Goal: Feedback & Contribution: Contribute content

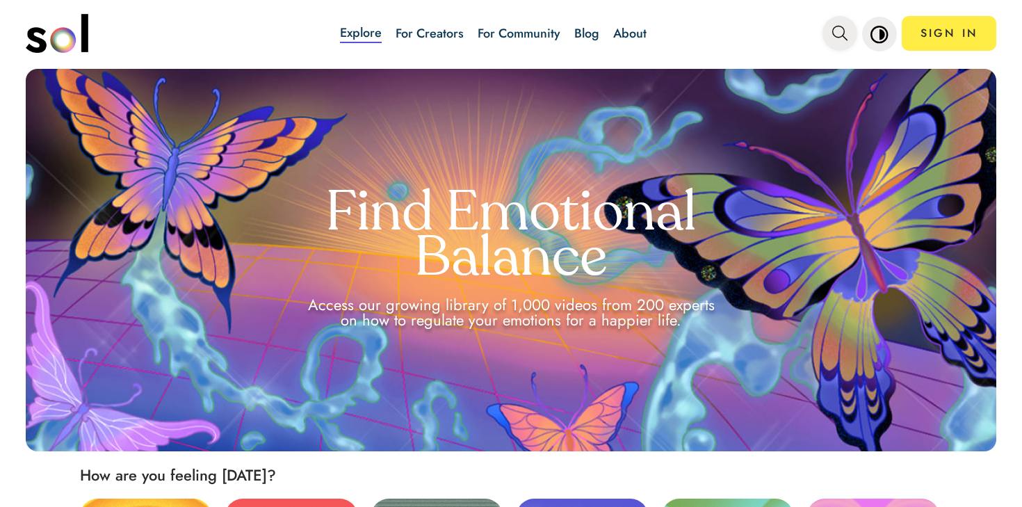
click at [844, 24] on span "main navigation" at bounding box center [839, 33] width 15 height 23
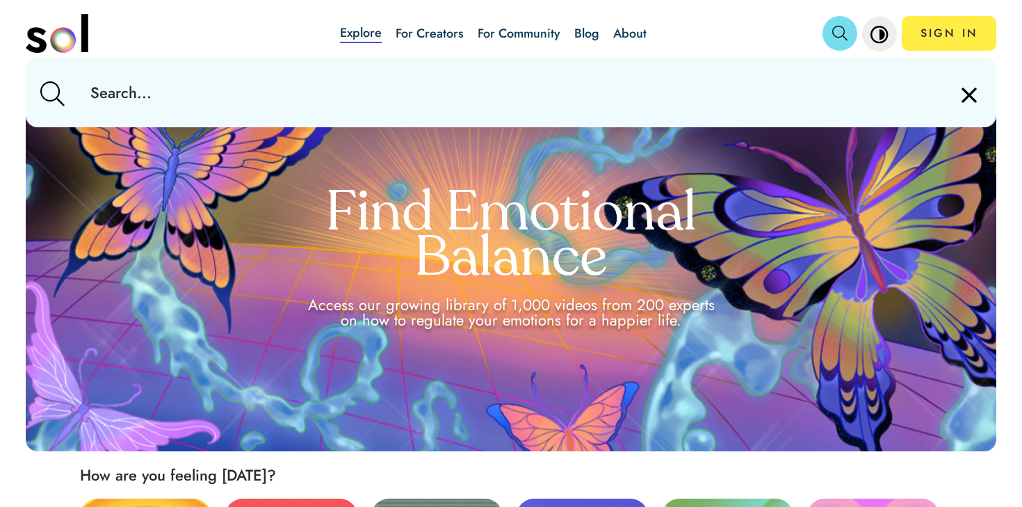
click at [803, 66] on input "text" at bounding box center [510, 93] width 863 height 70
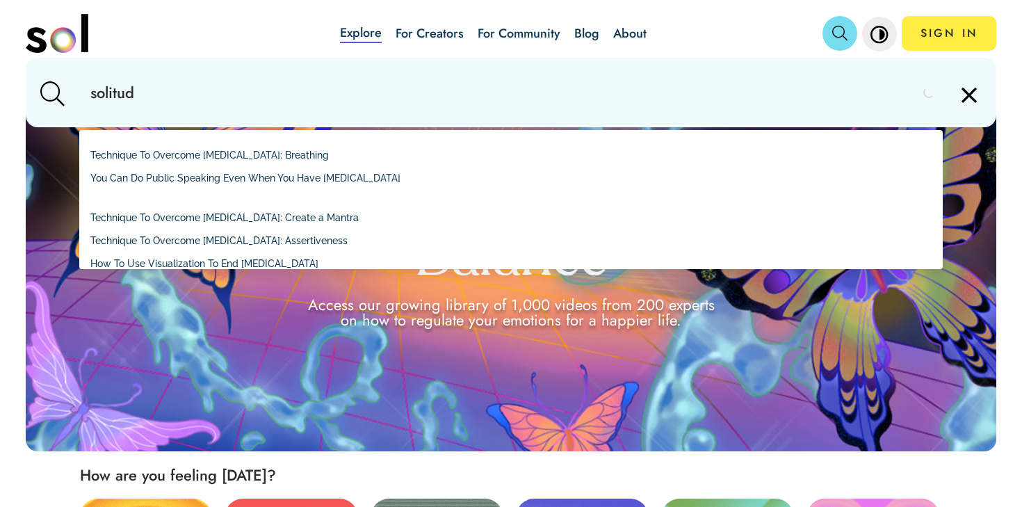
type input "solitude"
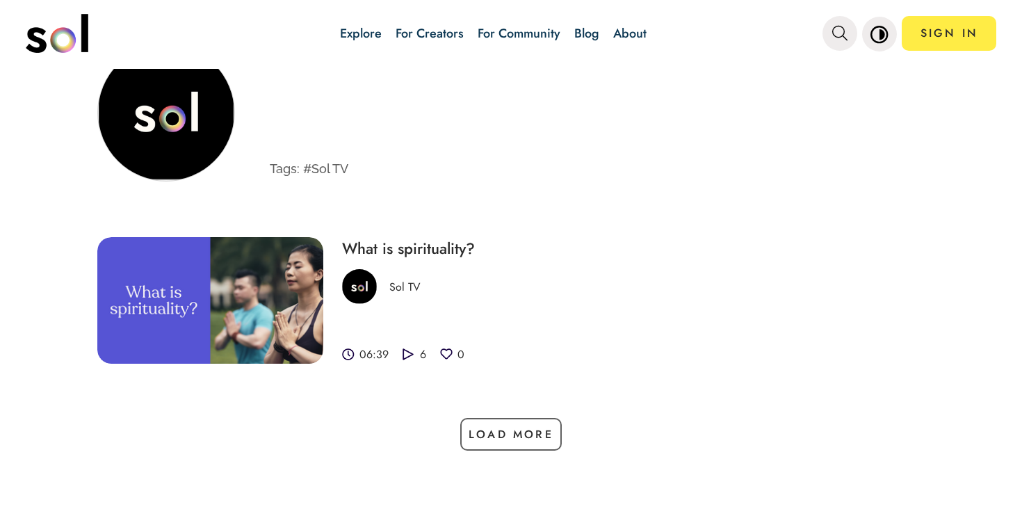
scroll to position [538, 0]
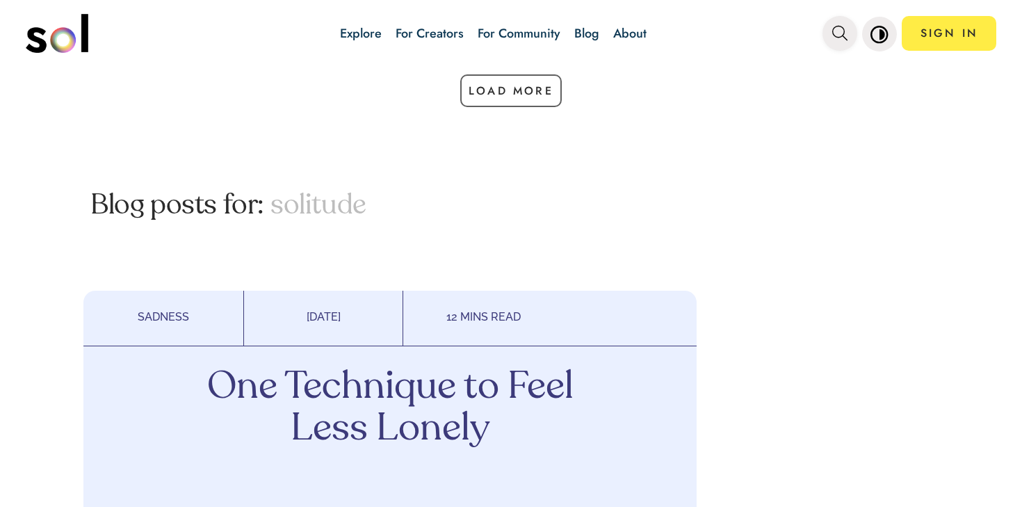
click at [848, 44] on button "main navigation" at bounding box center [840, 33] width 35 height 35
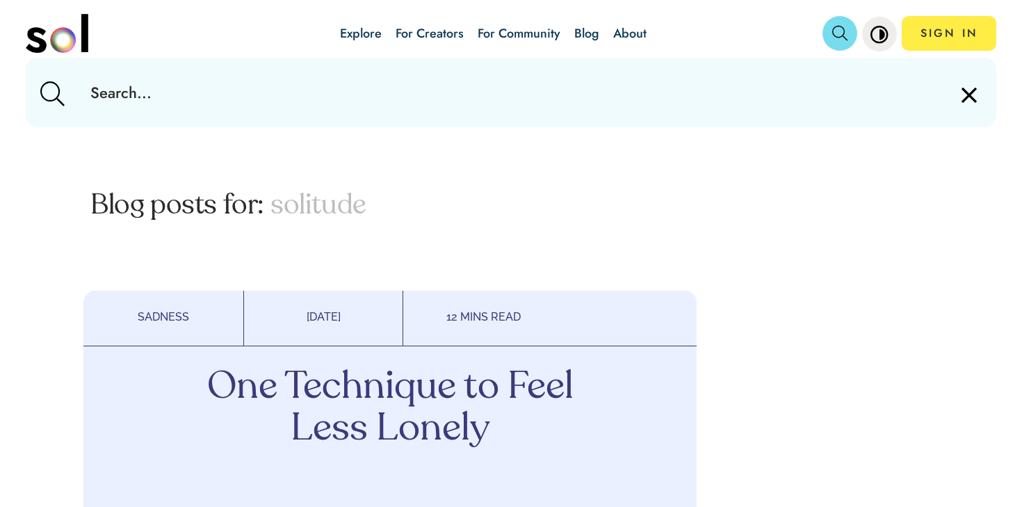
click at [780, 70] on input "text" at bounding box center [510, 93] width 863 height 70
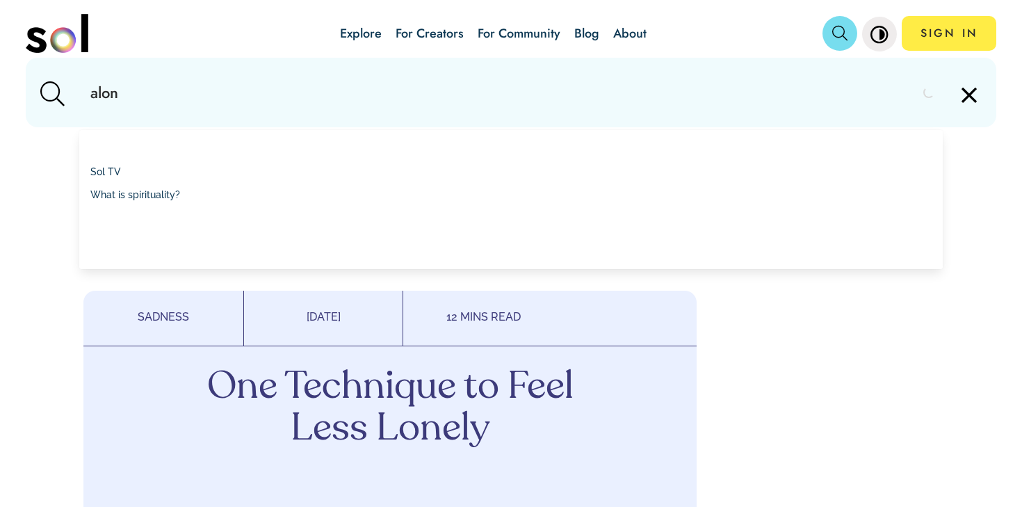
type input "alone"
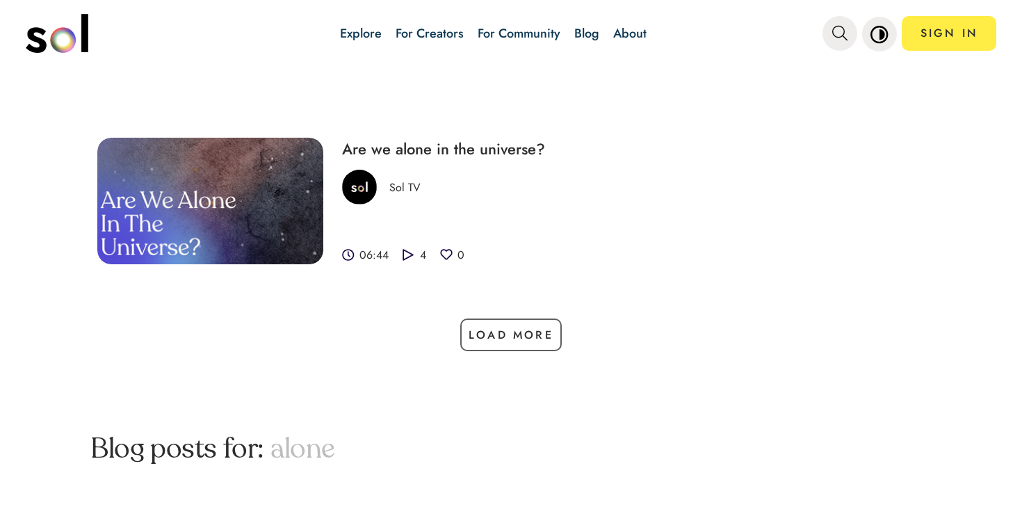
scroll to position [559, 0]
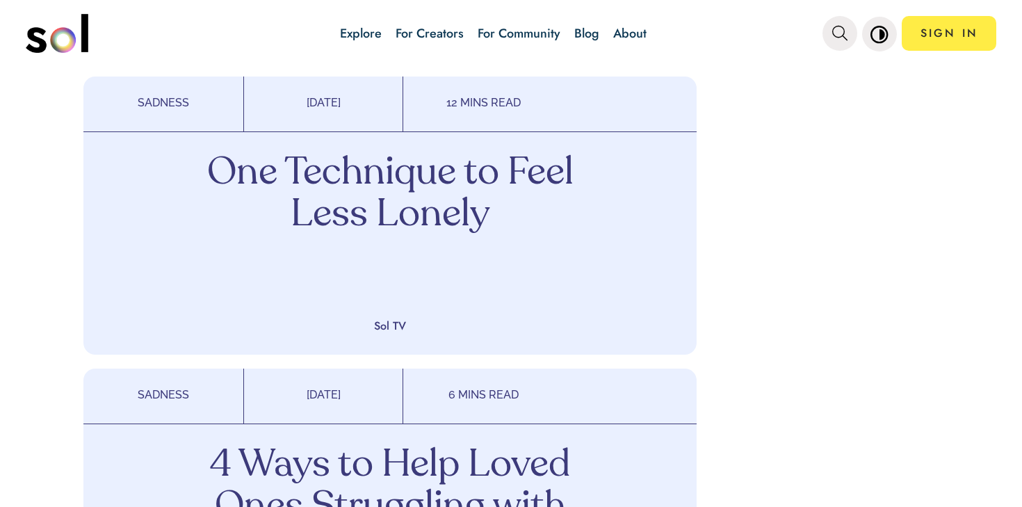
drag, startPoint x: 479, startPoint y: 197, endPoint x: 642, endPoint y: 2, distance: 253.8
click at [0, 0] on div "Explore For Creators For Community Blog About SIGN IN Explore For Creators For …" at bounding box center [511, 253] width 1022 height 507
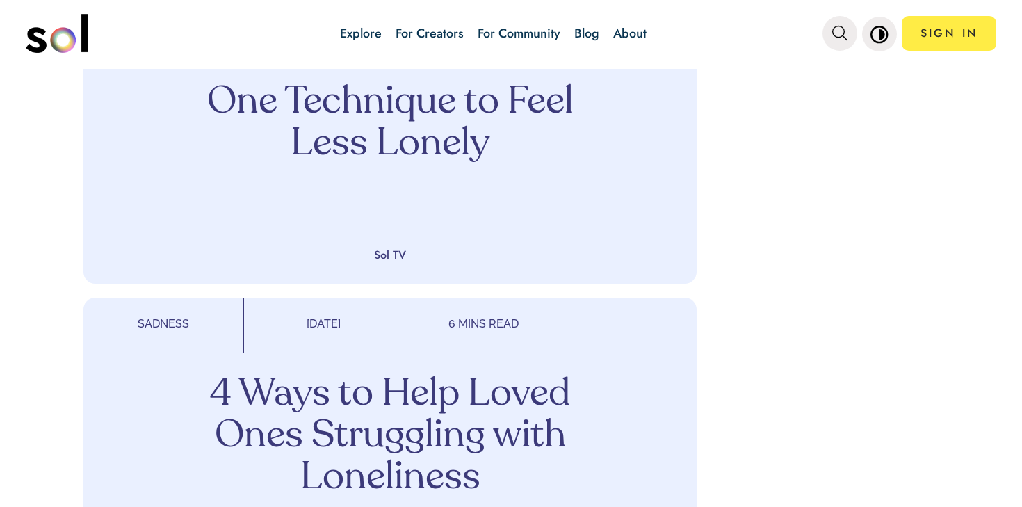
scroll to position [762, 0]
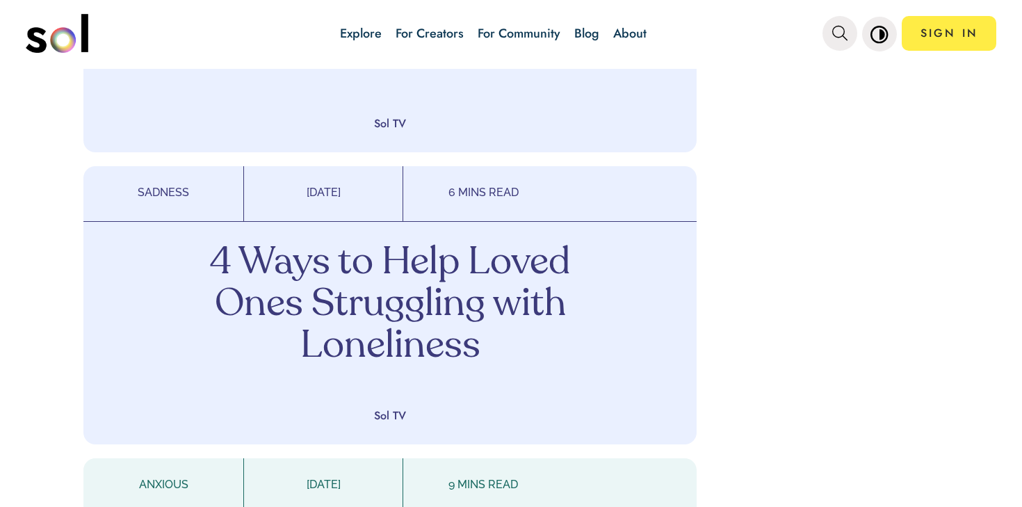
drag, startPoint x: 503, startPoint y: 310, endPoint x: 639, endPoint y: 12, distance: 328.0
click at [0, 0] on div "Explore For Creators For Community Blog About SIGN IN Explore For Creators For …" at bounding box center [511, 253] width 1022 height 507
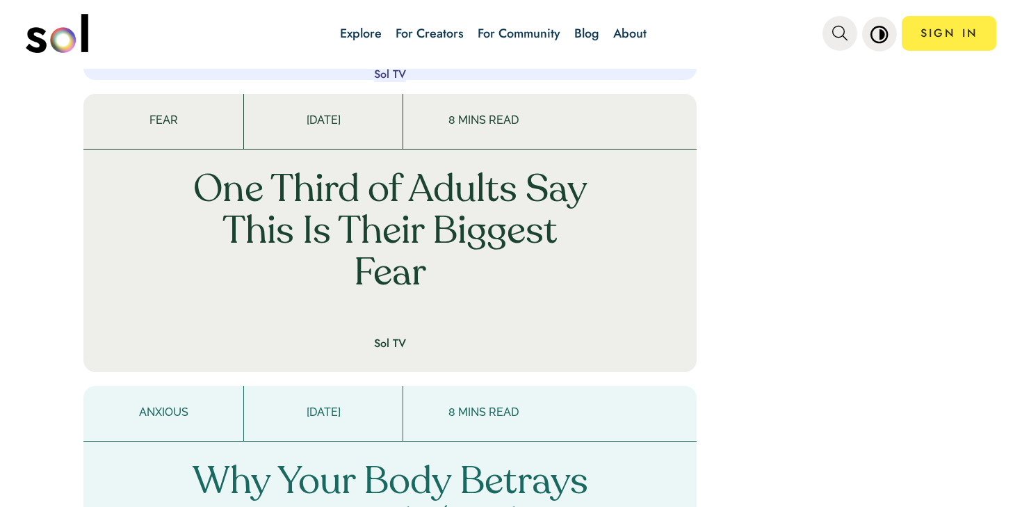
scroll to position [2653, 0]
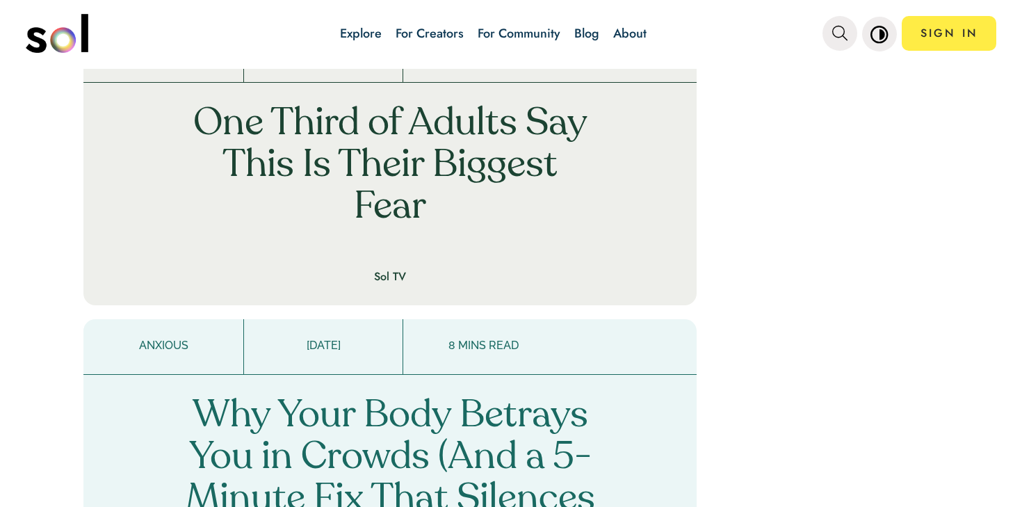
drag, startPoint x: 493, startPoint y: 163, endPoint x: 546, endPoint y: 7, distance: 165.2
click at [0, 0] on div "Explore For Creators For Community Blog About SIGN IN Explore For Creators For …" at bounding box center [511, 253] width 1022 height 507
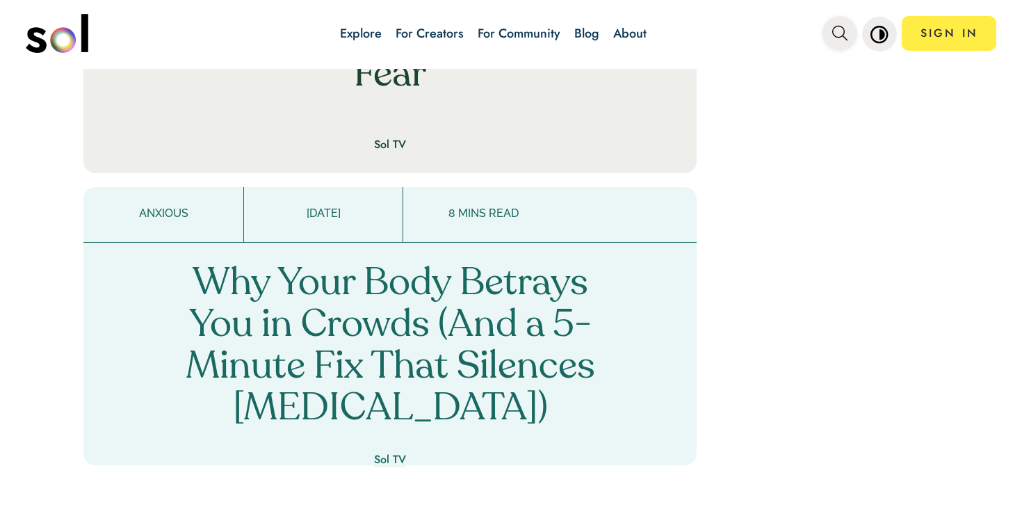
click at [844, 32] on icon "main navigation" at bounding box center [839, 33] width 15 height 15
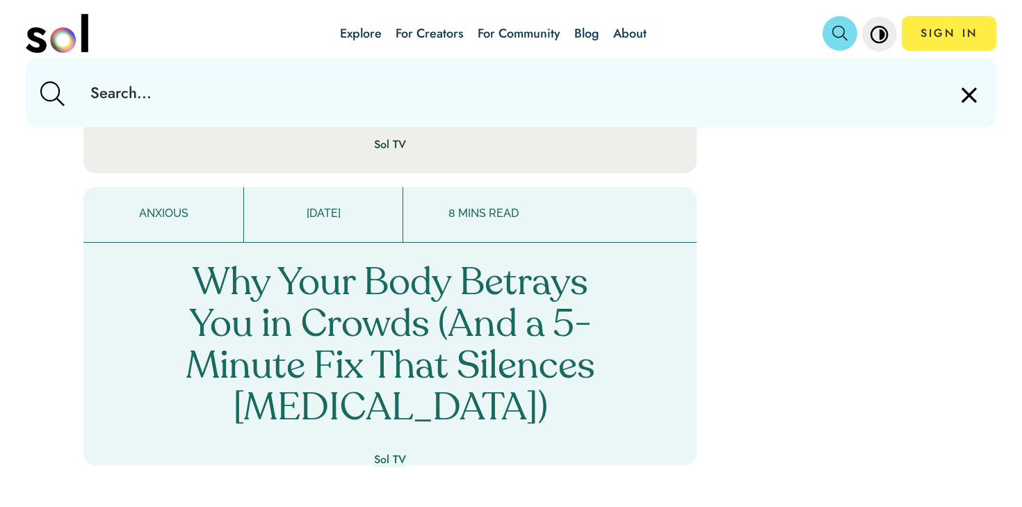
click at [726, 88] on input "text" at bounding box center [510, 93] width 863 height 70
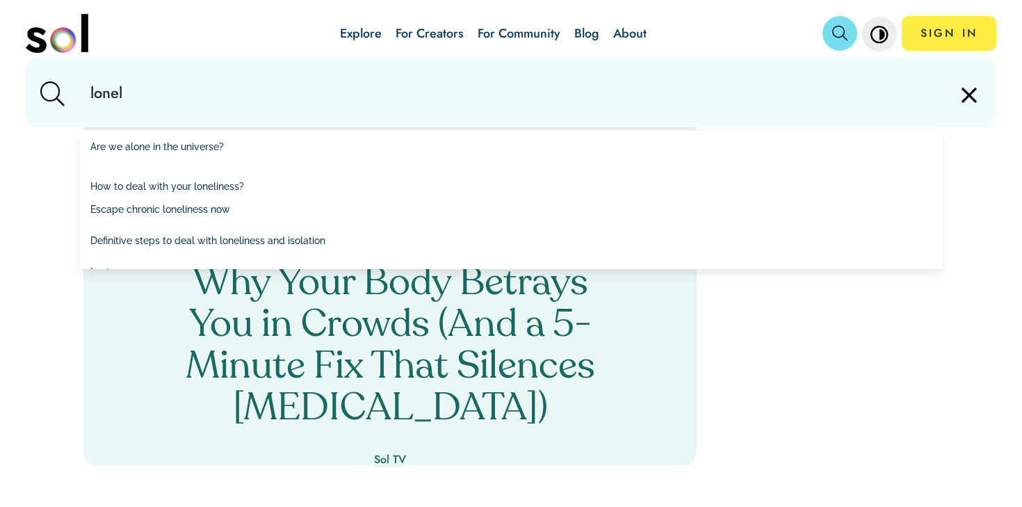
type input "lonely"
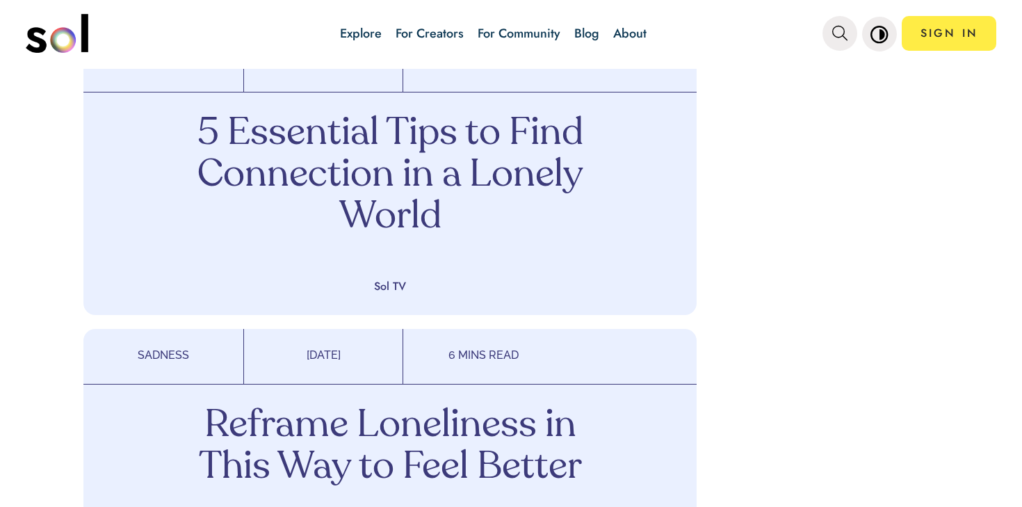
scroll to position [1757, 0]
drag, startPoint x: 439, startPoint y: 123, endPoint x: 506, endPoint y: 23, distance: 120.4
click at [0, 0] on div "Explore For Creators For Community Blog About SIGN IN Explore For Creators For …" at bounding box center [511, 253] width 1022 height 507
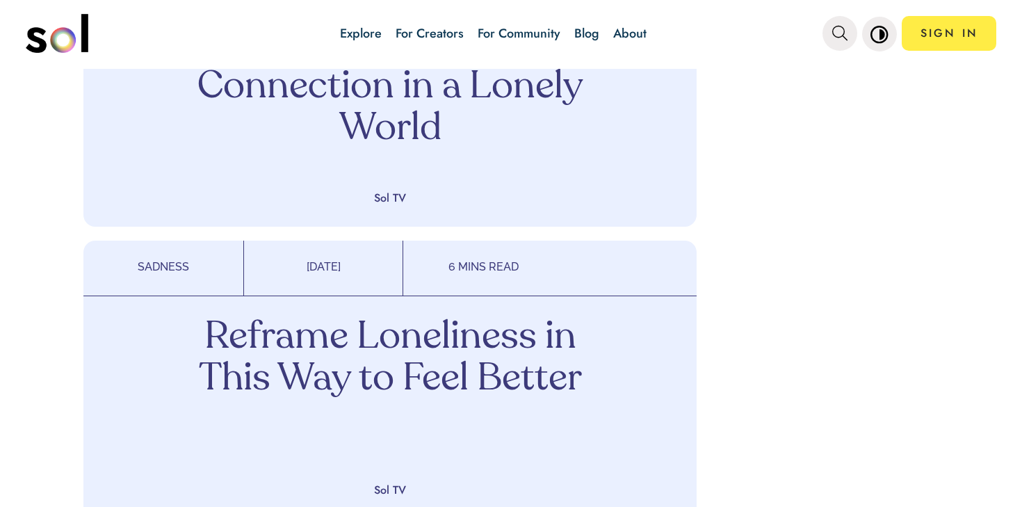
scroll to position [1972, 0]
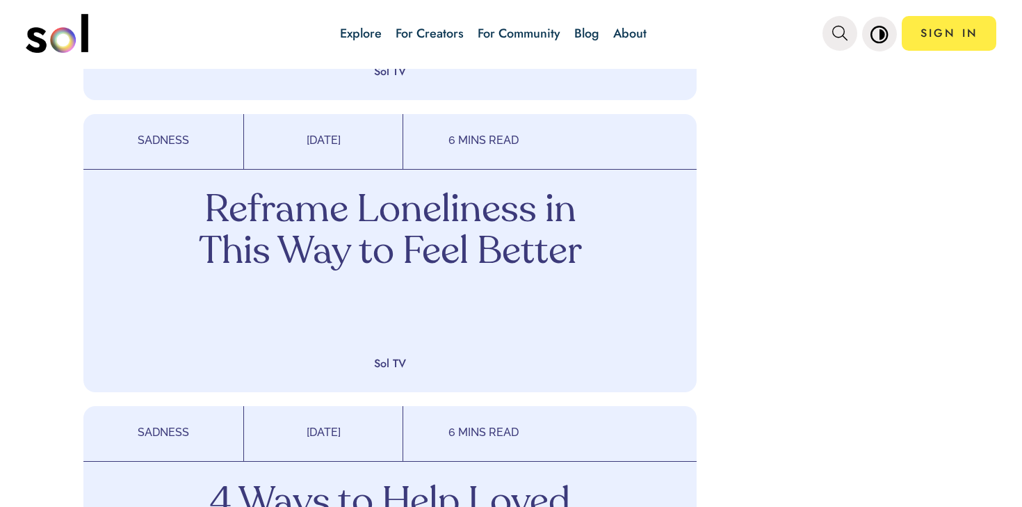
drag, startPoint x: 499, startPoint y: 264, endPoint x: 532, endPoint y: 182, distance: 88.6
click at [0, 0] on div "Explore For Creators For Community Blog About SIGN IN Explore For Creators For …" at bounding box center [511, 253] width 1022 height 507
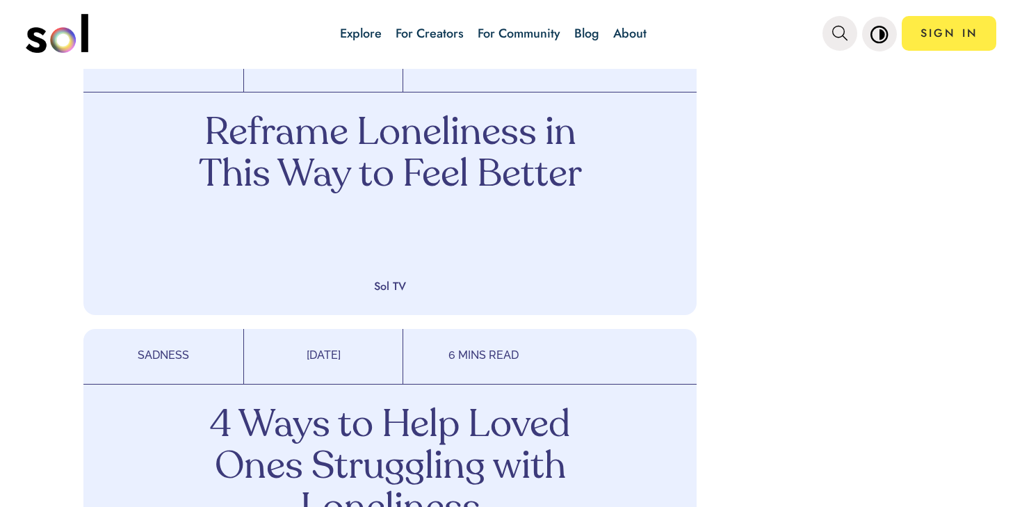
scroll to position [2191, 0]
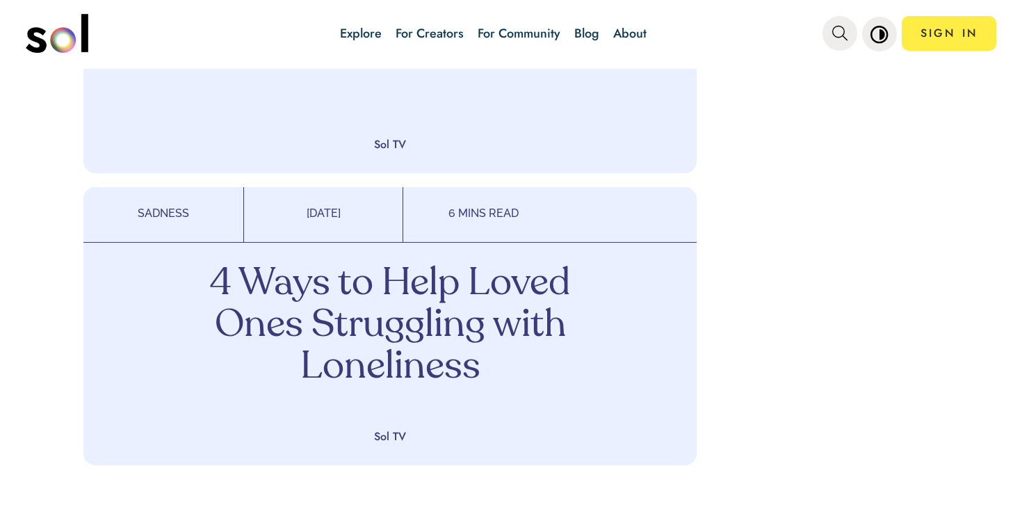
click at [843, 26] on icon "main navigation" at bounding box center [839, 33] width 15 height 15
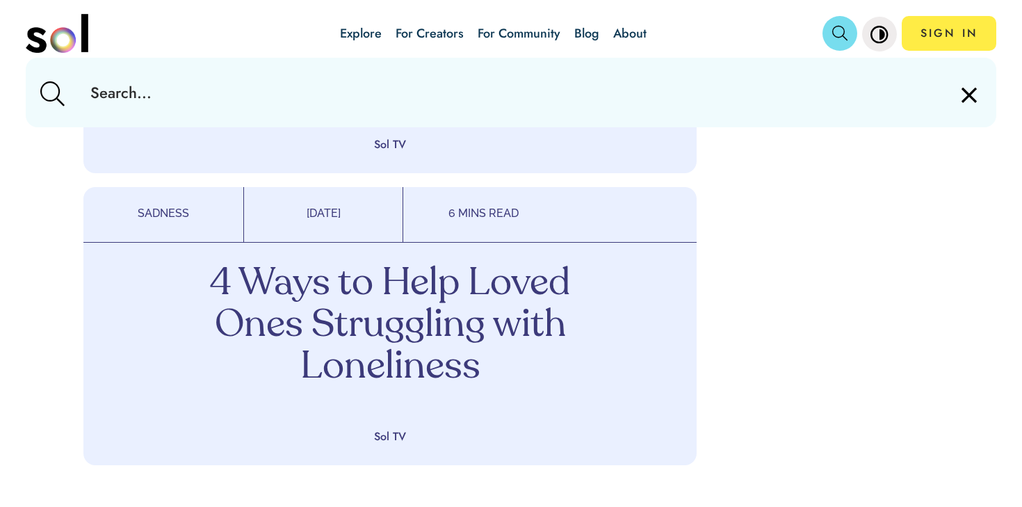
click at [716, 88] on input "text" at bounding box center [510, 93] width 863 height 70
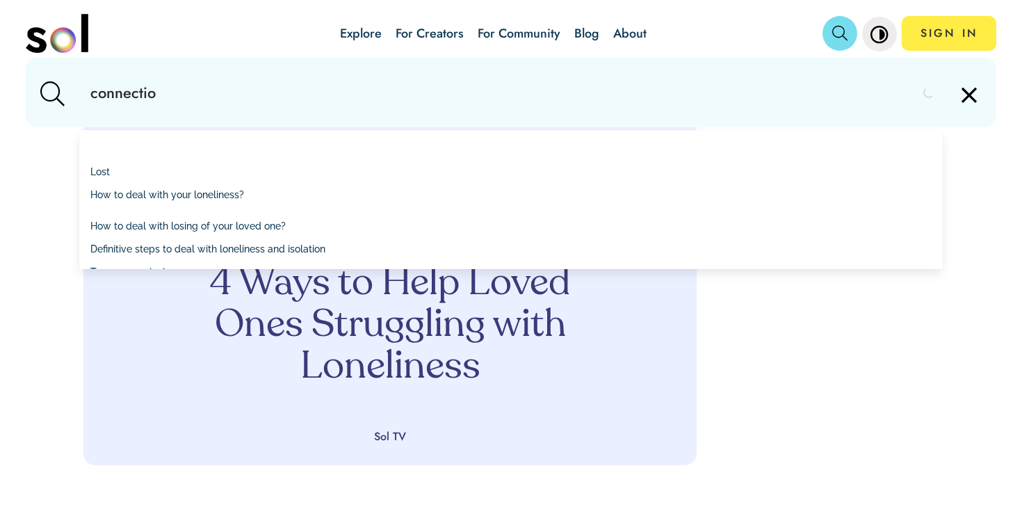
type input "connection"
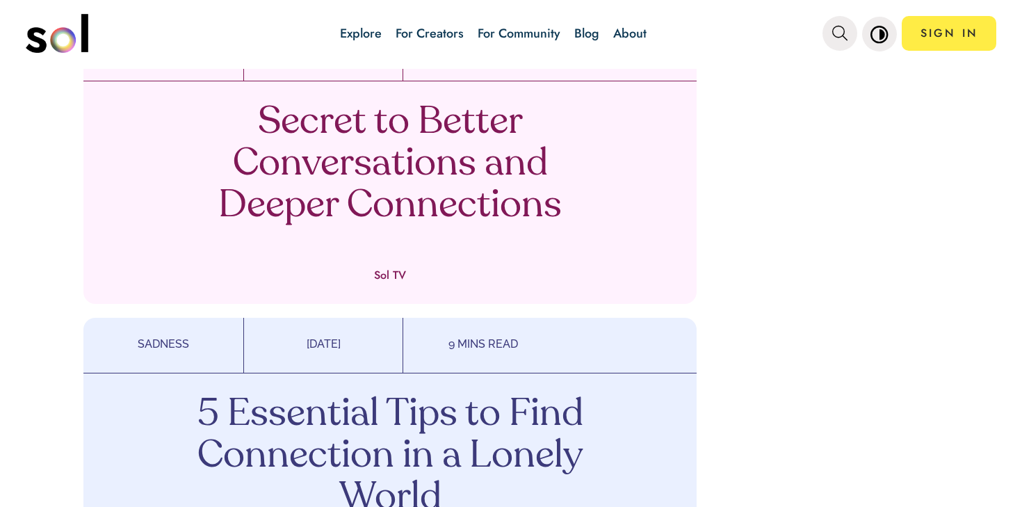
scroll to position [1119, 0]
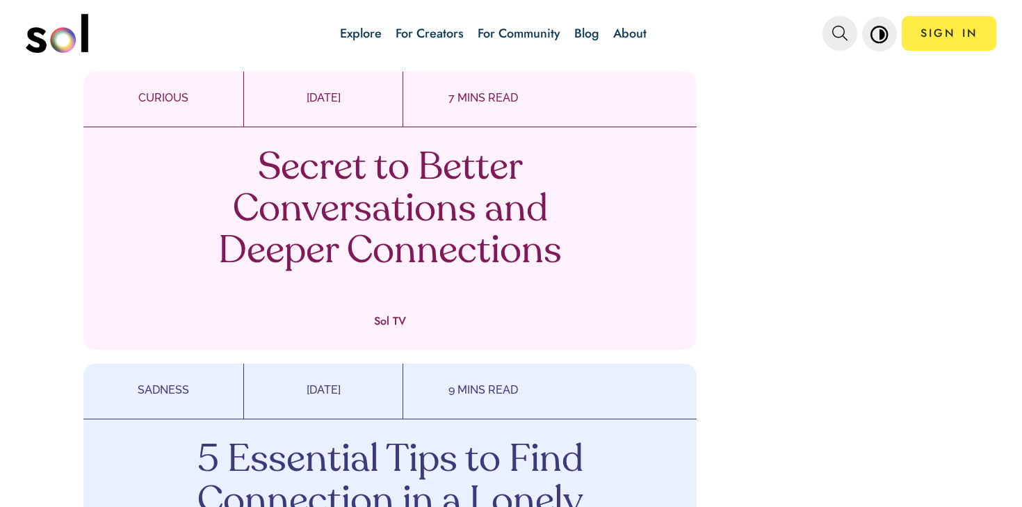
click at [574, 235] on p "Secret to Better Conversations and Deeper Connections" at bounding box center [390, 210] width 410 height 125
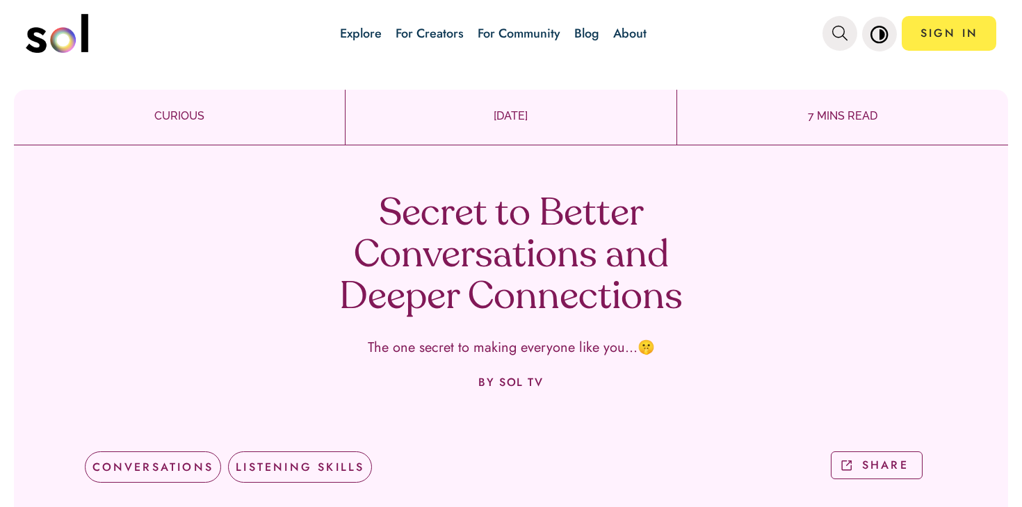
click at [574, 235] on h1 "Secret to Better Conversations and Deeper Connections" at bounding box center [511, 256] width 410 height 125
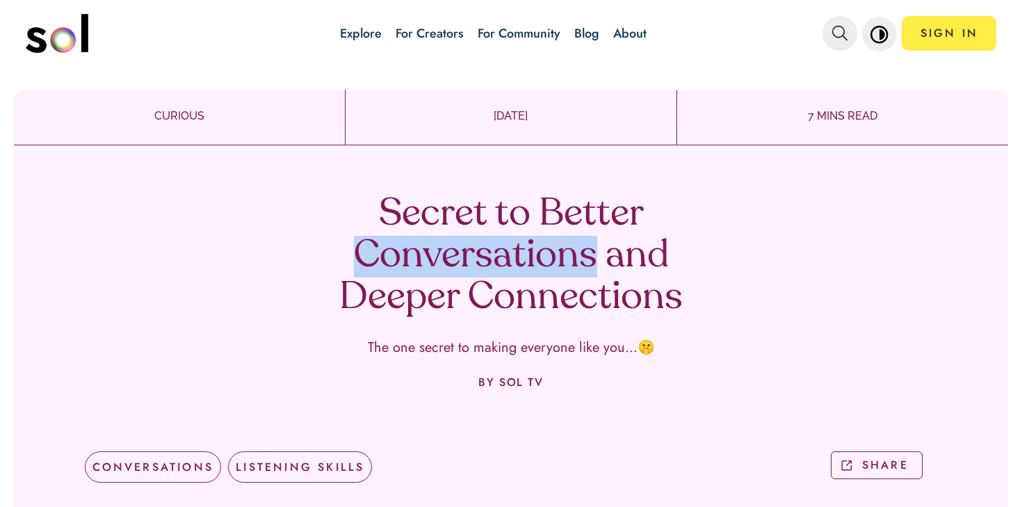
click at [574, 236] on h1 "Secret to Better Conversations and Deeper Connections" at bounding box center [511, 256] width 410 height 125
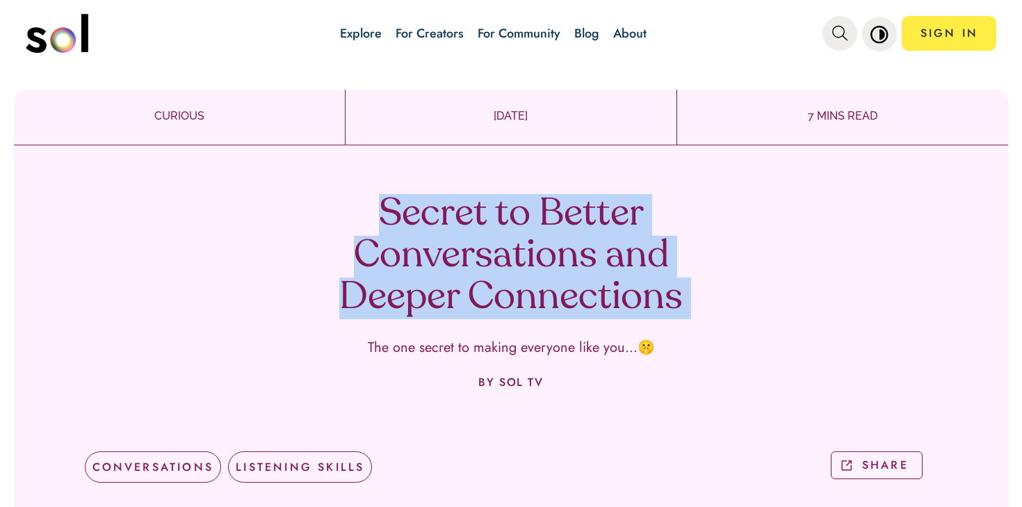
click at [574, 236] on h1 "Secret to Better Conversations and Deeper Connections" at bounding box center [511, 256] width 410 height 125
copy h1 "Secret to Better Conversations and Deeper Connections"
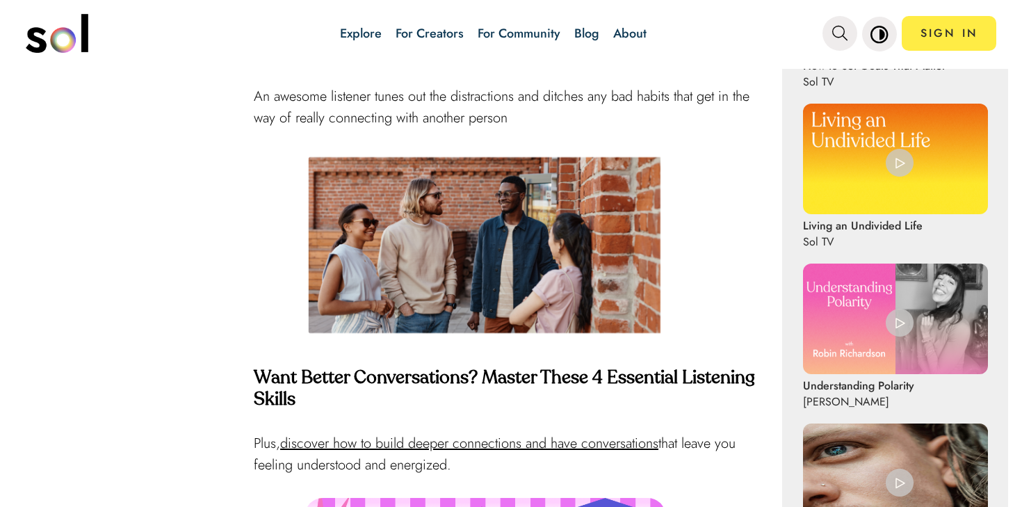
scroll to position [1136, 0]
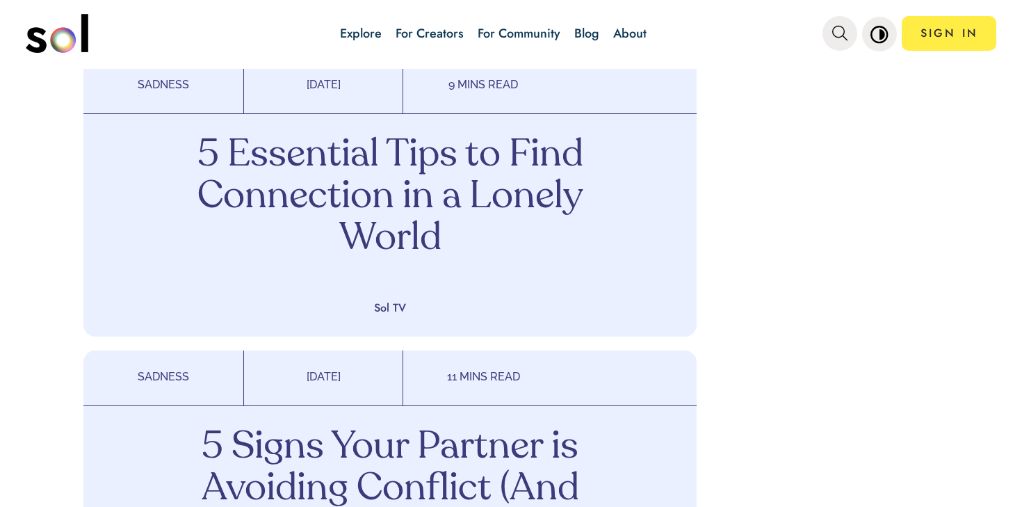
scroll to position [1627, 0]
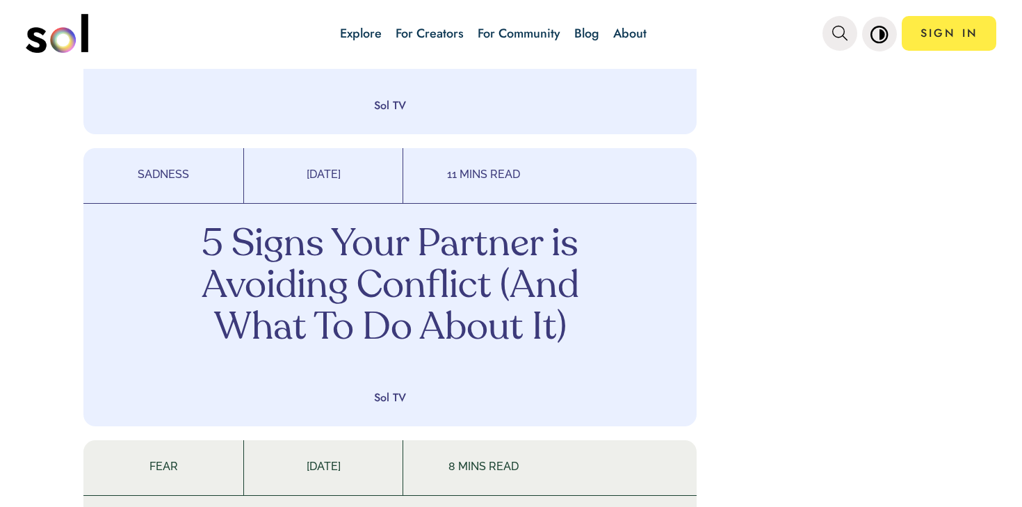
drag, startPoint x: 541, startPoint y: 235, endPoint x: 352, endPoint y: 20, distance: 286.3
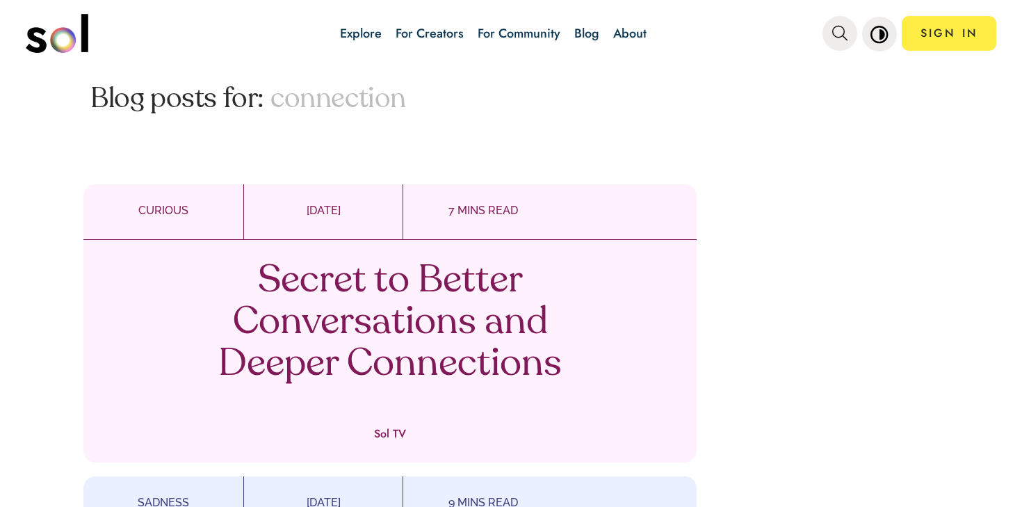
scroll to position [966, 0]
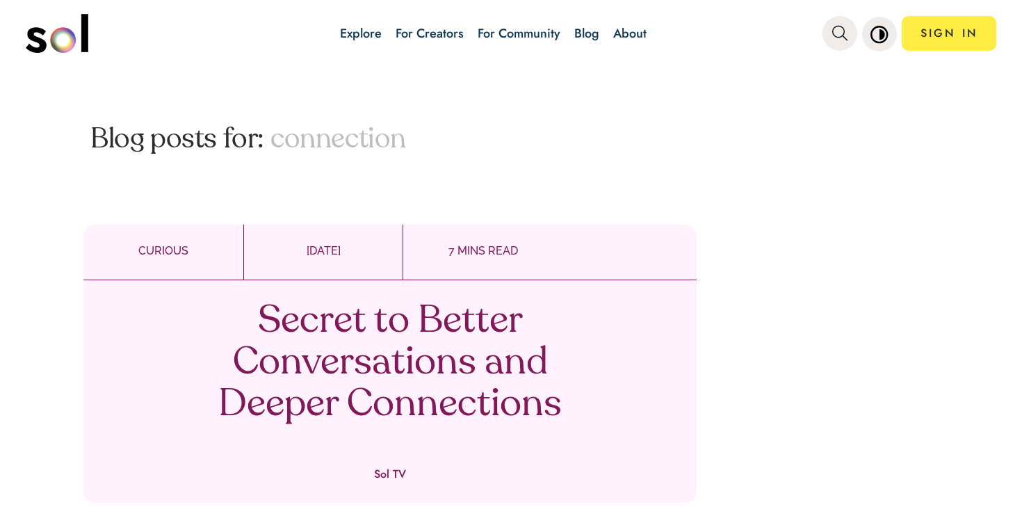
click at [393, 346] on p "Secret to Better Conversations and Deeper Connections" at bounding box center [390, 363] width 410 height 125
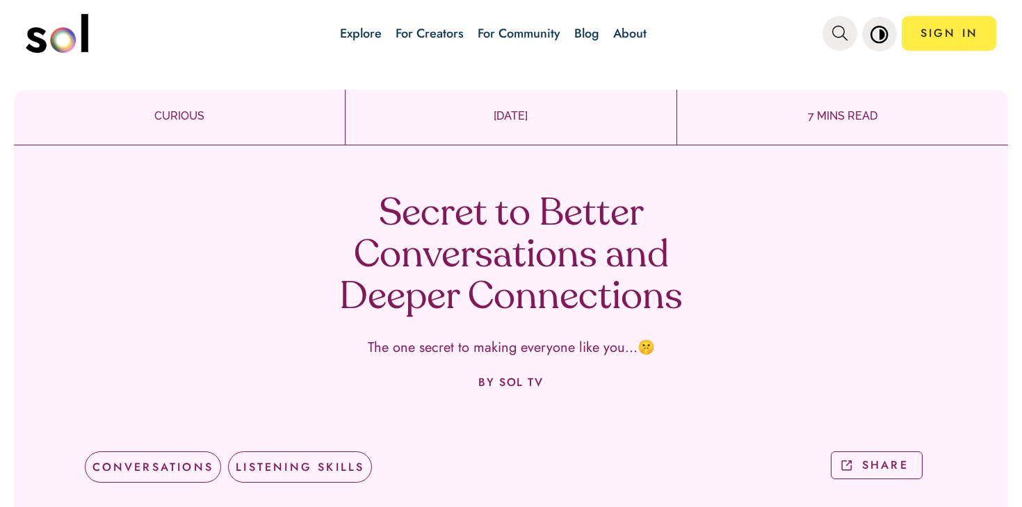
click at [439, 290] on h1 "Secret to Better Conversations and Deeper Connections" at bounding box center [511, 256] width 410 height 125
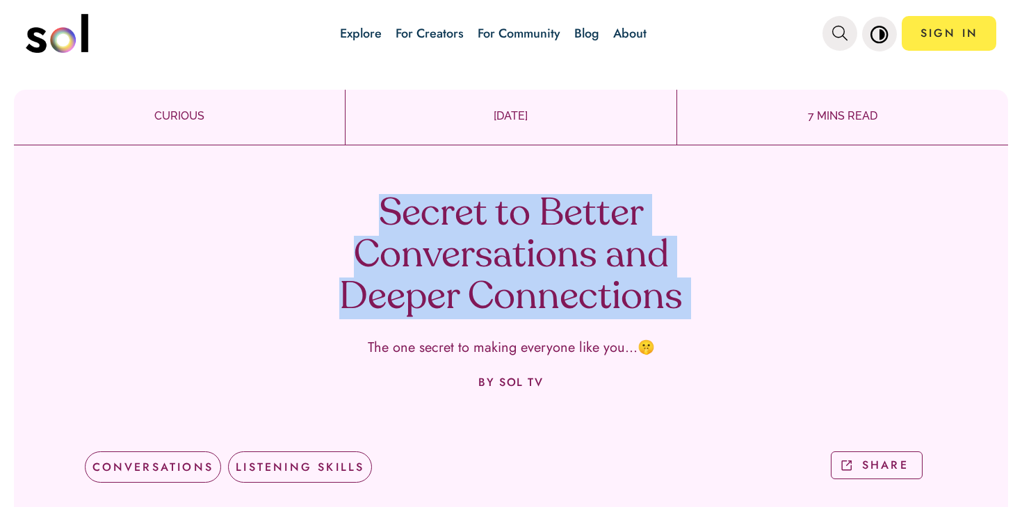
click at [439, 290] on h1 "Secret to Better Conversations and Deeper Connections" at bounding box center [511, 256] width 410 height 125
copy h1 "Secret to Better Conversations and Deeper Connections"
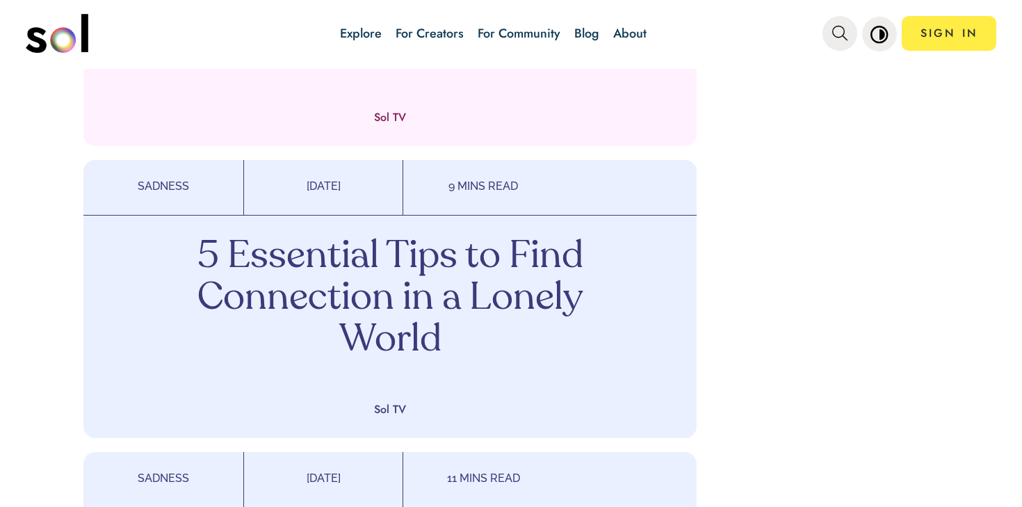
scroll to position [1323, 0]
click at [421, 282] on p "5 Essential Tips to Find Connection in a Lonely World" at bounding box center [390, 298] width 410 height 125
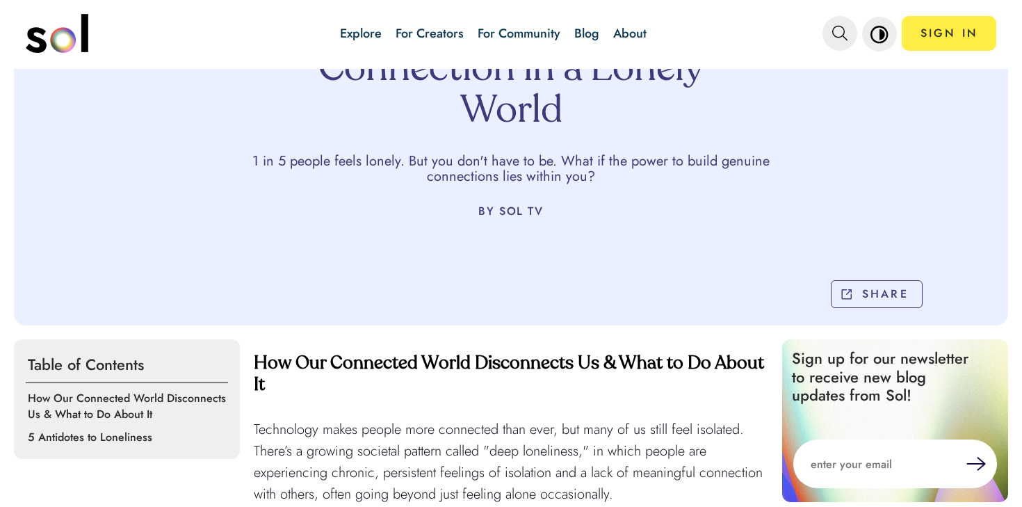
scroll to position [136, 0]
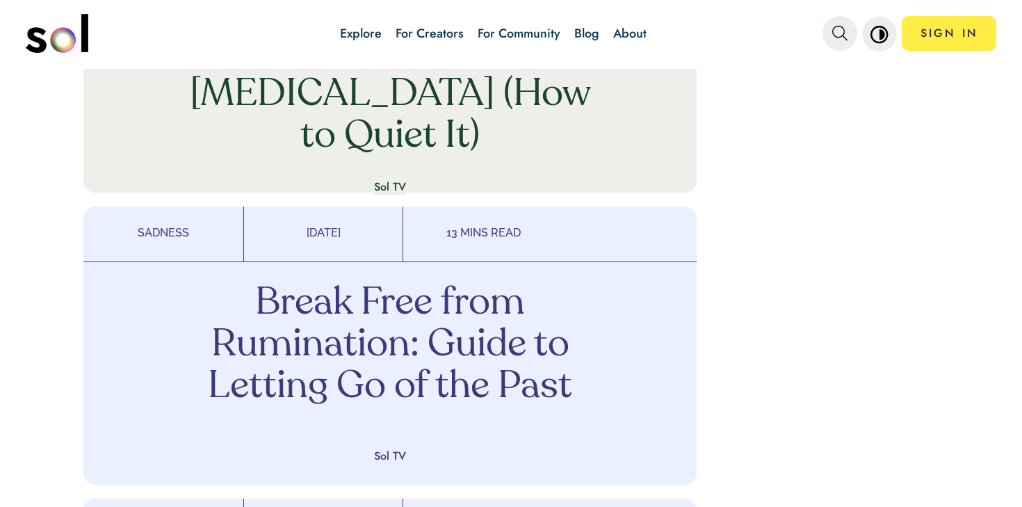
scroll to position [2464, 0]
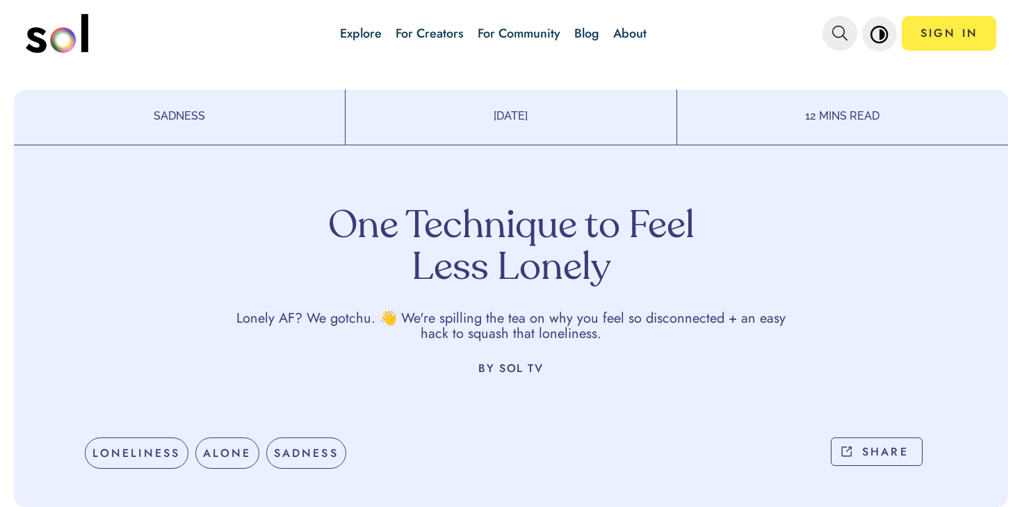
click at [519, 264] on h1 "One Technique to Feel Less Lonely" at bounding box center [511, 248] width 410 height 83
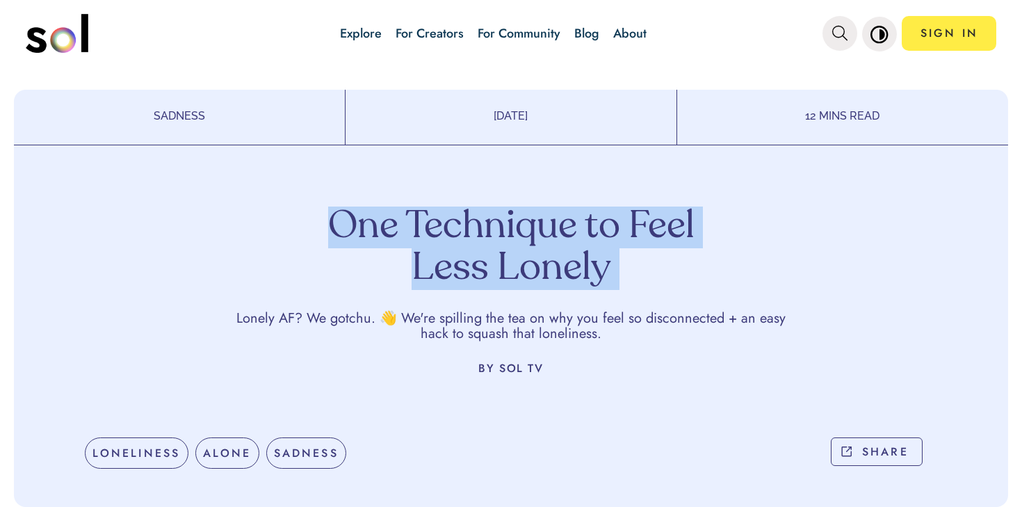
click at [519, 264] on h1 "One Technique to Feel Less Lonely" at bounding box center [511, 248] width 410 height 83
copy h1 "One Technique to Feel Less Lonely"
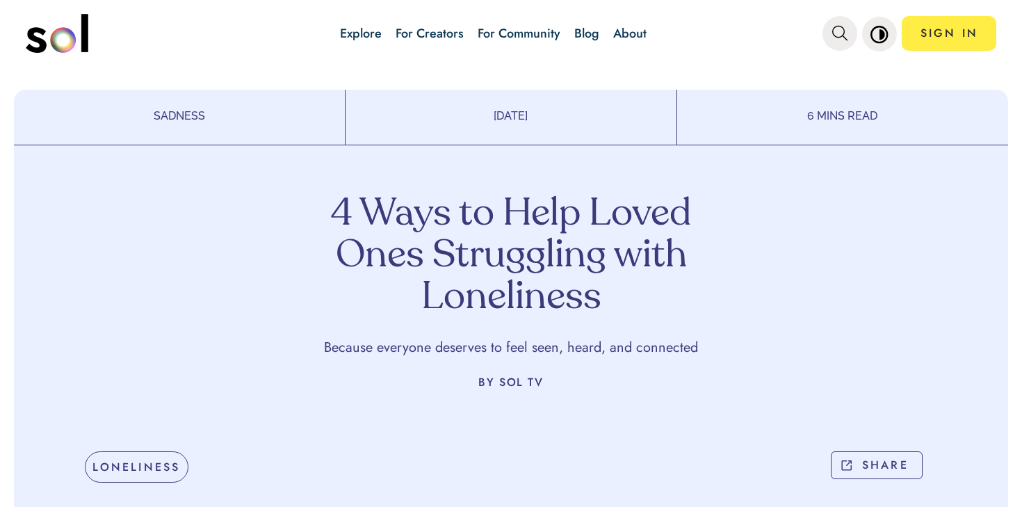
click at [526, 192] on div "4 Ways to Help Loved Ones Struggling with Loneliness Because everyone deserves …" at bounding box center [511, 333] width 994 height 376
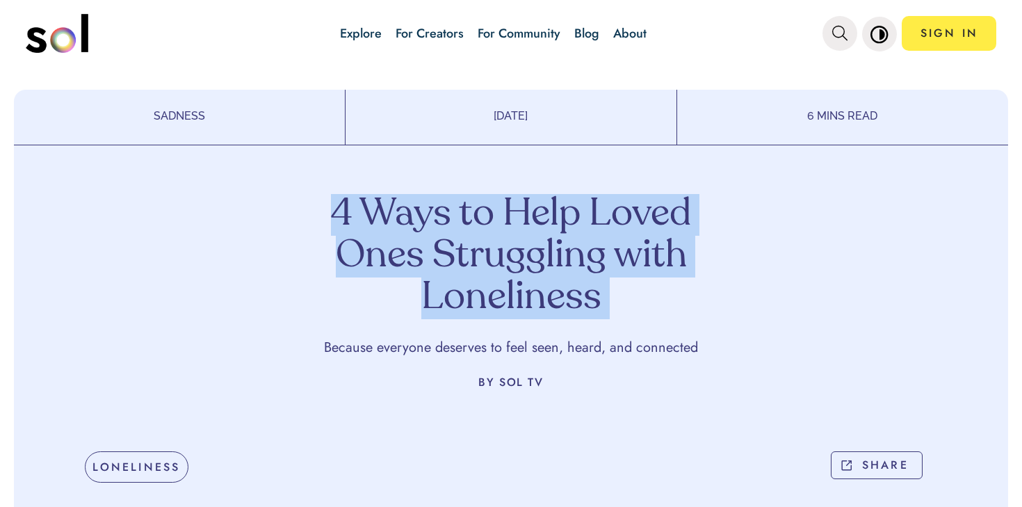
click at [526, 192] on div "4 Ways to Help Loved Ones Struggling with Loneliness Because everyone deserves …" at bounding box center [511, 333] width 994 height 376
copy h1 "4 Ways to Help Loved Ones Struggling with Loneliness"
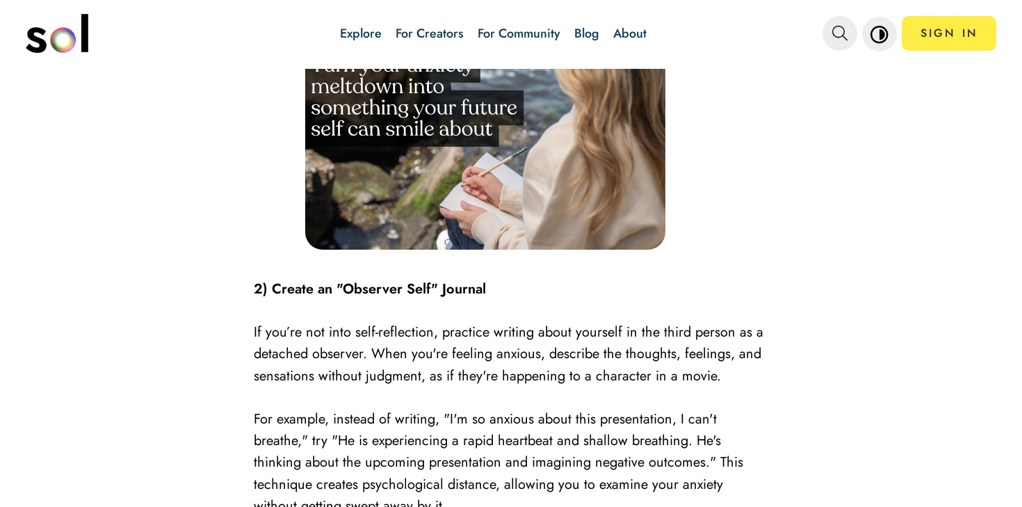
scroll to position [2680, 0]
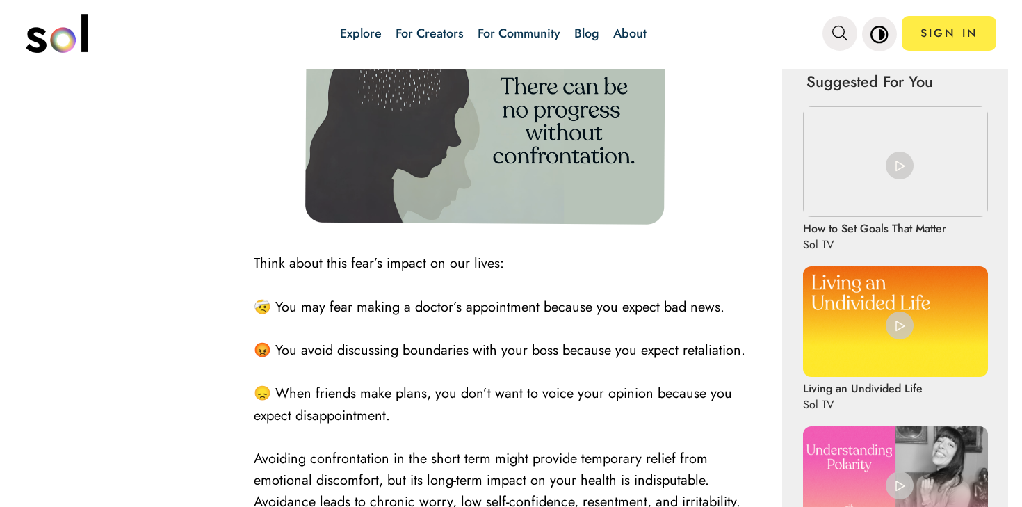
scroll to position [1627, 0]
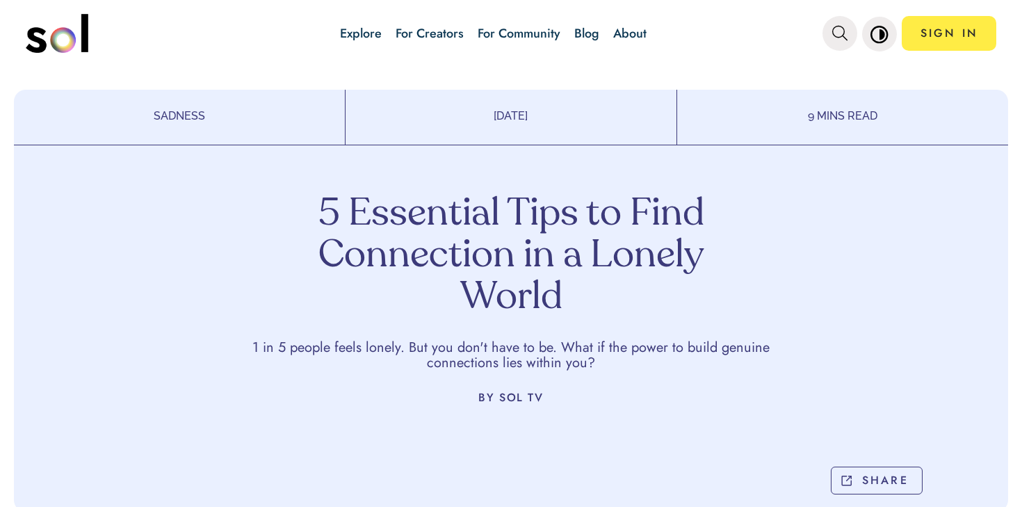
click at [486, 267] on h1 "5 Essential Tips to Find Connection in a Lonely World" at bounding box center [511, 256] width 410 height 125
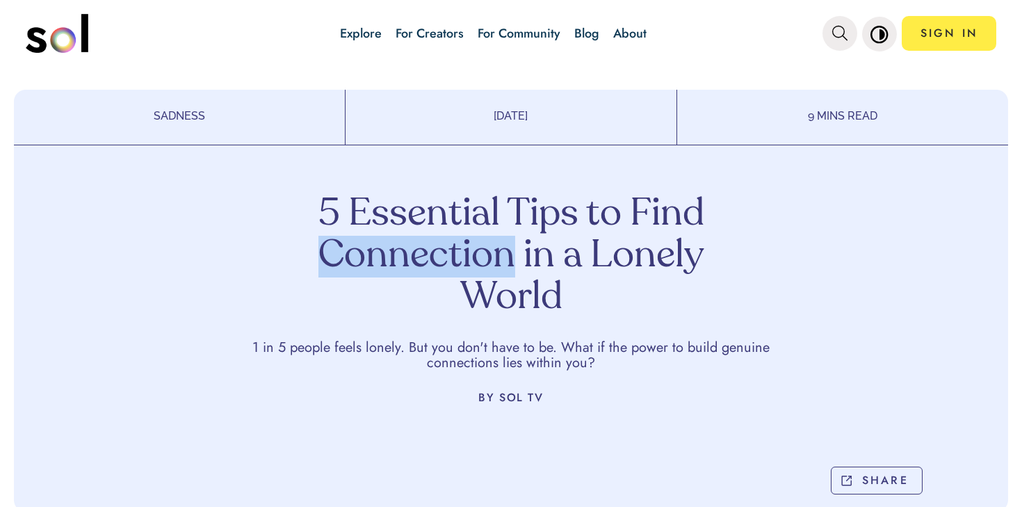
click at [486, 267] on h1 "5 Essential Tips to Find Connection in a Lonely World" at bounding box center [511, 256] width 410 height 125
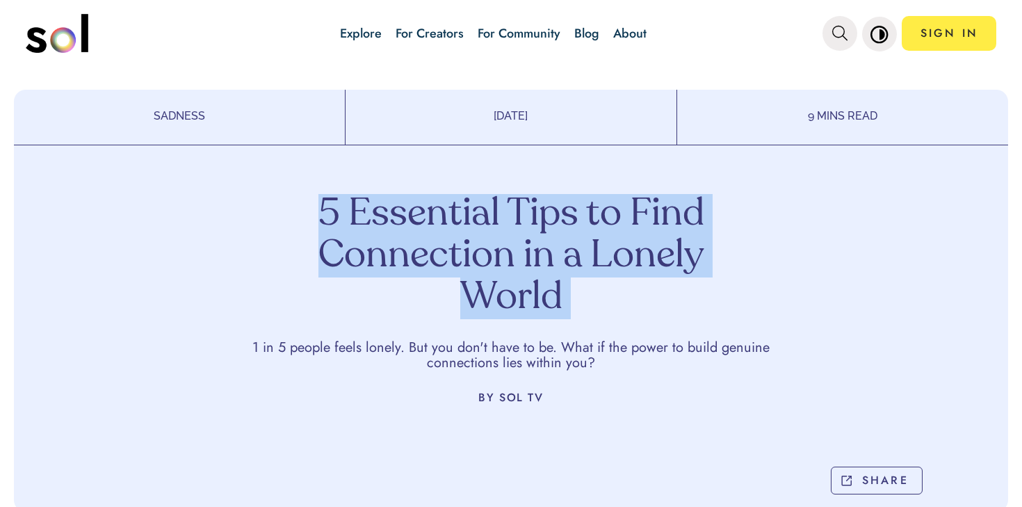
click at [486, 267] on h1 "5 Essential Tips to Find Connection in a Lonely World" at bounding box center [511, 256] width 410 height 125
copy h1 "5 Essential Tips to Find Connection in a Lonely World"
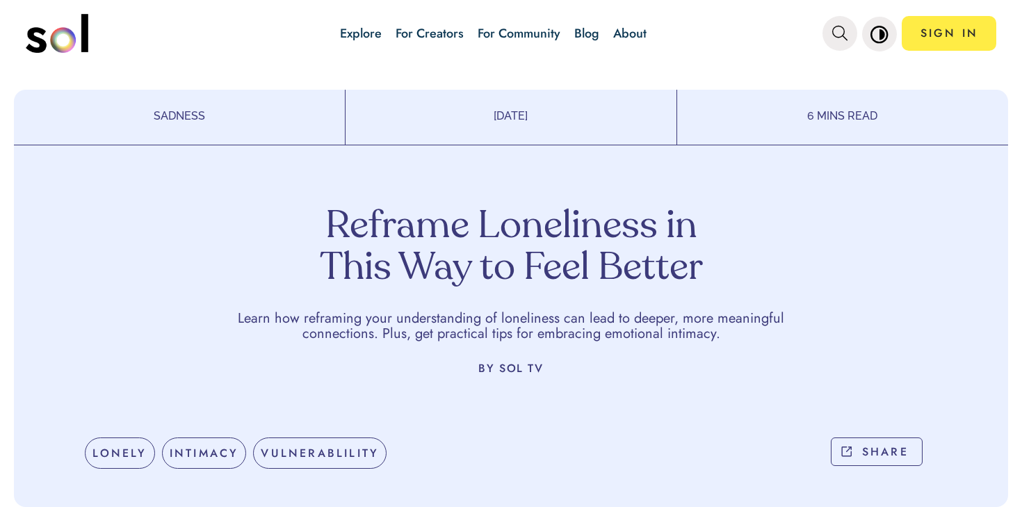
click at [458, 257] on h1 "Reframe Loneliness in This Way to Feel Better" at bounding box center [511, 248] width 410 height 83
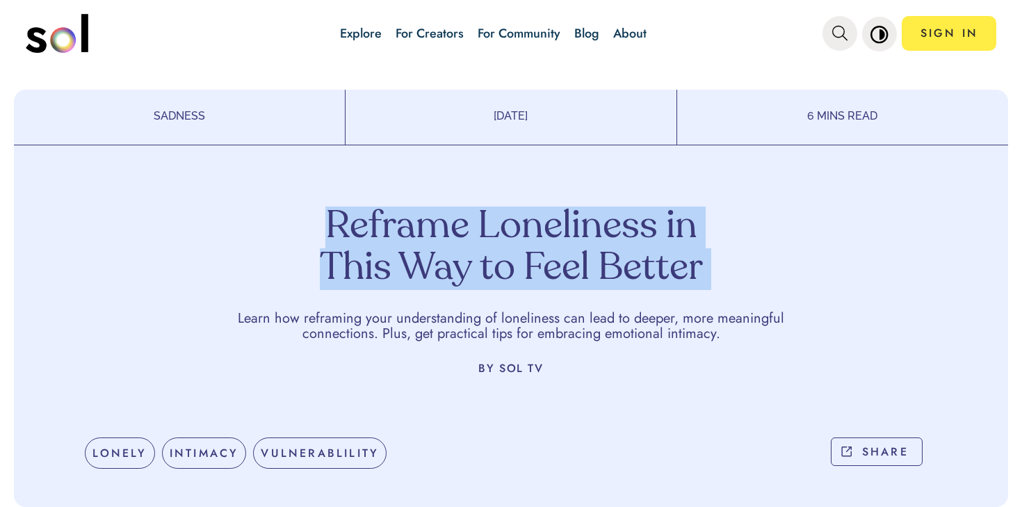
click at [458, 257] on h1 "Reframe Loneliness in This Way to Feel Better" at bounding box center [511, 248] width 410 height 83
copy h1 "Reframe Loneliness in This Way to Feel Better"
click at [865, 42] on button "main navigation" at bounding box center [879, 33] width 35 height 35
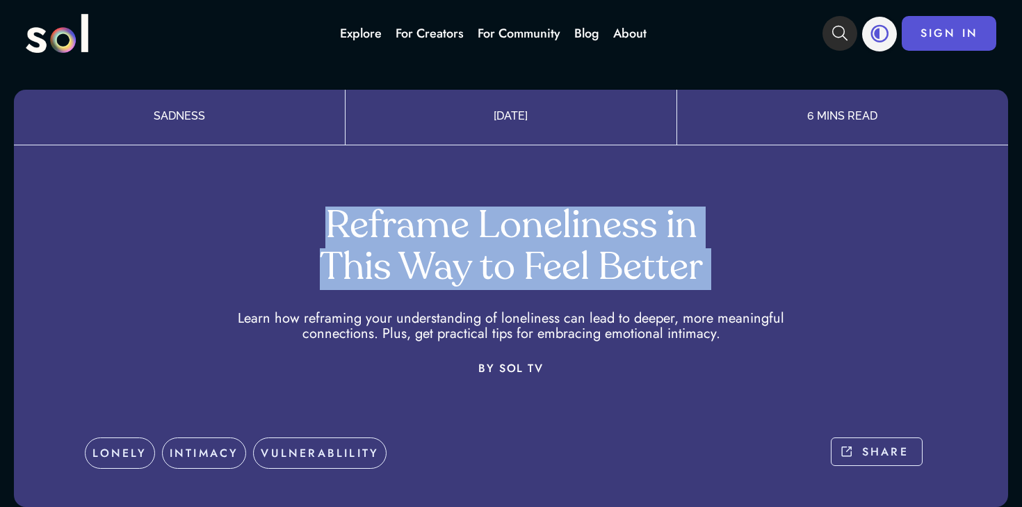
click at [892, 33] on button "main navigation" at bounding box center [879, 34] width 35 height 35
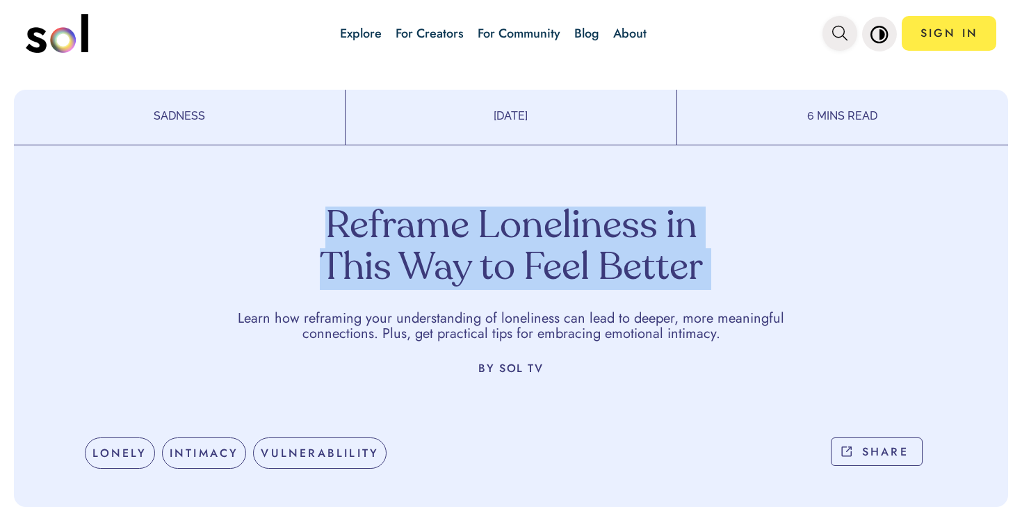
click at [846, 34] on icon "main navigation" at bounding box center [839, 33] width 15 height 15
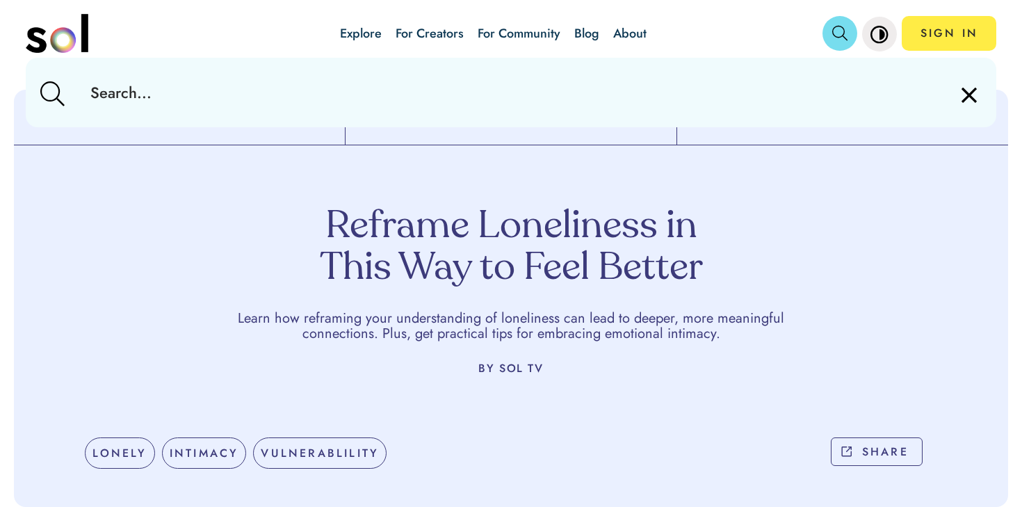
click at [795, 67] on input "text" at bounding box center [510, 93] width 863 height 70
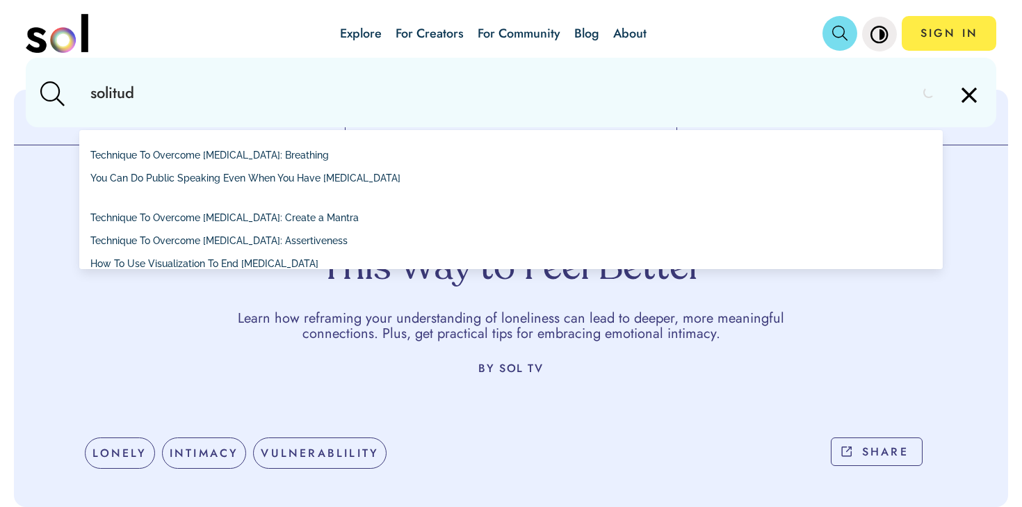
type input "solitude"
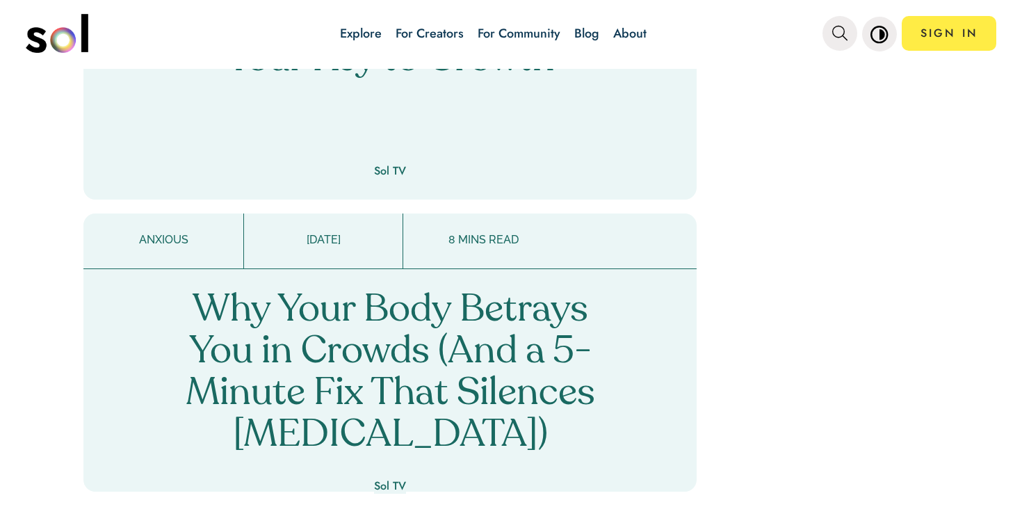
scroll to position [2570, 0]
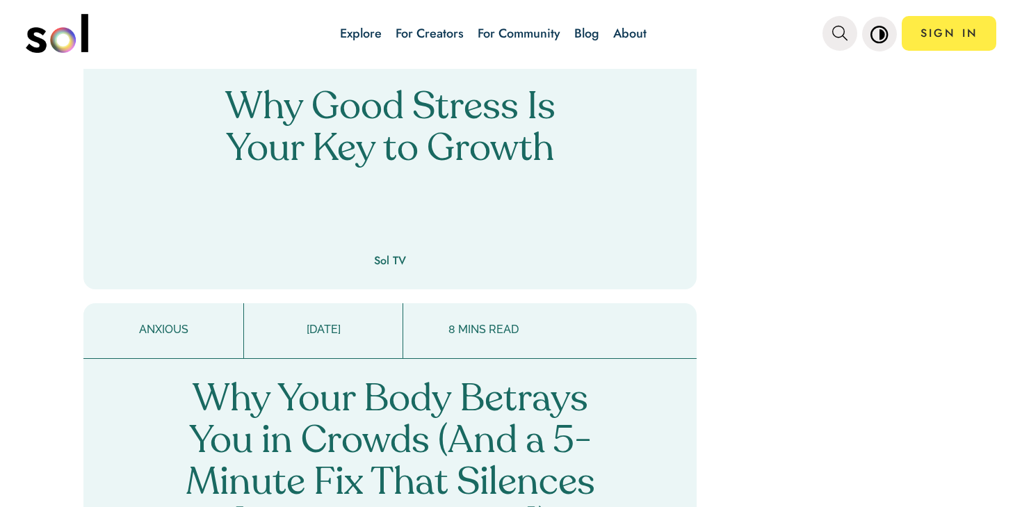
click at [519, 146] on p "Why Good Stress Is Your Key to Growth" at bounding box center [390, 129] width 410 height 83
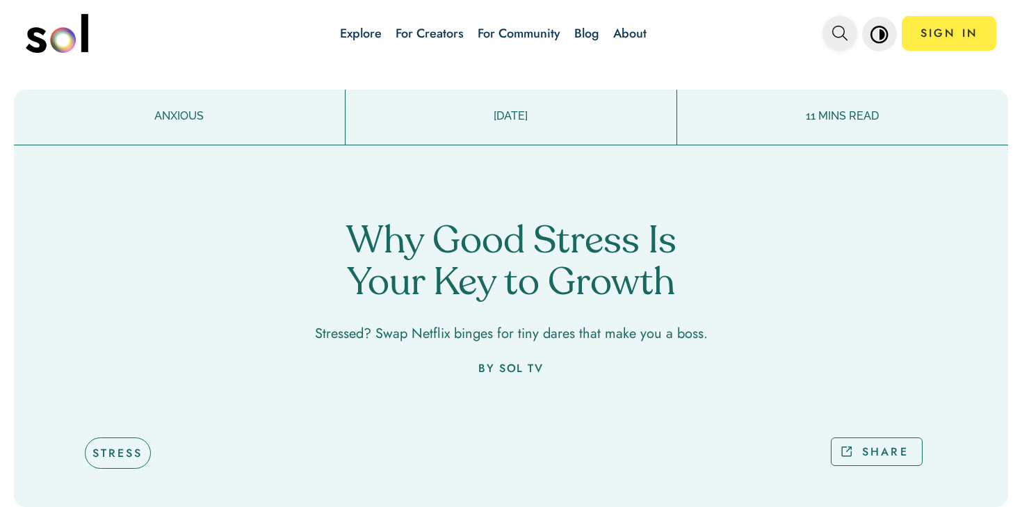
click at [846, 42] on span "main navigation" at bounding box center [839, 33] width 15 height 23
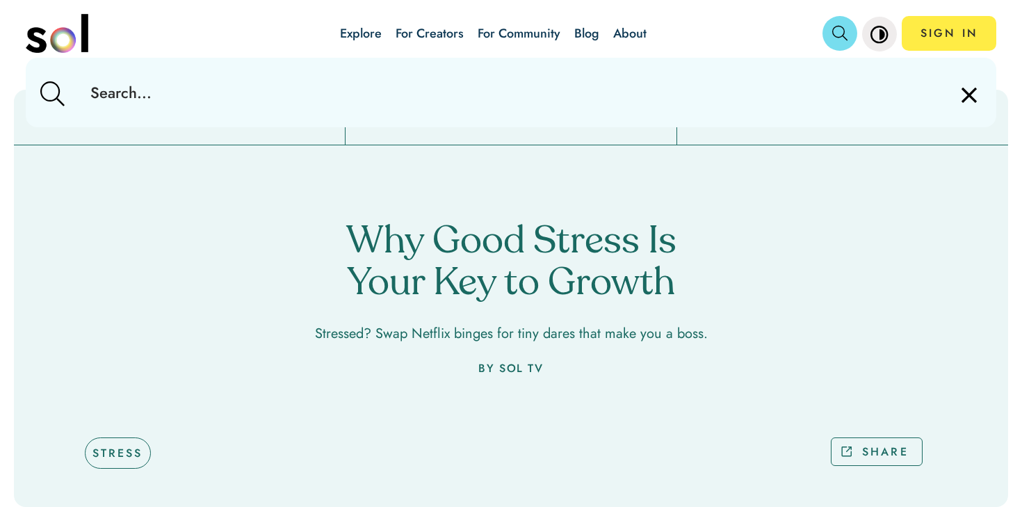
click at [720, 67] on input "text" at bounding box center [510, 93] width 863 height 70
paste input "solitude"
type input "solitude"
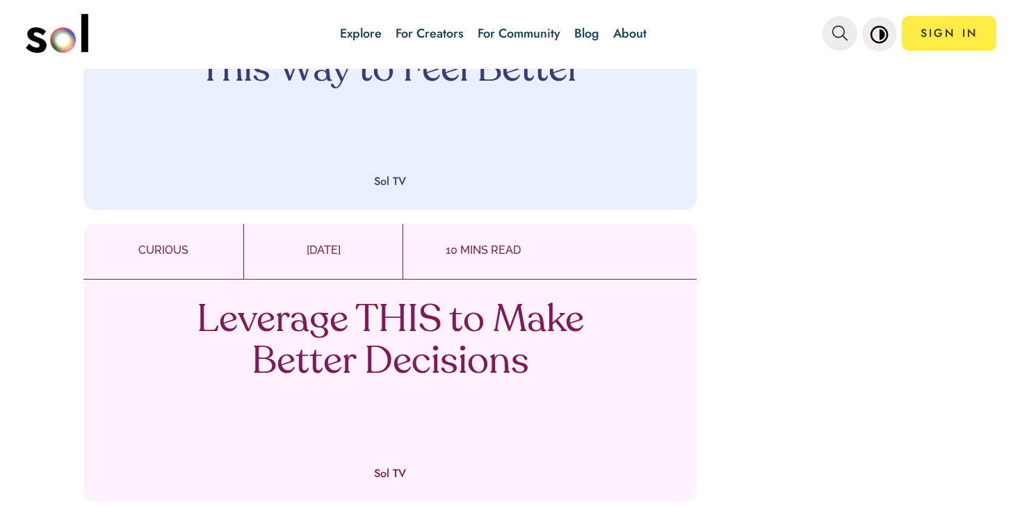
scroll to position [1192, 0]
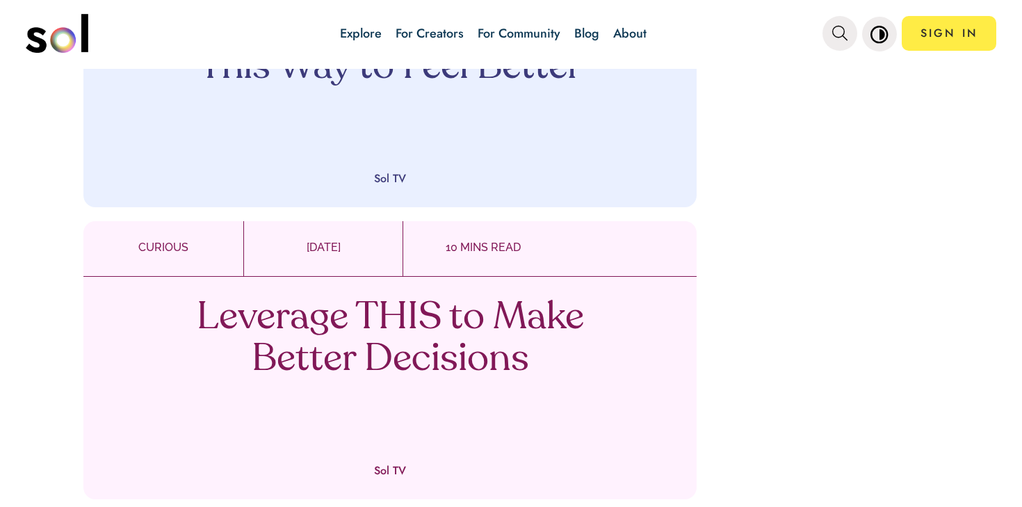
click at [469, 339] on p "Leverage THIS to Make Better Decisions" at bounding box center [390, 339] width 410 height 83
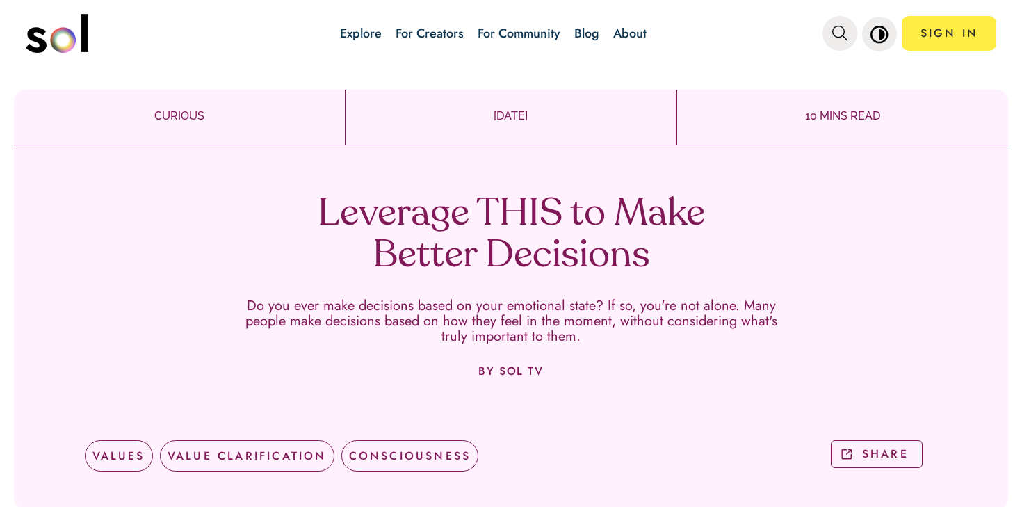
click at [540, 229] on h1 "Leverage THIS to Make Better Decisions" at bounding box center [511, 235] width 410 height 83
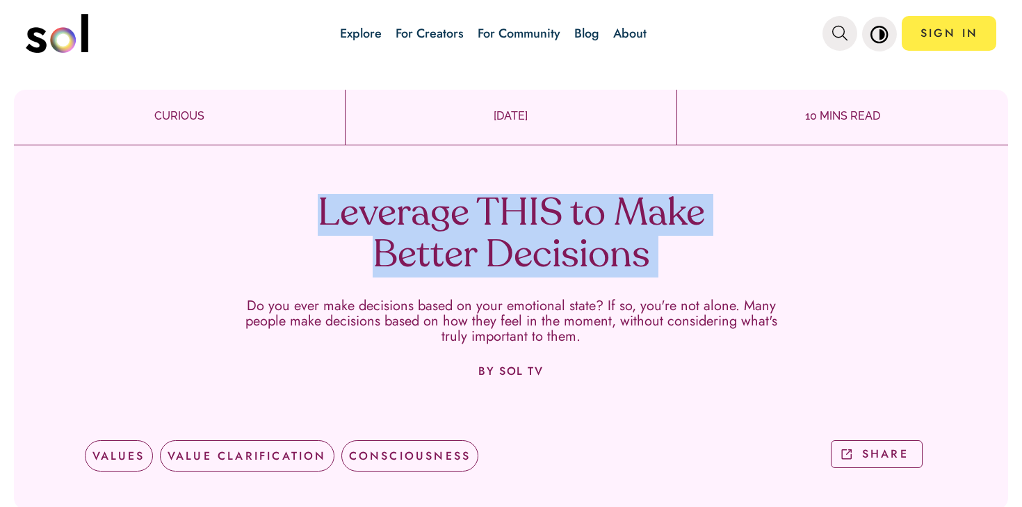
click at [540, 229] on h1 "Leverage THIS to Make Better Decisions" at bounding box center [511, 235] width 410 height 83
copy h1 "Leverage THIS to Make Better Decisions"
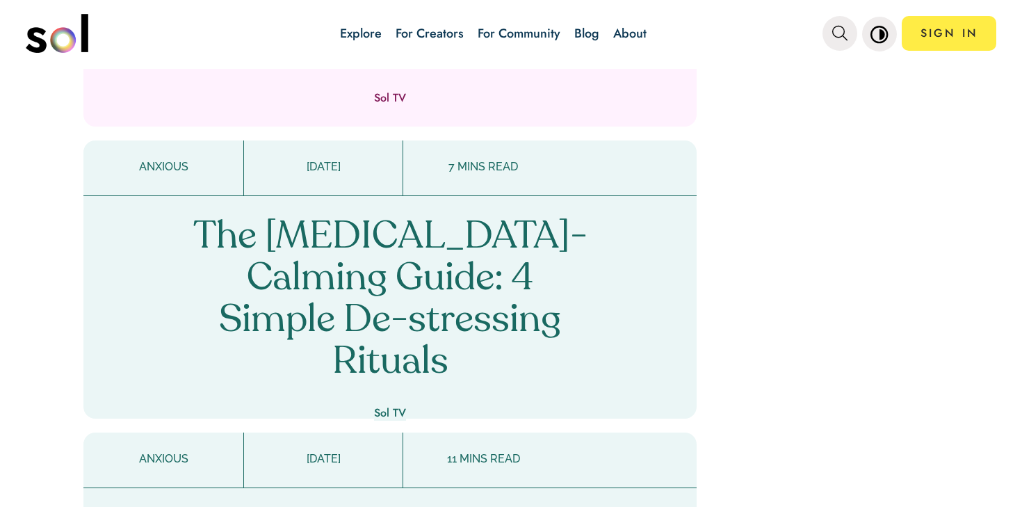
scroll to position [1571, 0]
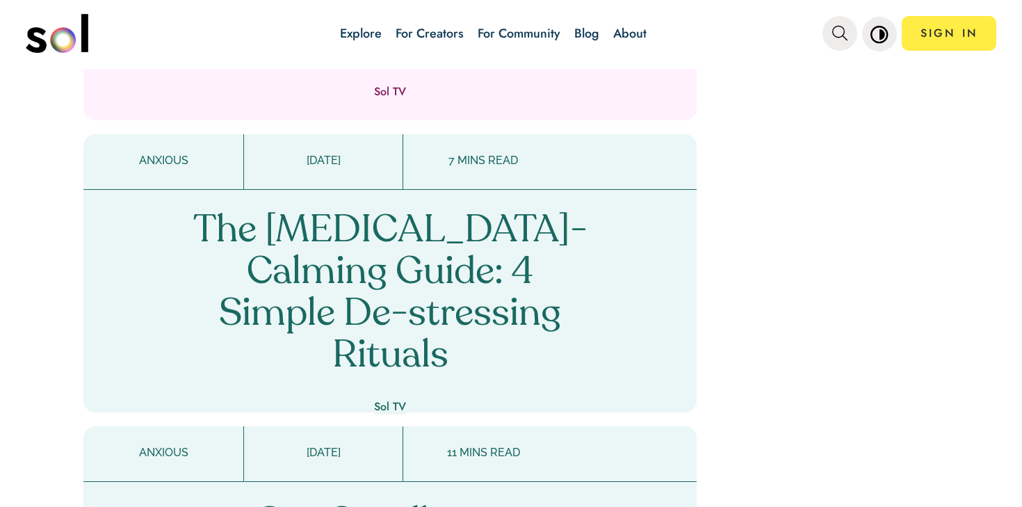
click at [456, 286] on p "The Cortisol-Calming Guide: 4 Simple De-stressing Rituals" at bounding box center [390, 294] width 410 height 167
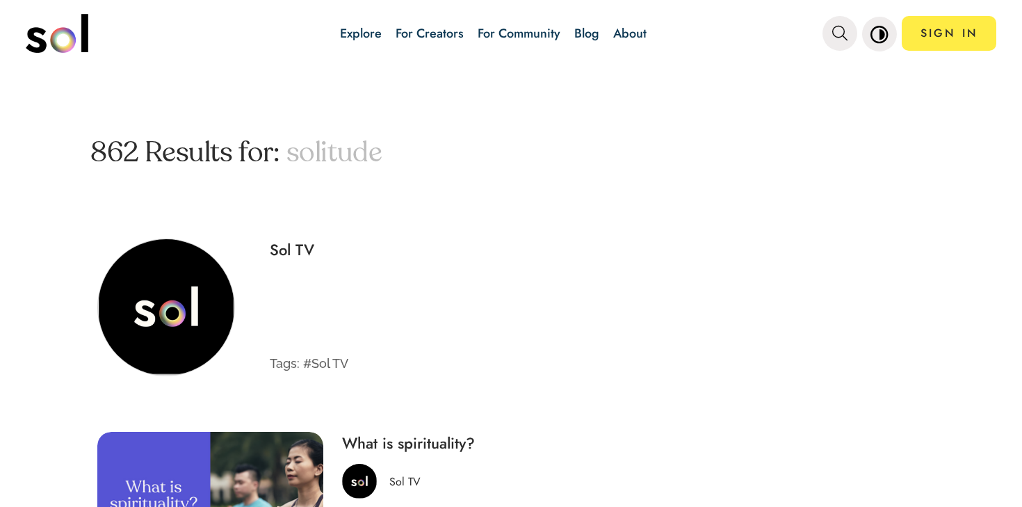
scroll to position [70, 0]
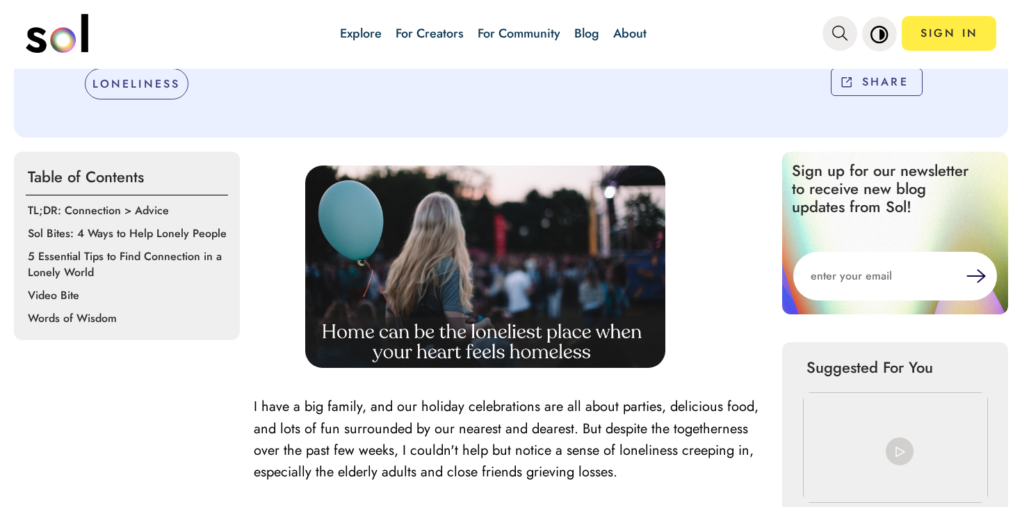
scroll to position [428, 0]
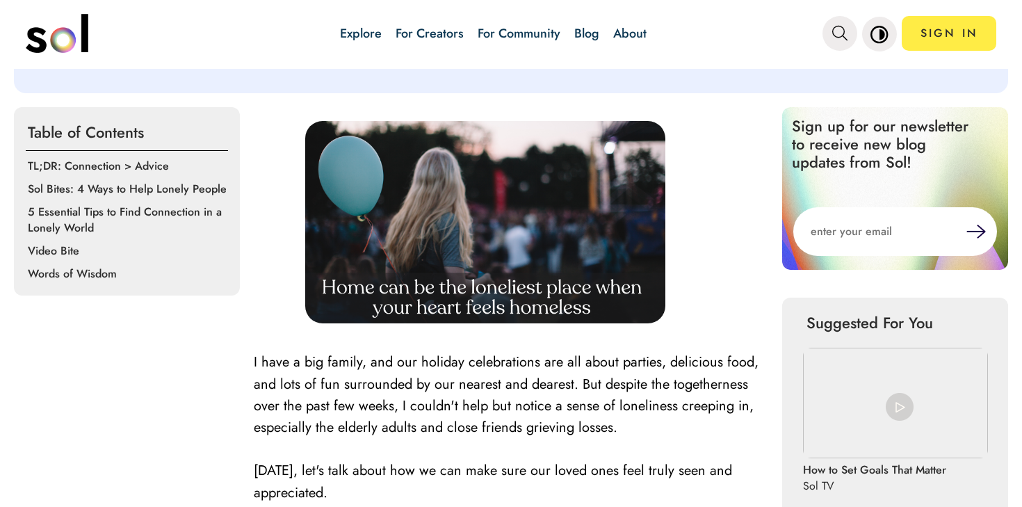
drag, startPoint x: 444, startPoint y: 209, endPoint x: 422, endPoint y: 8, distance: 202.9
click at [0, 0] on div "Explore For Creators For Community Blog About SIGN IN Explore For Creators For …" at bounding box center [511, 253] width 1022 height 507
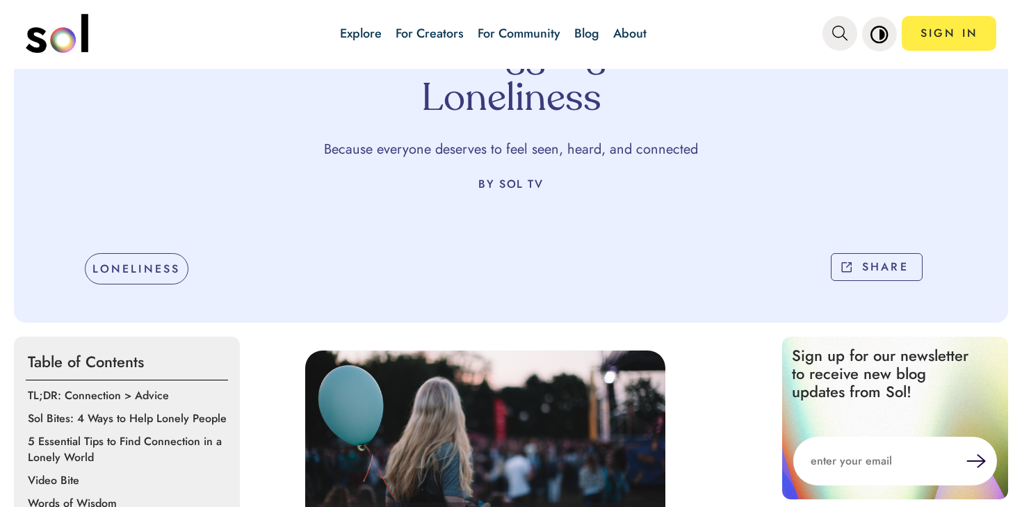
scroll to position [0, 0]
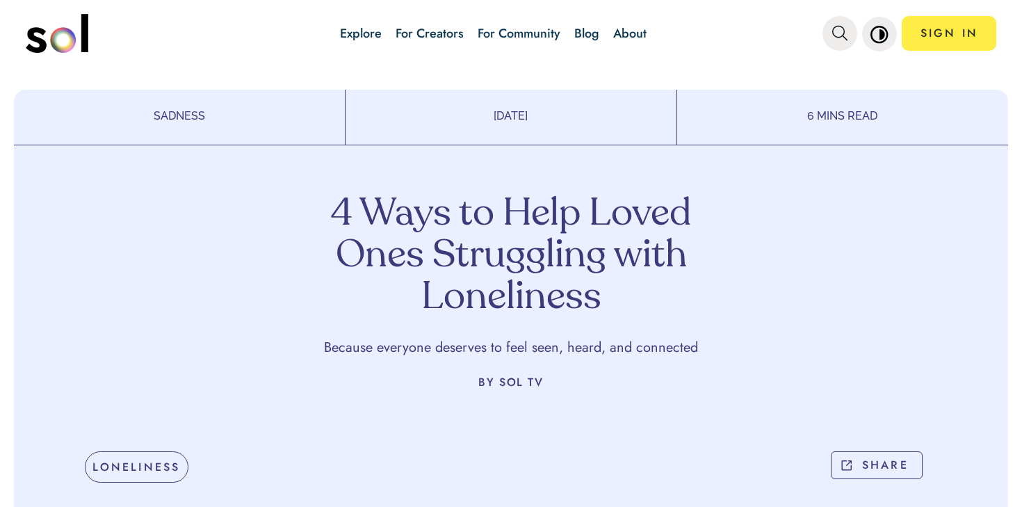
click at [466, 241] on h1 "4 Ways to Help Loved Ones Struggling with Loneliness" at bounding box center [511, 256] width 410 height 125
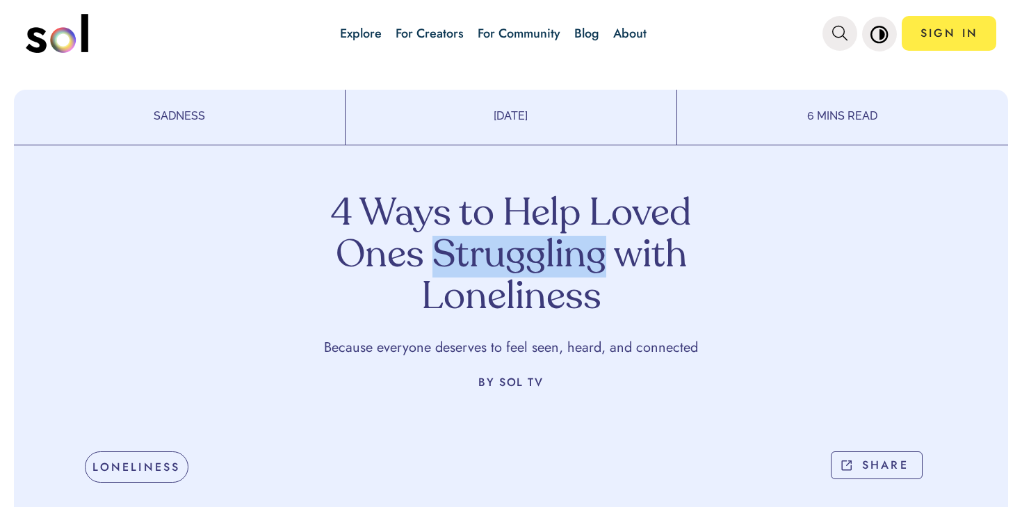
click at [466, 241] on h1 "4 Ways to Help Loved Ones Struggling with Loneliness" at bounding box center [511, 256] width 410 height 125
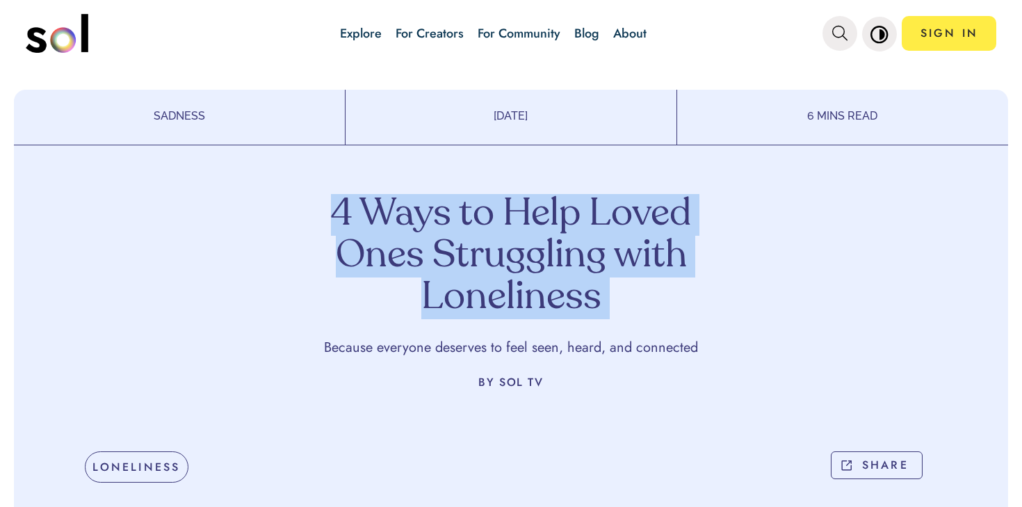
click at [466, 241] on h1 "4 Ways to Help Loved Ones Struggling with Loneliness" at bounding box center [511, 256] width 410 height 125
copy h1 "4 Ways to Help Loved Ones Struggling with Loneliness"
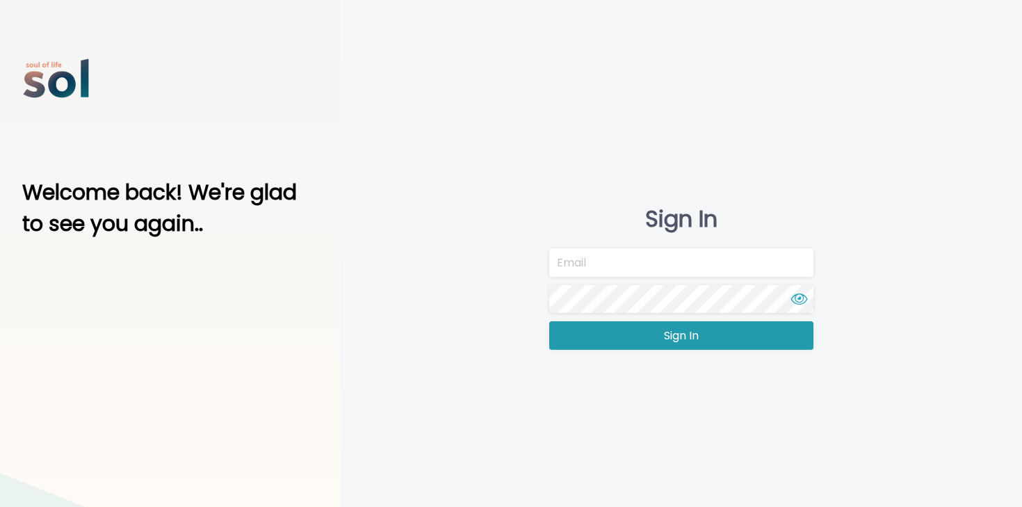
type input "team@soltv.co"
click at [613, 346] on button "Sign In" at bounding box center [681, 335] width 264 height 29
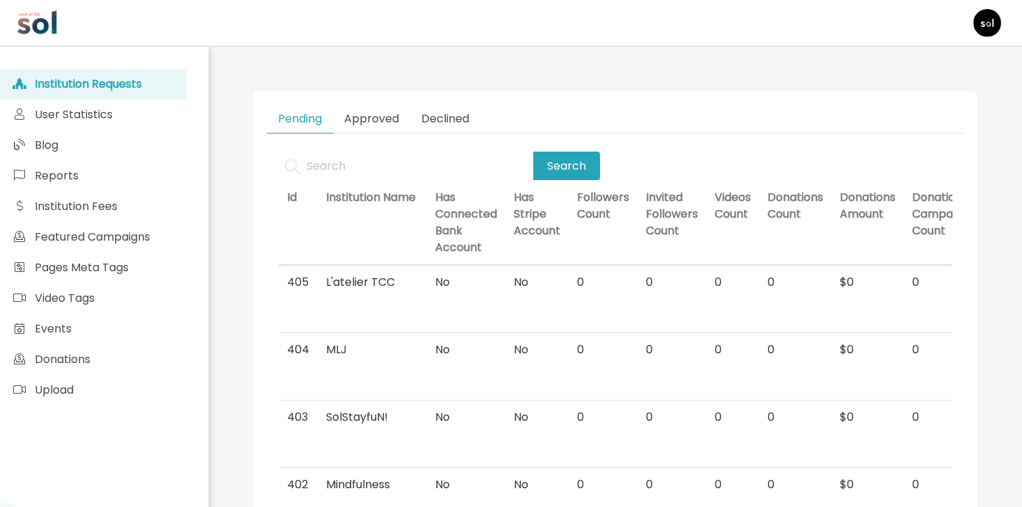
click at [195, 150] on div "Institution Requests User Statistics Blog Reports Institution Fees Featured Cam…" at bounding box center [104, 325] width 209 height 556
click at [151, 150] on link "Blog" at bounding box center [93, 145] width 186 height 31
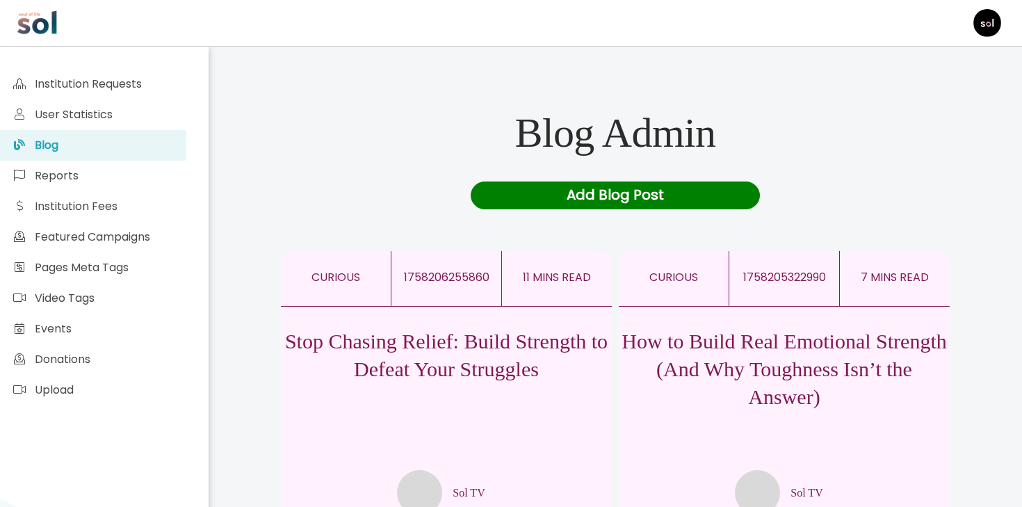
click at [634, 200] on div "Add Blog Post" at bounding box center [616, 196] width 290 height 28
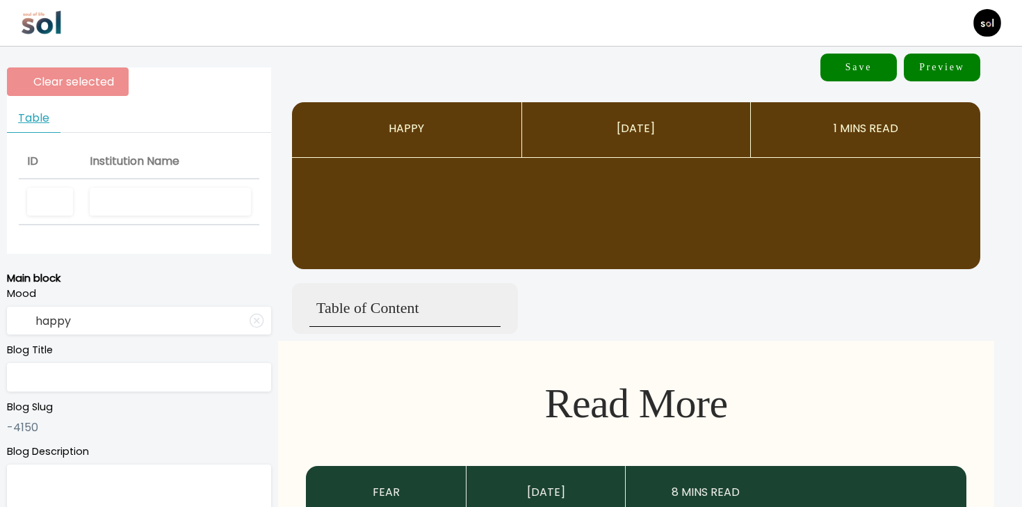
click at [199, 195] on input "text" at bounding box center [170, 202] width 161 height 29
type input "Sol TV"
click at [125, 380] on input "text" at bounding box center [139, 377] width 264 height 29
paste input "How to Be Alone Without Losing Your Sanity"
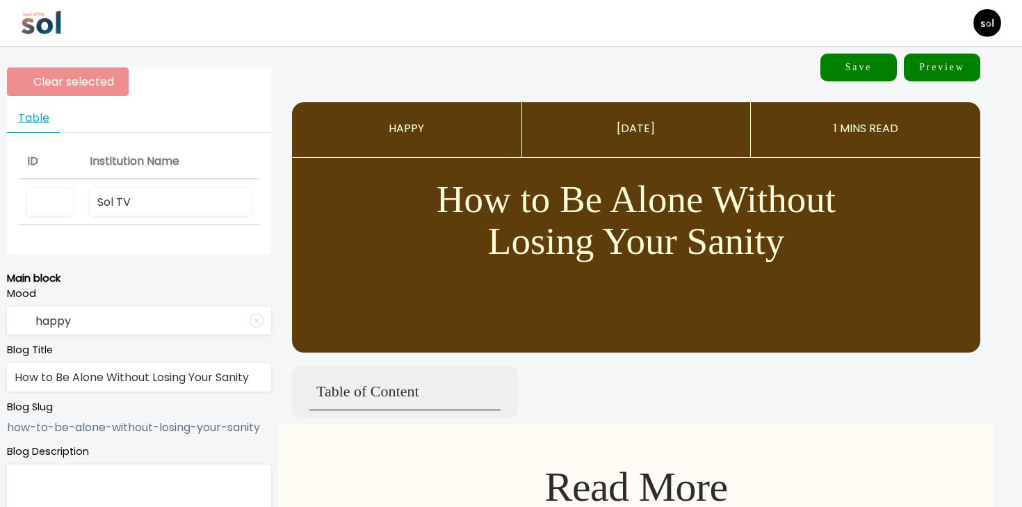
type input "How to Be Alone Without Losing Your Sanity"
click at [136, 322] on input "happy" at bounding box center [139, 321] width 264 height 29
click at [136, 322] on div "Mood happy anxious curious happy sadness fear anger" at bounding box center [139, 311] width 264 height 48
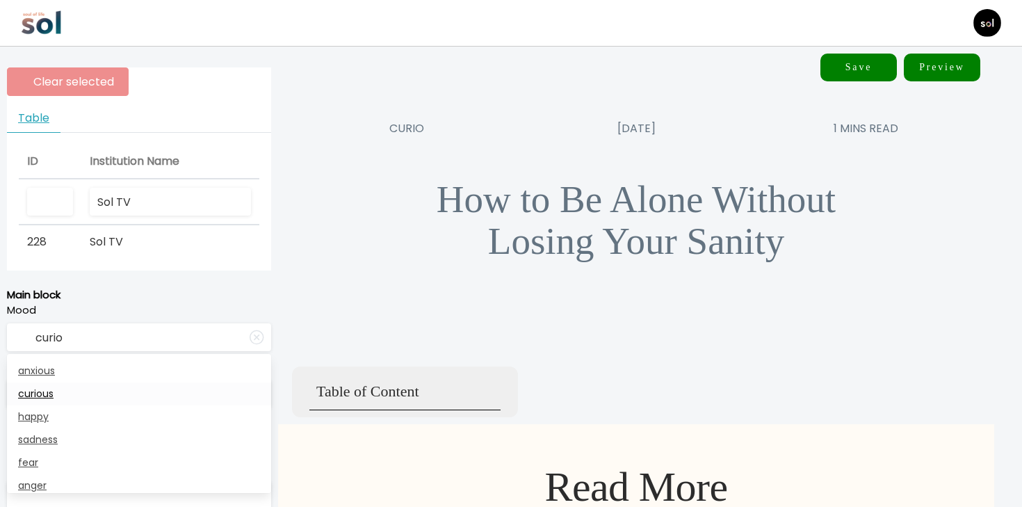
click at [100, 396] on link "curious" at bounding box center [139, 393] width 264 height 23
type input "curious"
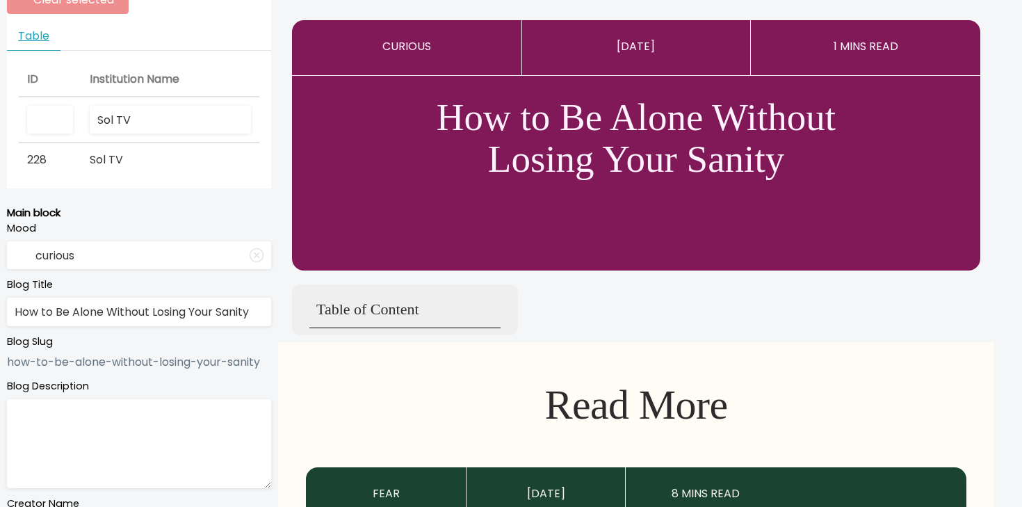
scroll to position [150, 0]
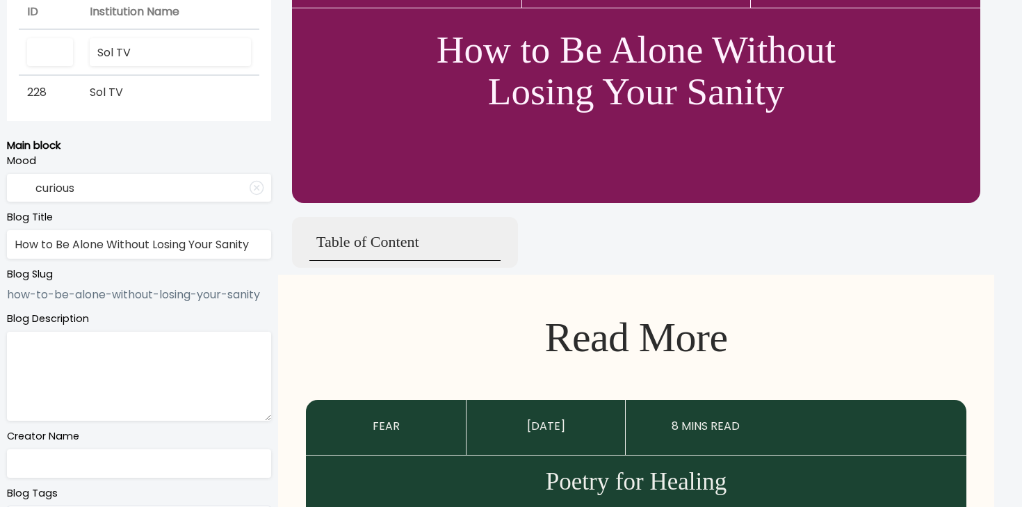
click at [90, 387] on textarea at bounding box center [139, 376] width 264 height 89
paste textarea "Master the art of enjoying your own company, a skill that is rarely taught"
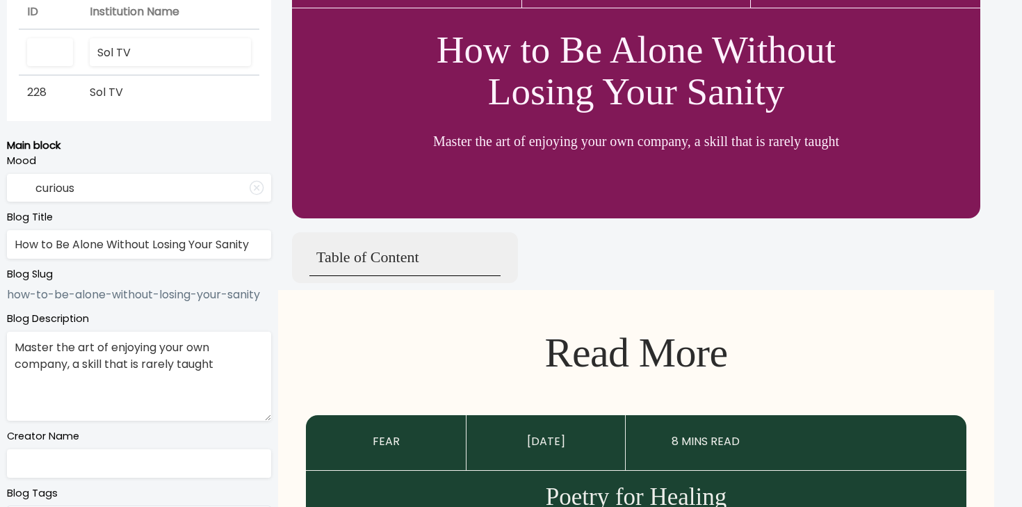
scroll to position [204, 0]
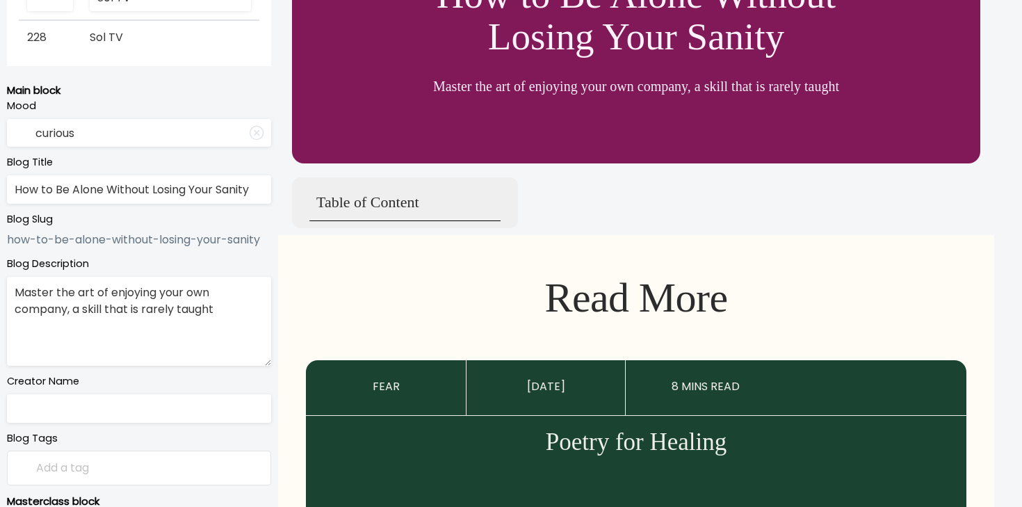
type textarea "Master the art of enjoying your own company, a skill that is rarely taught"
click at [83, 421] on input "text" at bounding box center [139, 408] width 264 height 29
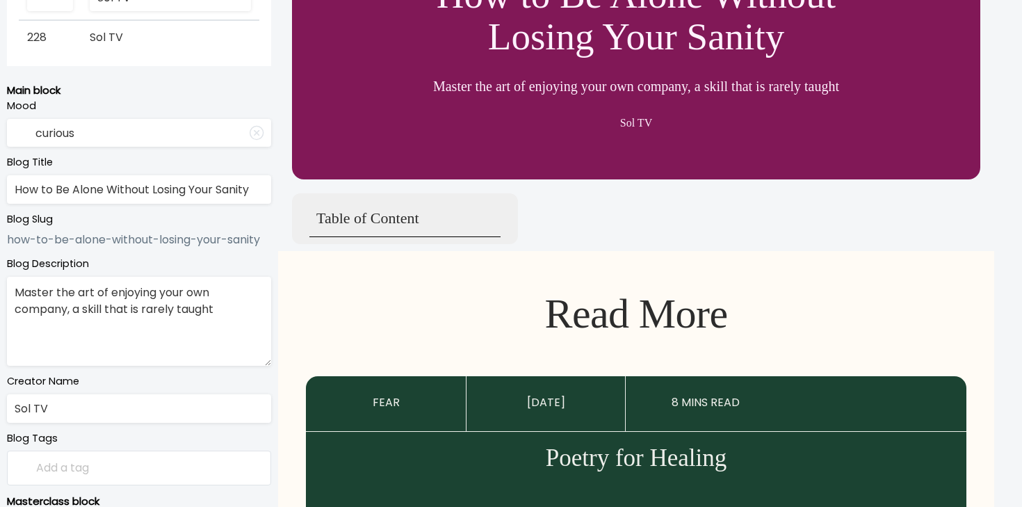
type input "Sol TV"
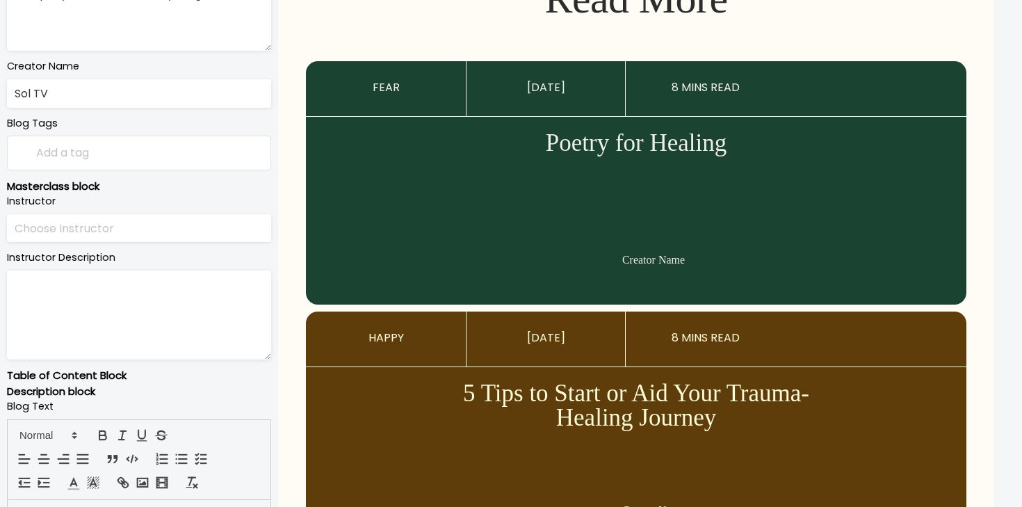
scroll to position [631, 0]
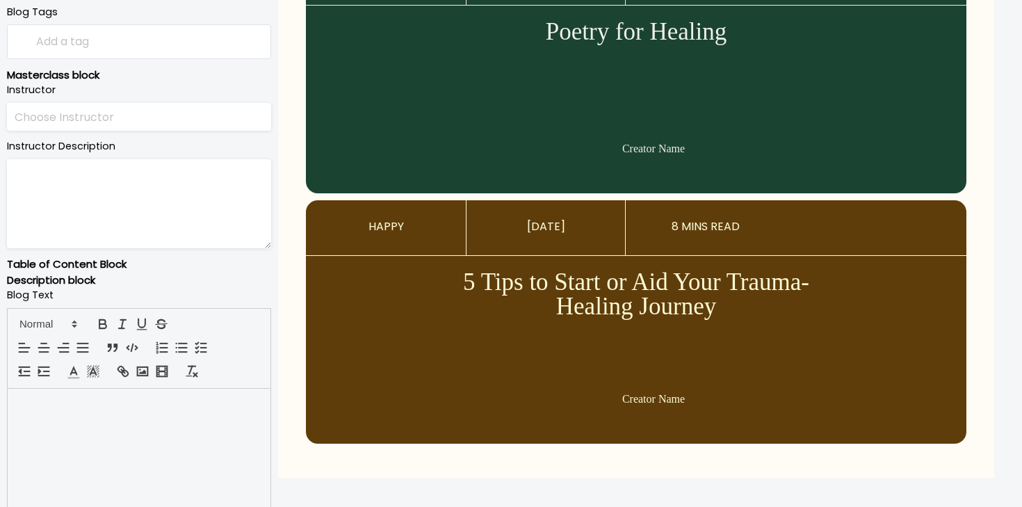
click at [155, 426] on div at bounding box center [139, 458] width 263 height 139
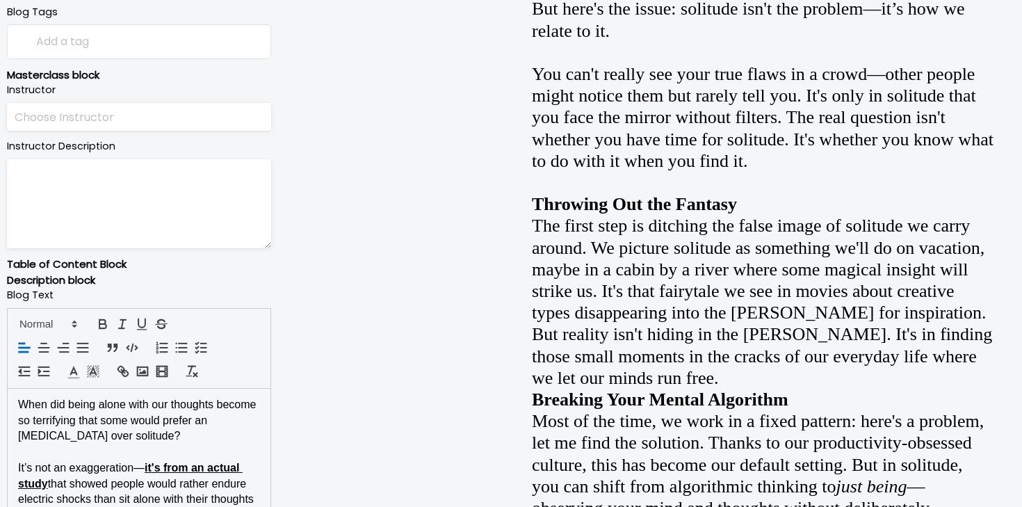
scroll to position [1011, 0]
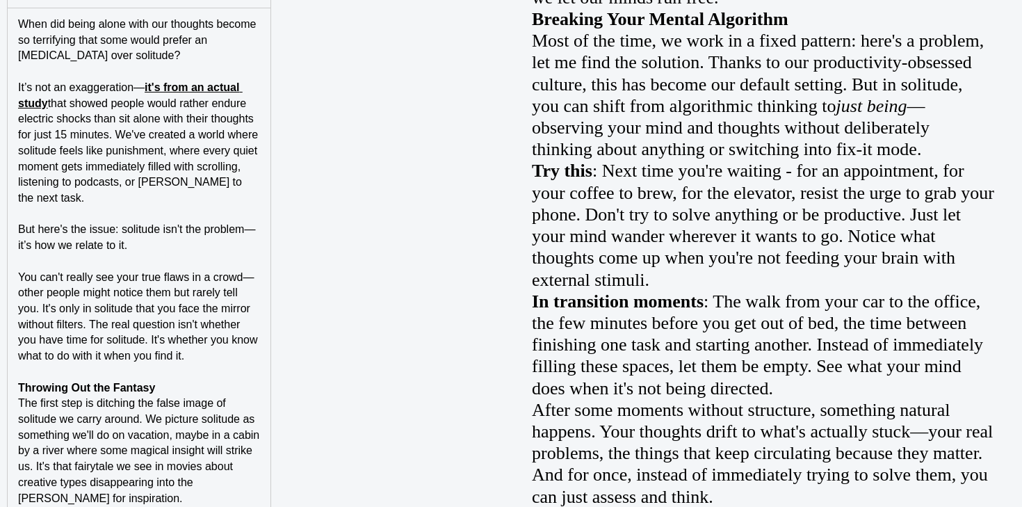
click at [167, 380] on p "Throwing Out the Fantasy" at bounding box center [139, 388] width 242 height 16
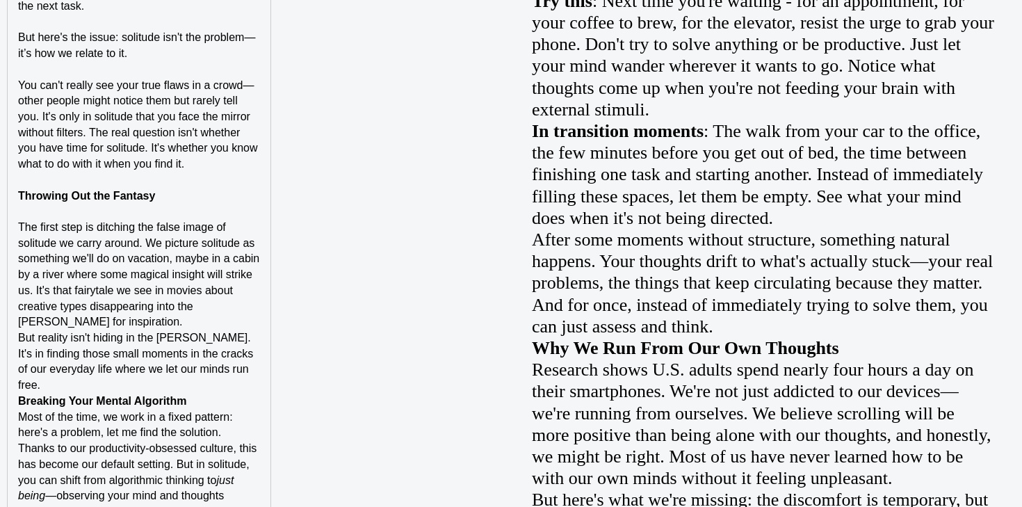
scroll to position [1207, 0]
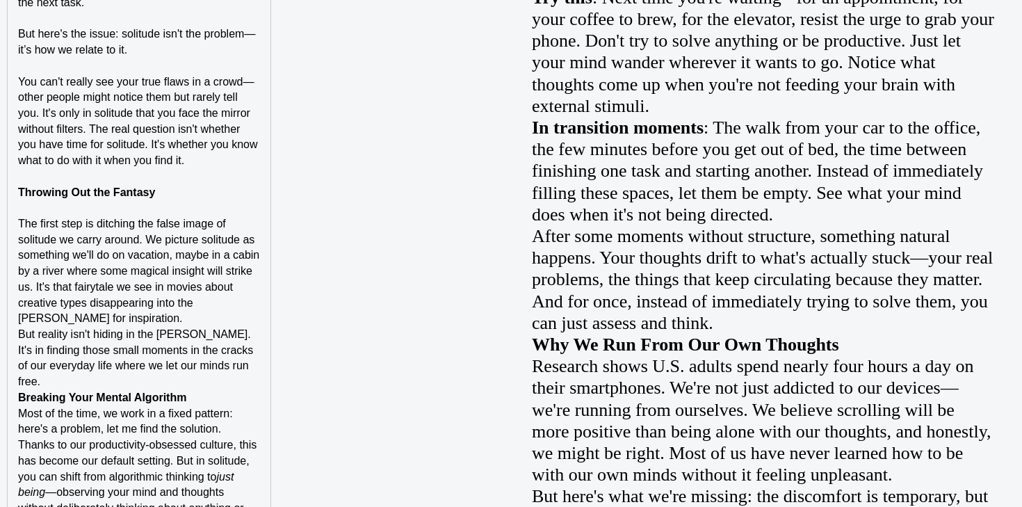
click at [205, 305] on p "The first step is ditching the false image of solitude we carry around. We pict…" at bounding box center [139, 271] width 242 height 111
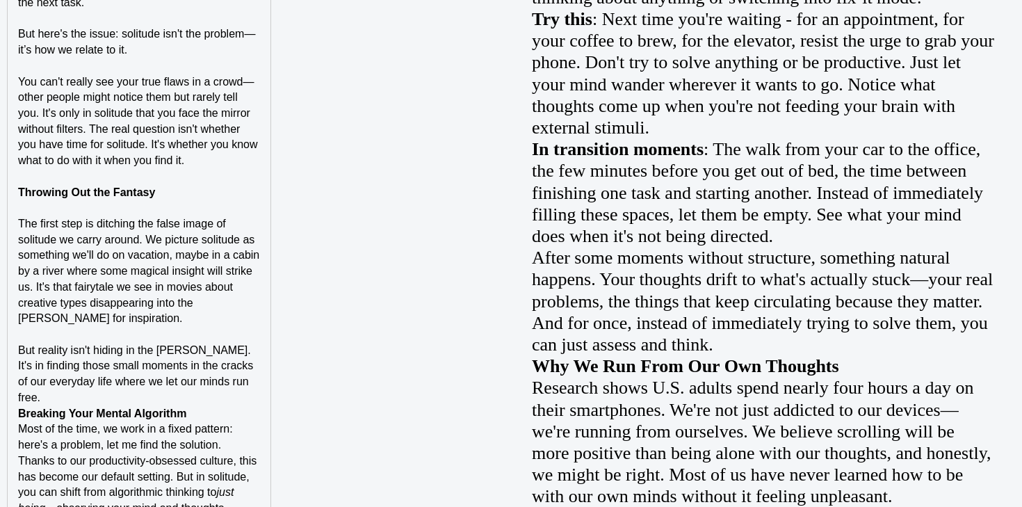
click at [249, 373] on p "But reality isn't hiding in the [PERSON_NAME]. It's in finding those small mome…" at bounding box center [139, 374] width 242 height 63
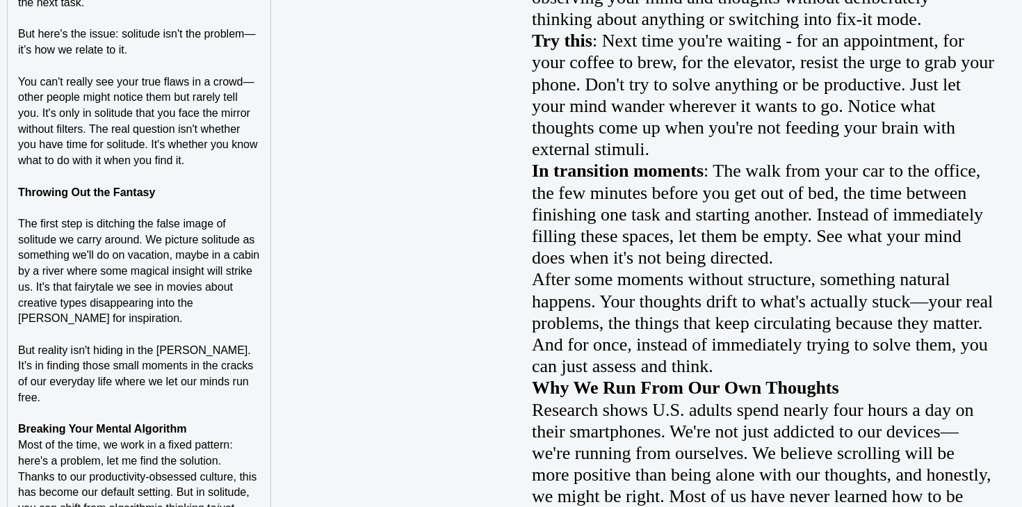
click at [131, 186] on strong "Throwing Out the Fantasy" at bounding box center [86, 192] width 137 height 12
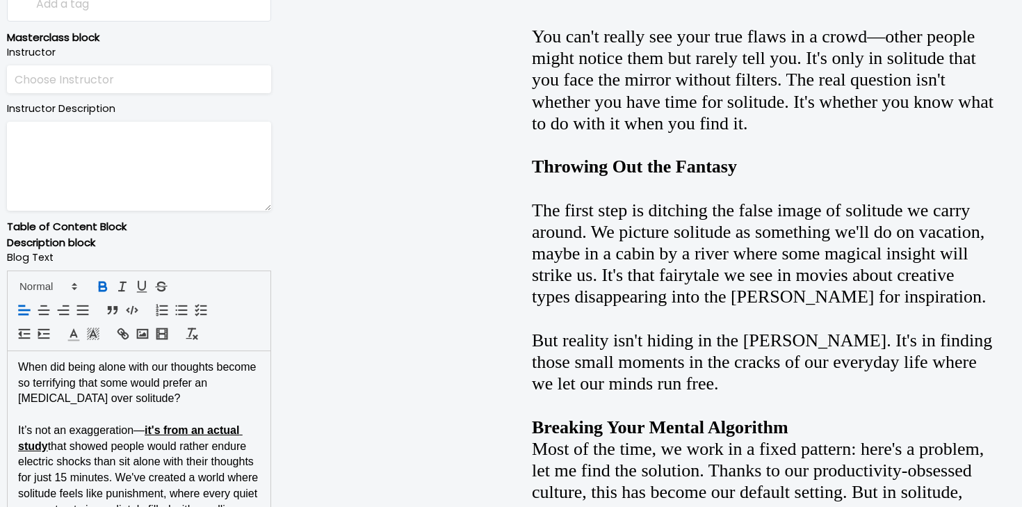
scroll to position [637, 0]
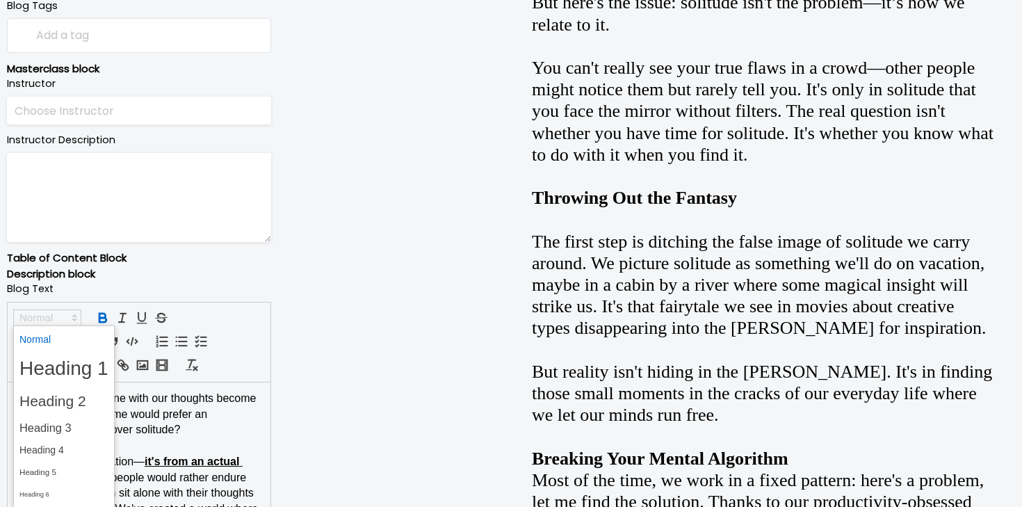
click at [55, 322] on span at bounding box center [47, 317] width 68 height 17
click at [55, 453] on span at bounding box center [63, 451] width 89 height 22
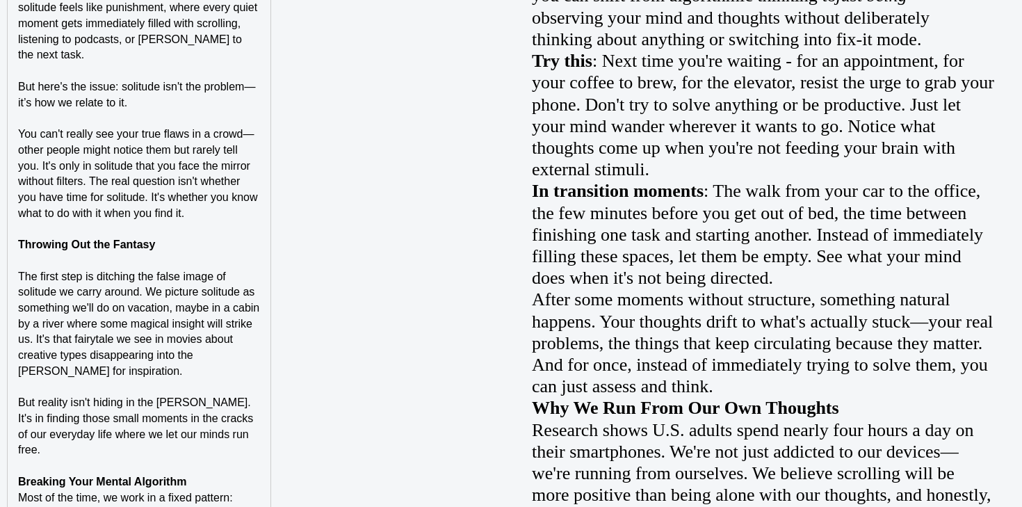
scroll to position [1348, 0]
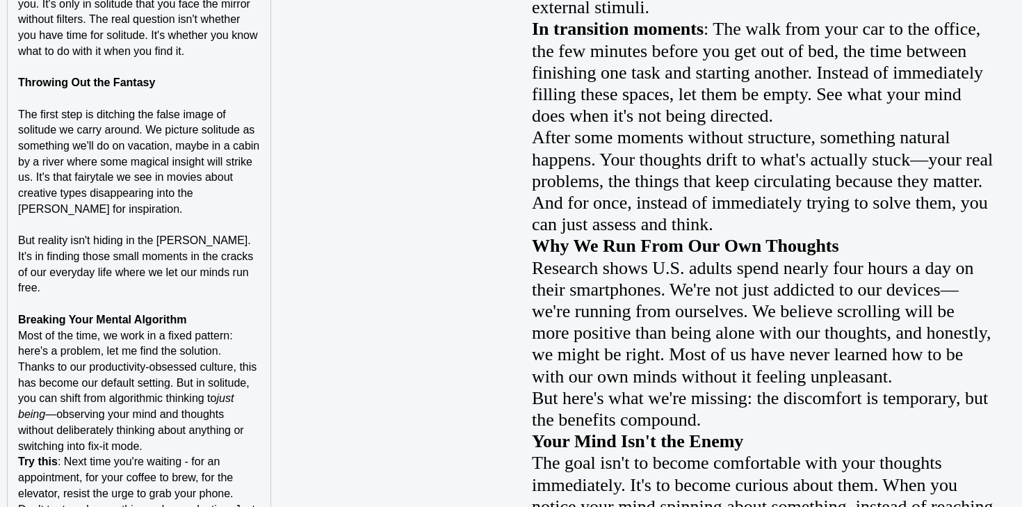
click at [199, 312] on p "Breaking Your Mental Algorithm" at bounding box center [139, 320] width 242 height 16
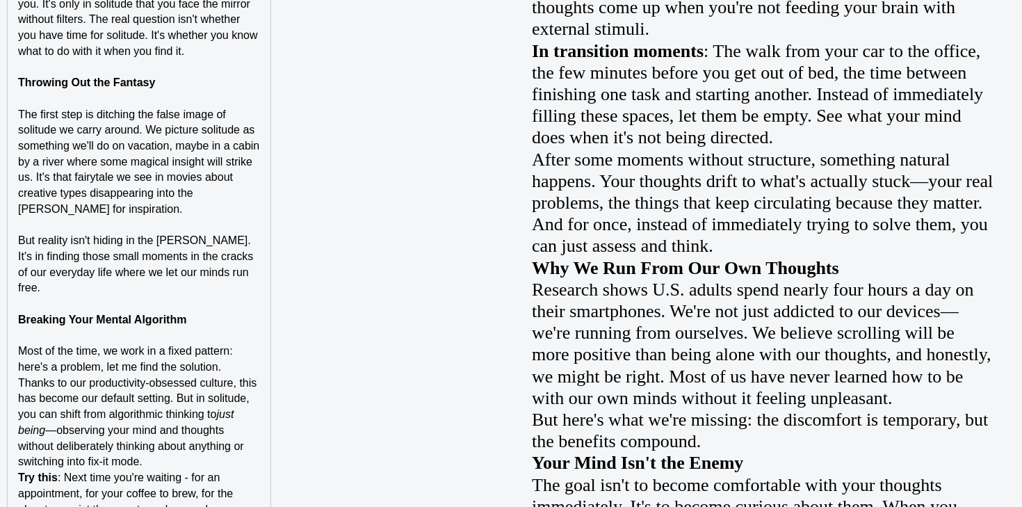
click at [172, 424] on p "Most of the time, we work in a fixed pattern: here's a problem, let me find the…" at bounding box center [139, 407] width 242 height 127
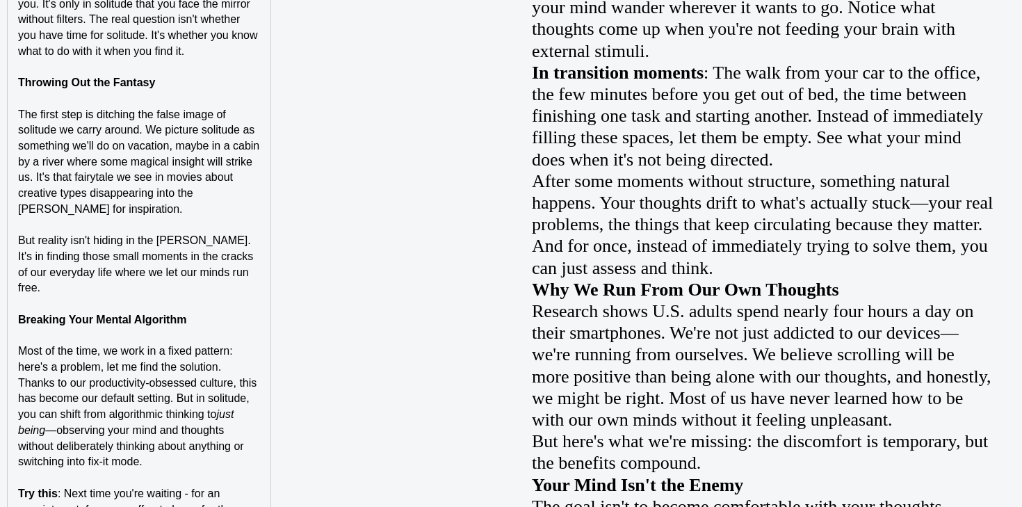
click at [243, 344] on p "Most of the time, we work in a fixed pattern: here's a problem, let me find the…" at bounding box center [139, 407] width 242 height 127
click at [140, 314] on strong "Breaking Your Mental Algorithm" at bounding box center [102, 320] width 168 height 12
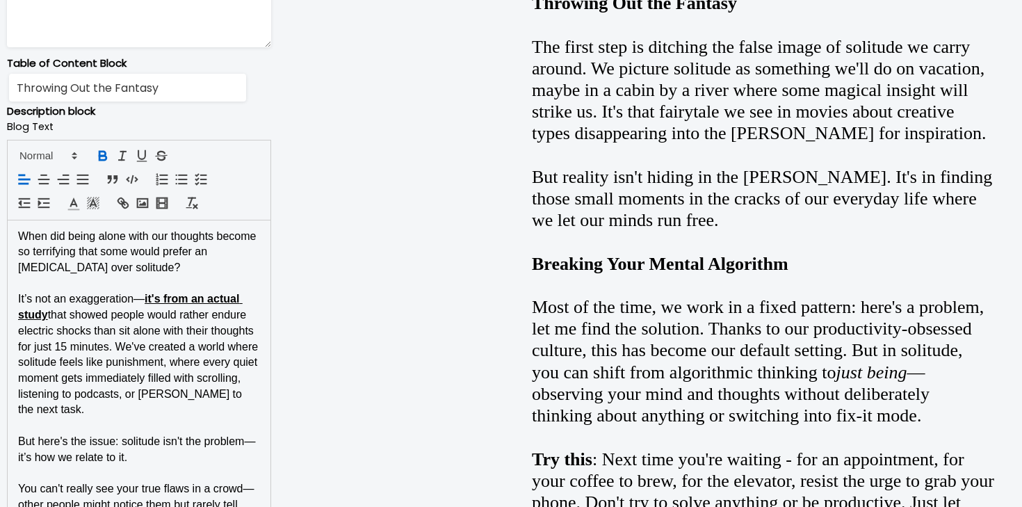
scroll to position [816, 0]
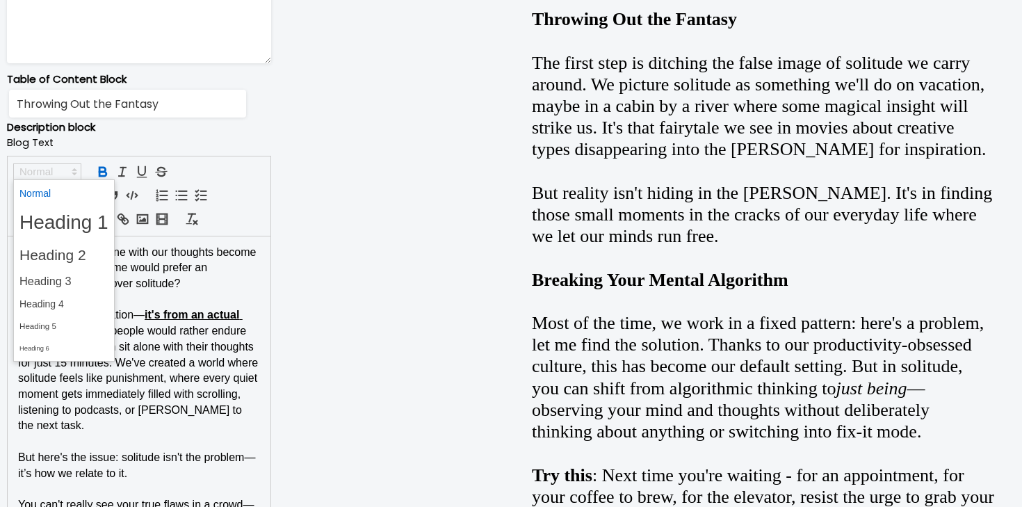
click at [74, 175] on icon at bounding box center [74, 172] width 13 height 13
click at [79, 300] on span at bounding box center [63, 304] width 89 height 22
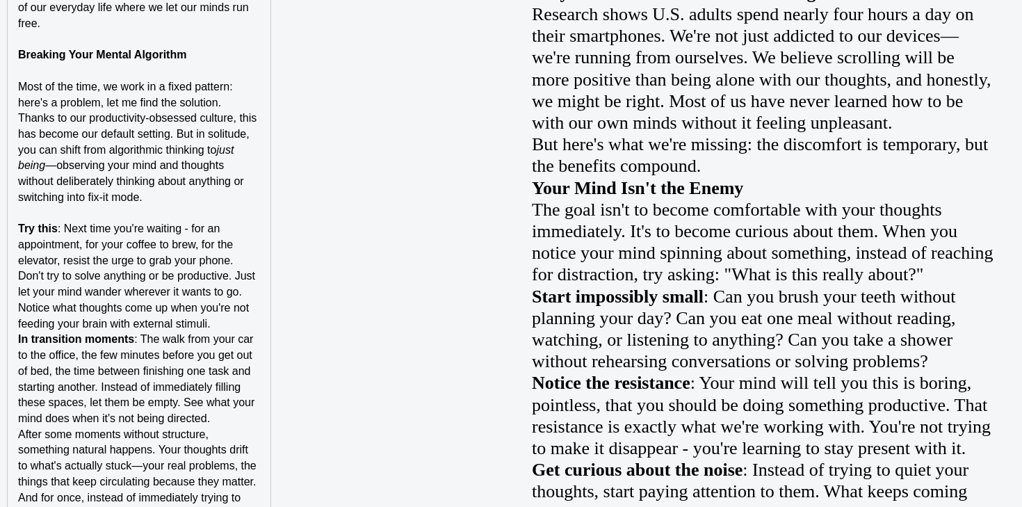
scroll to position [1648, 0]
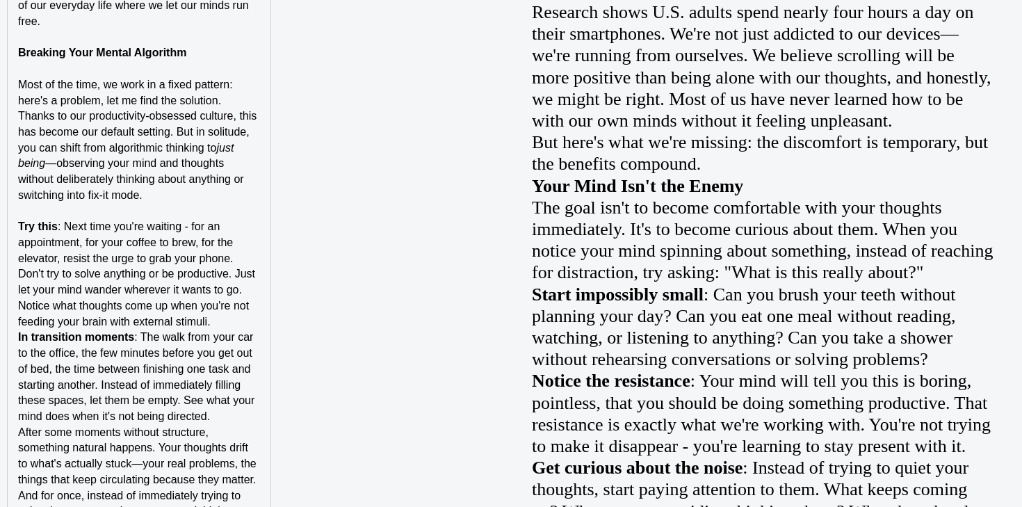
click at [244, 294] on p "Try this : Next time you're waiting - for an appointment, for your coffee to br…" at bounding box center [139, 274] width 242 height 111
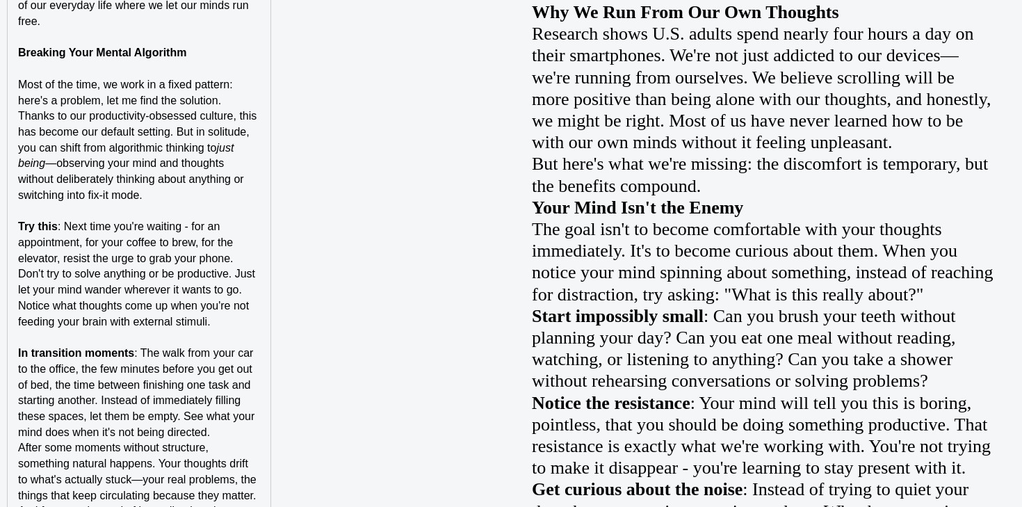
click at [224, 400] on p "In transition moments : The walk from your car to the office, the few minutes b…" at bounding box center [139, 393] width 242 height 95
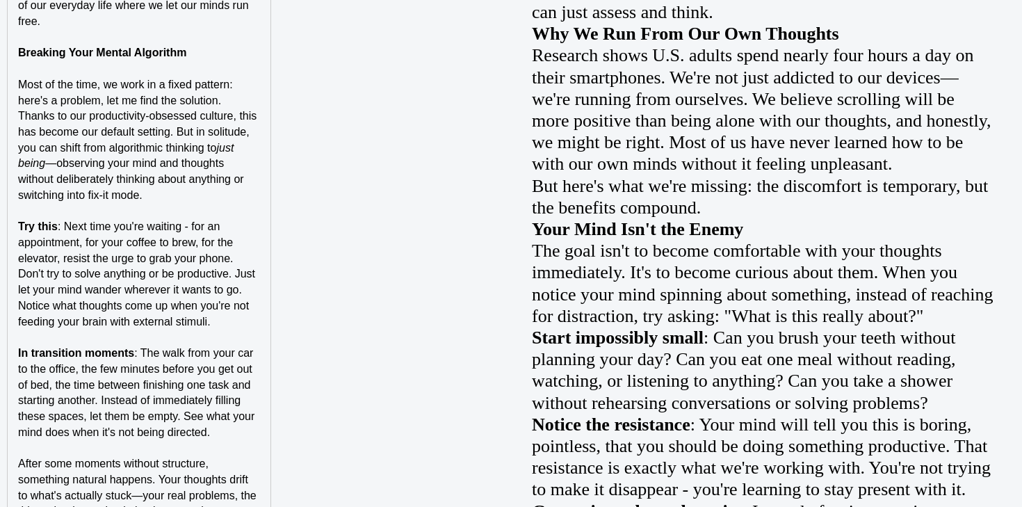
scroll to position [1782, 0]
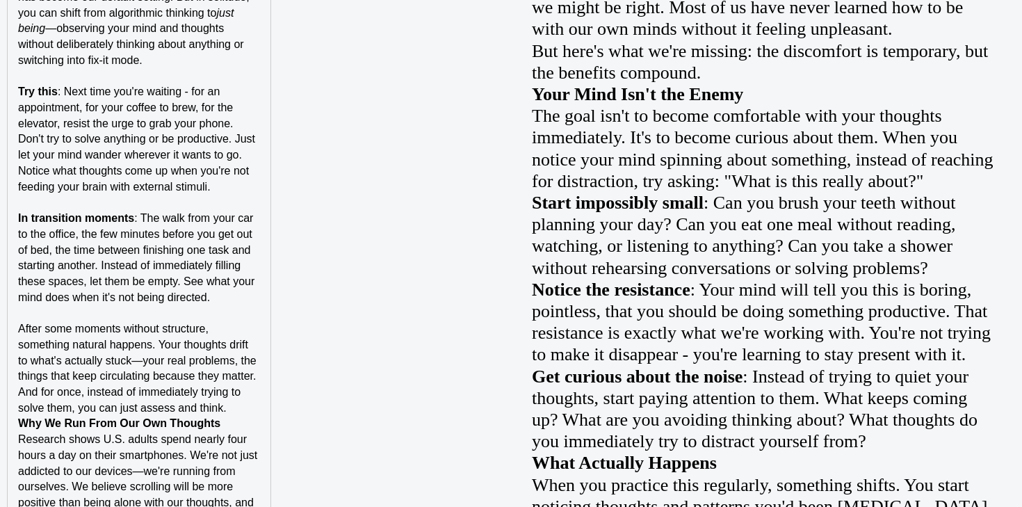
click at [232, 381] on p "After some moments without structure, something natural happens. Your thoughts …" at bounding box center [139, 368] width 242 height 95
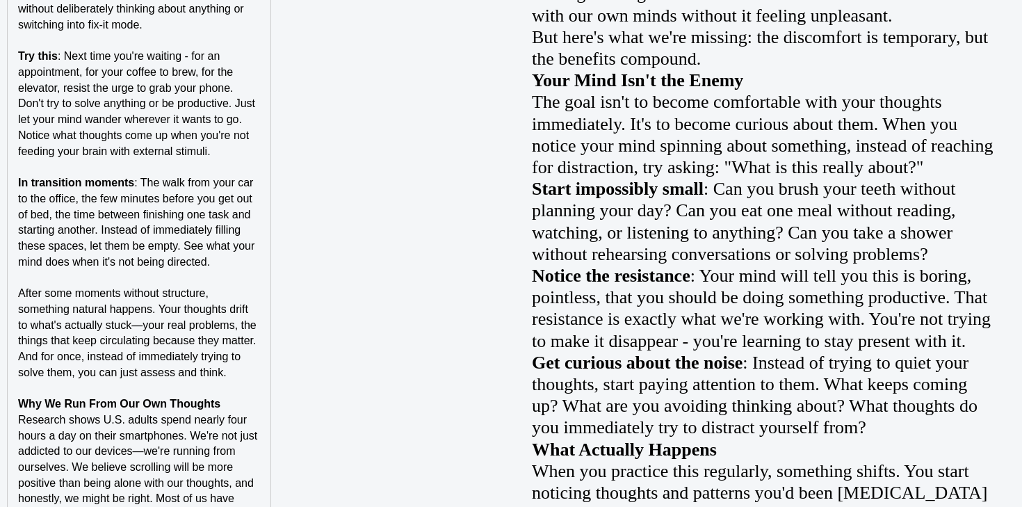
scroll to position [1852, 0]
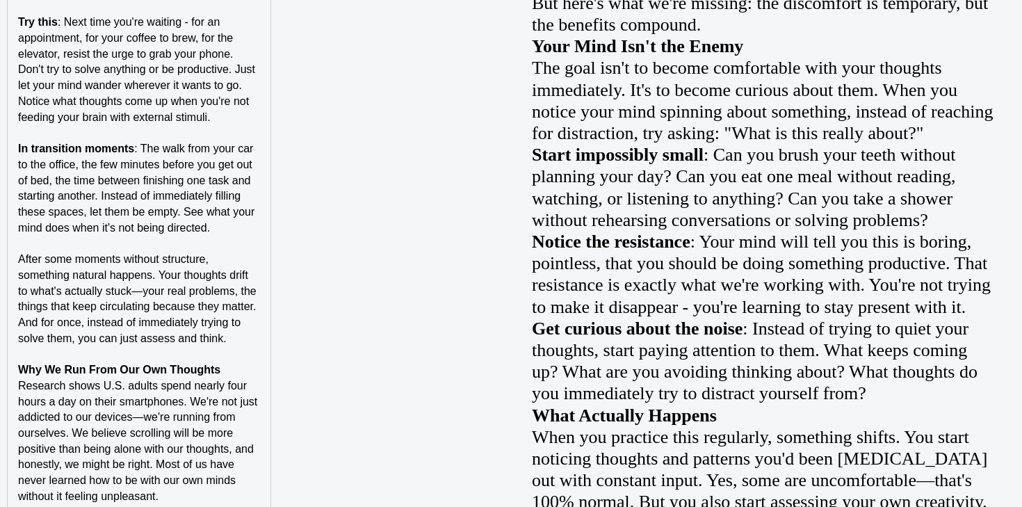
click at [225, 362] on p "Why We Run From Our Own Thoughts" at bounding box center [139, 370] width 242 height 16
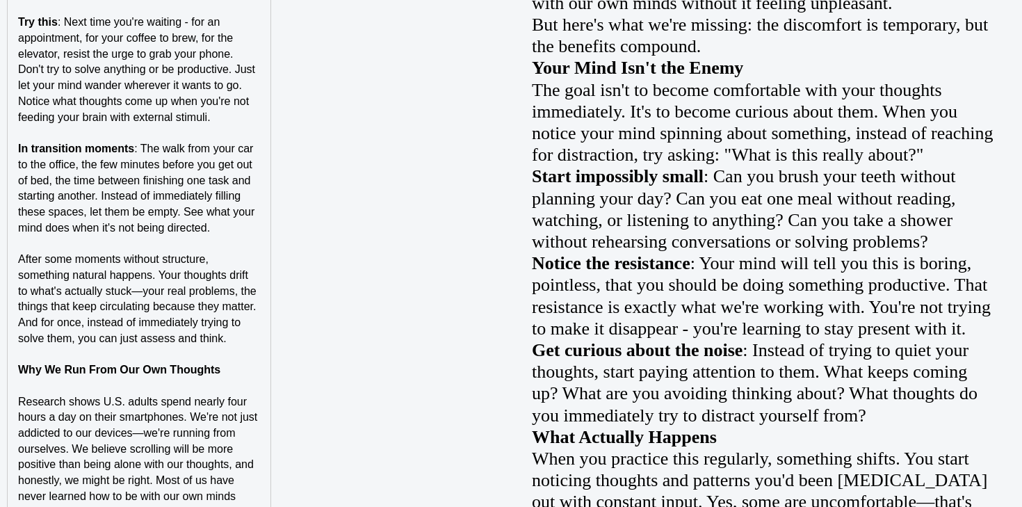
click at [193, 475] on p "Research shows U.S. adults spend nearly four hours a day on their smartphones. …" at bounding box center [139, 457] width 242 height 127
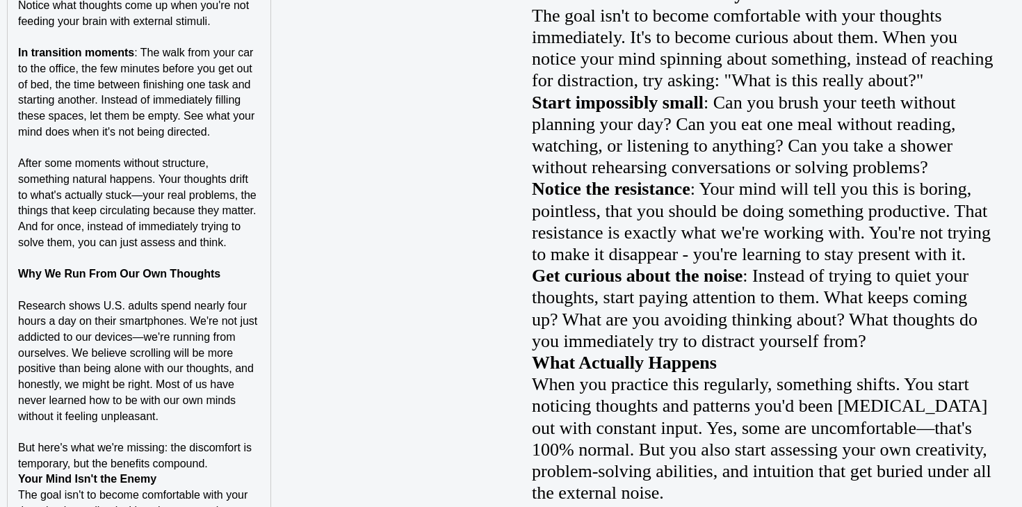
scroll to position [2081, 0]
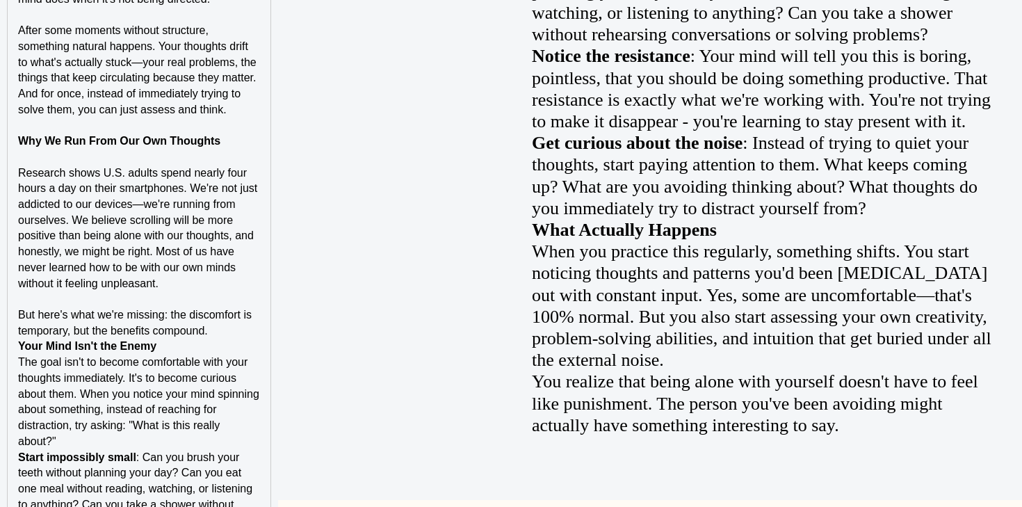
click at [226, 307] on p "But here's what we're missing: the discomfort is temporary, but the benefits co…" at bounding box center [139, 322] width 242 height 31
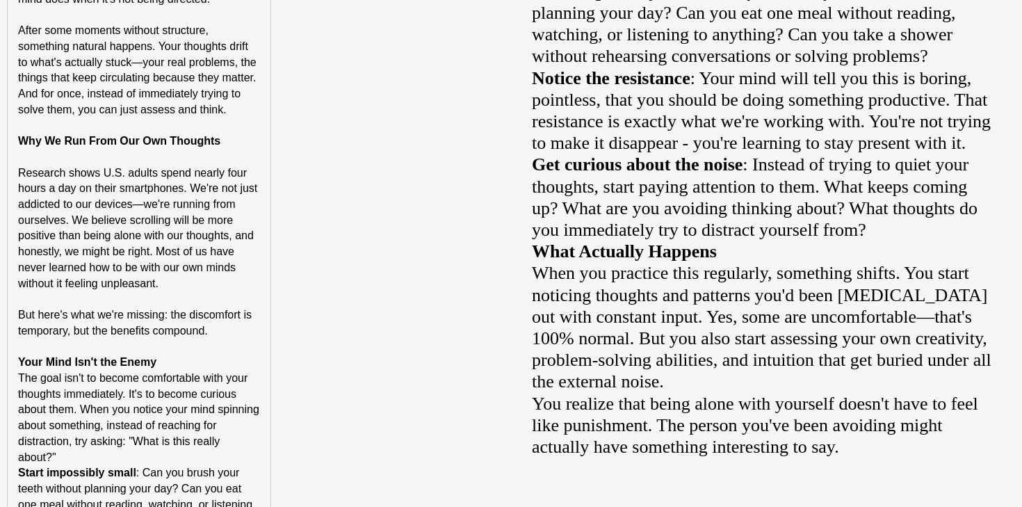
click at [200, 372] on span "The goal isn't to become comfortable with your thoughts immediately. It's to be…" at bounding box center [140, 417] width 244 height 91
click at [200, 355] on p "Your Mind Isn't the Enemy" at bounding box center [139, 363] width 242 height 16
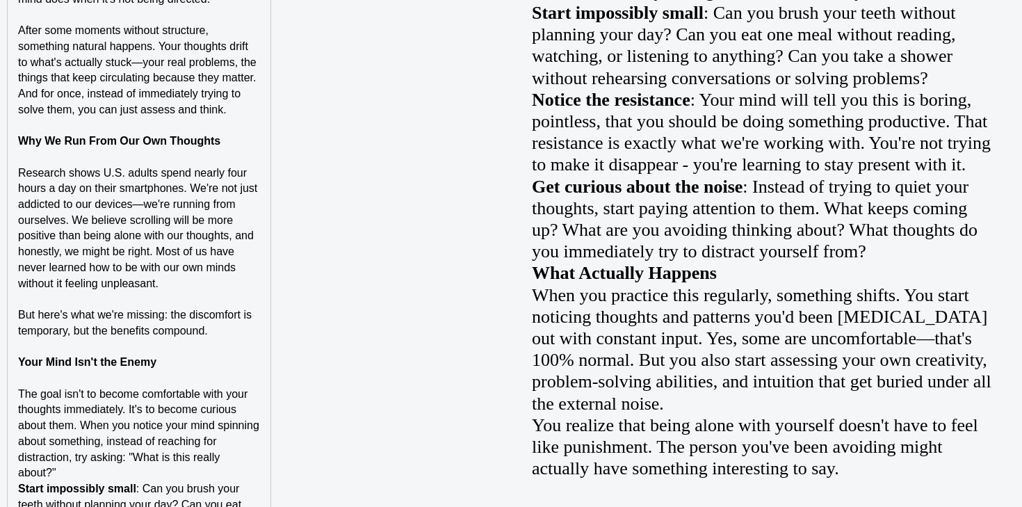
click at [145, 446] on p "The goal isn't to become comfortable with your thoughts immediately. It's to be…" at bounding box center [139, 434] width 242 height 95
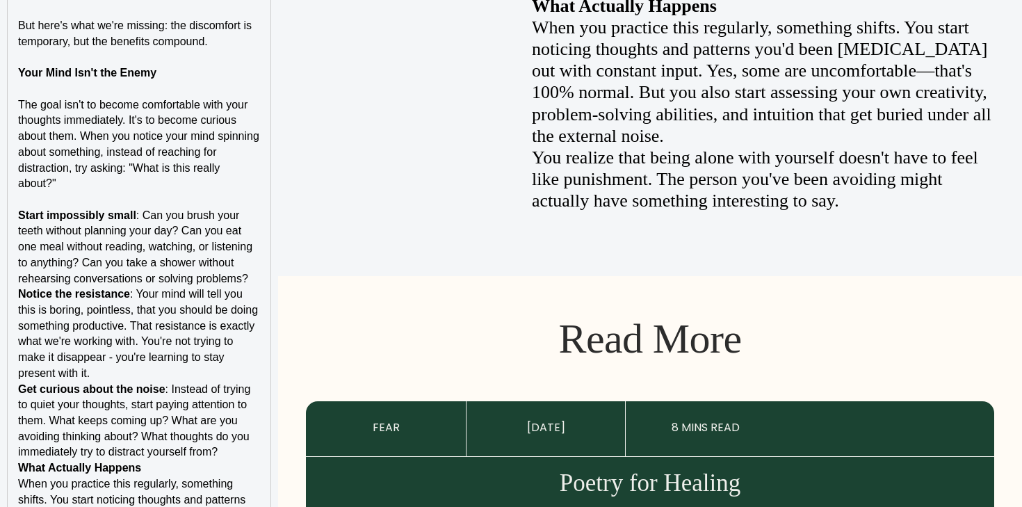
scroll to position [2396, 0]
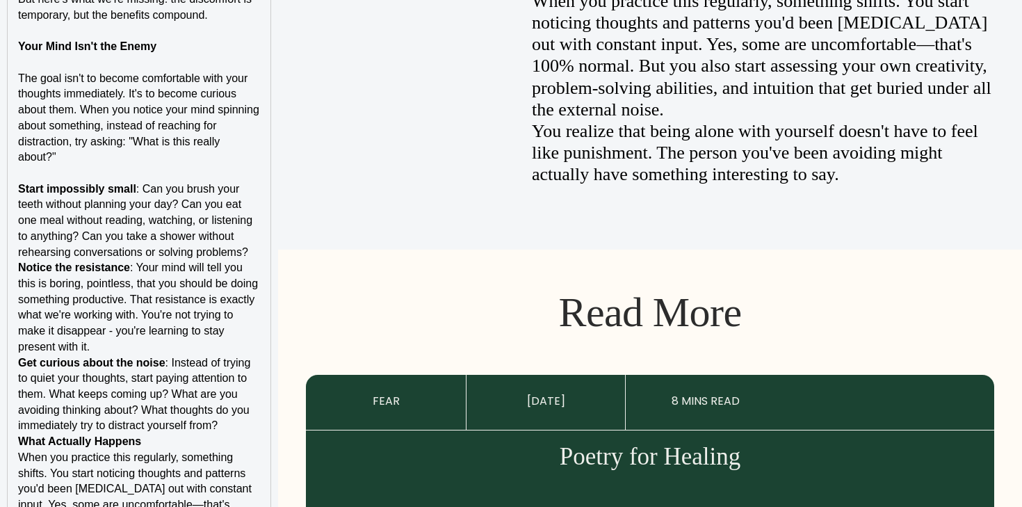
click at [253, 223] on p "Start impossibly small : Can you brush your teeth without planning your day? Ca…" at bounding box center [139, 221] width 242 height 79
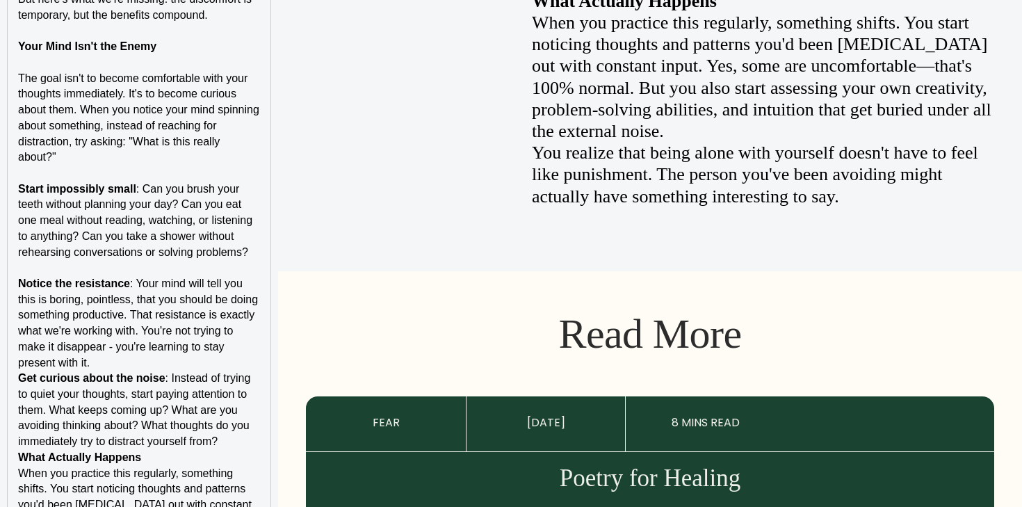
click at [214, 331] on p "Notice the resistance : Your mind will tell you this is boring, pointless, that…" at bounding box center [139, 323] width 242 height 95
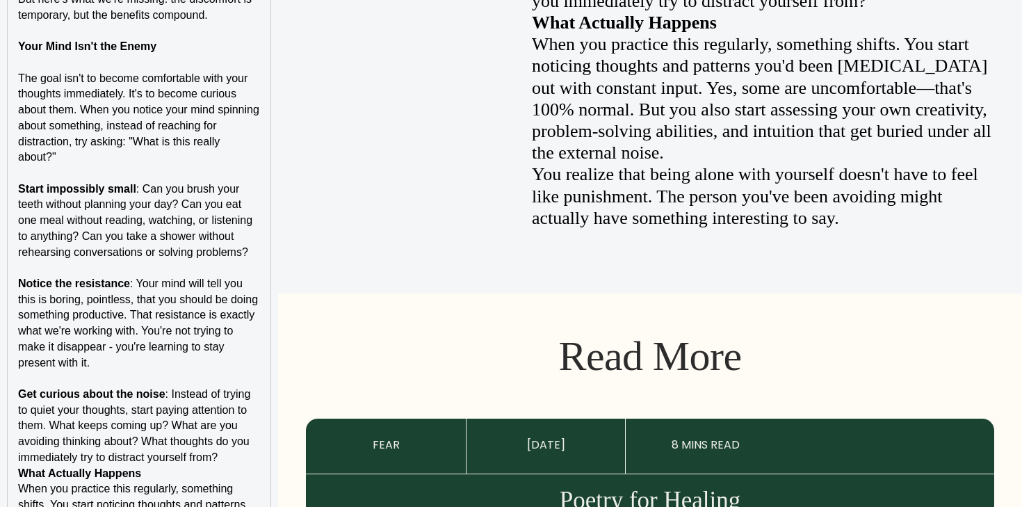
click at [228, 466] on p "What Actually Happens" at bounding box center [139, 474] width 242 height 16
click at [228, 429] on p "Get curious about the noise : Instead of trying to quiet your thoughts, start p…" at bounding box center [139, 426] width 242 height 79
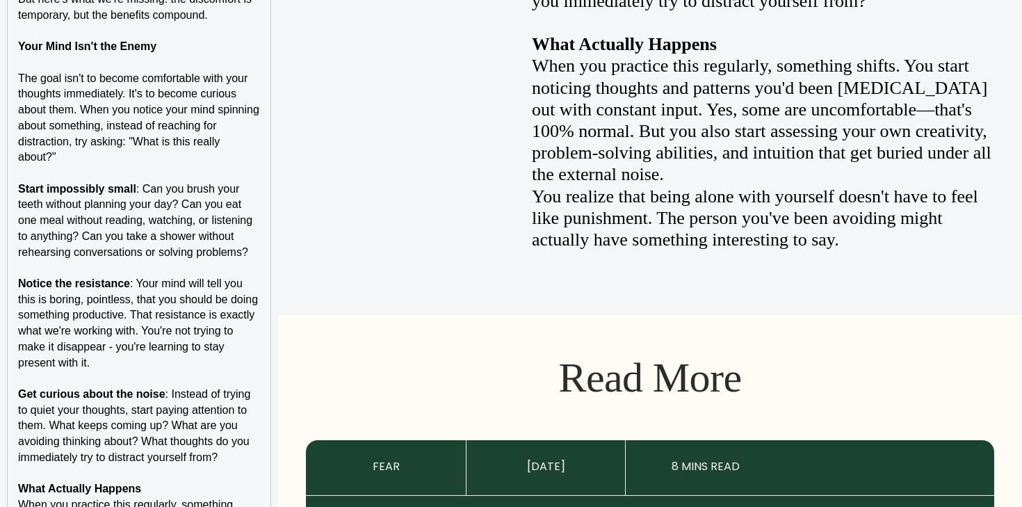
click at [207, 481] on p "What Actually Happens" at bounding box center [139, 489] width 242 height 16
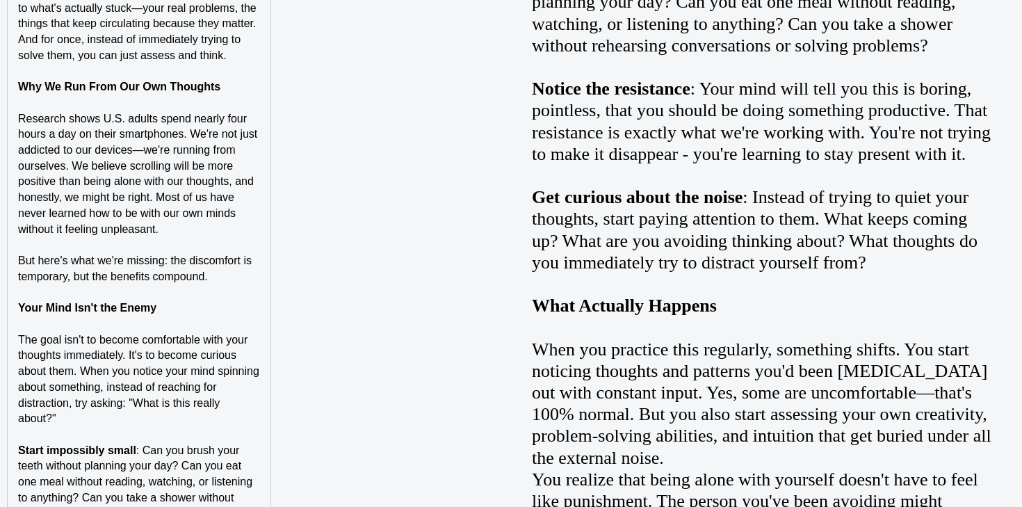
scroll to position [1983, 0]
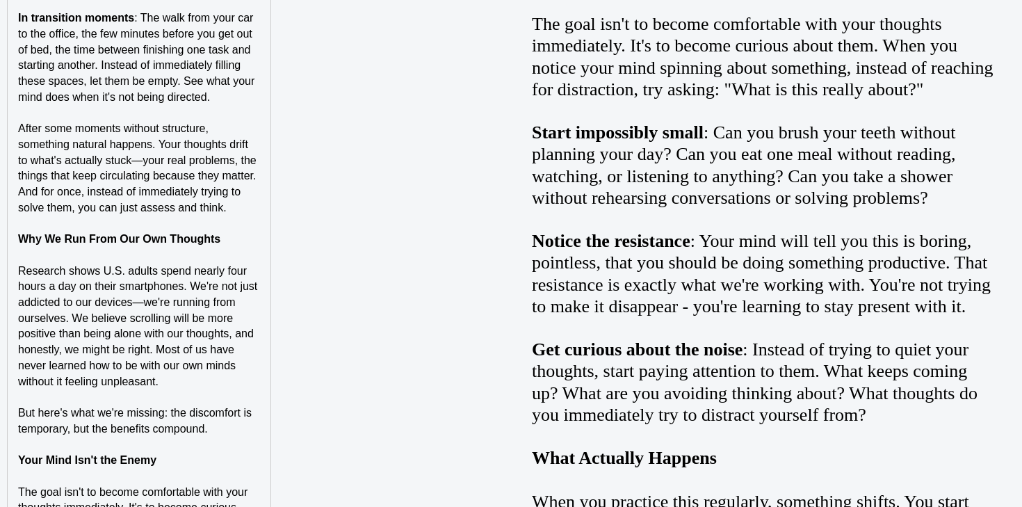
click at [120, 437] on p at bounding box center [139, 445] width 242 height 16
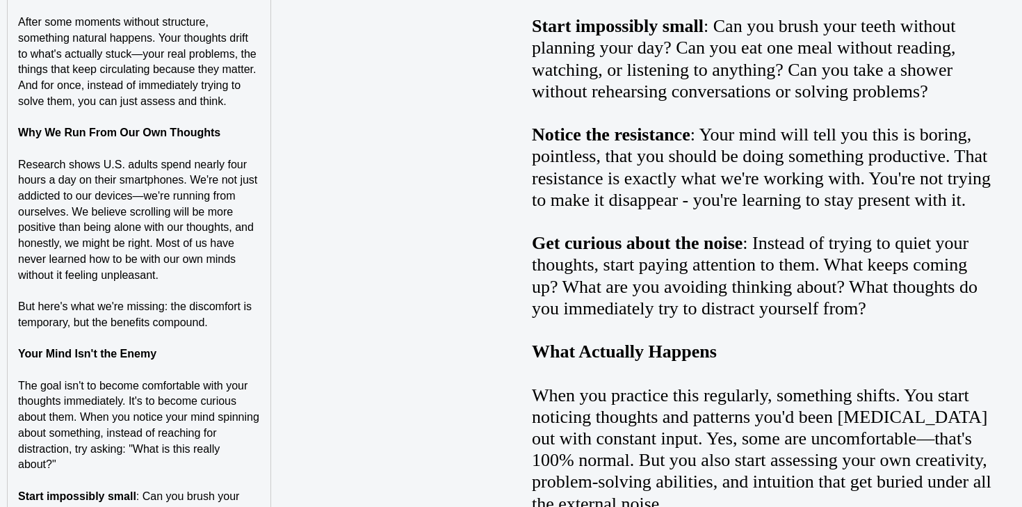
scroll to position [2088, 0]
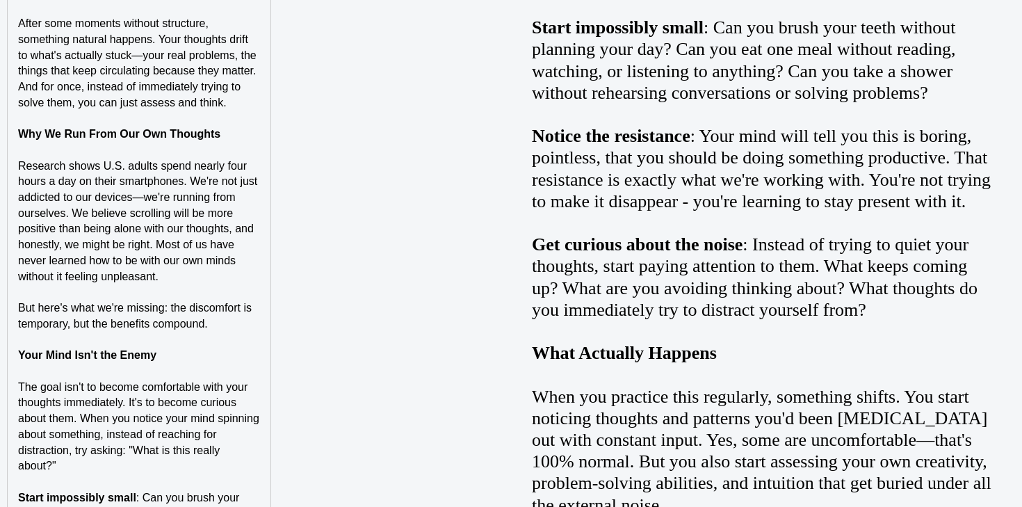
click at [131, 349] on strong "Your Mind Isn't the Enemy" at bounding box center [87, 355] width 138 height 12
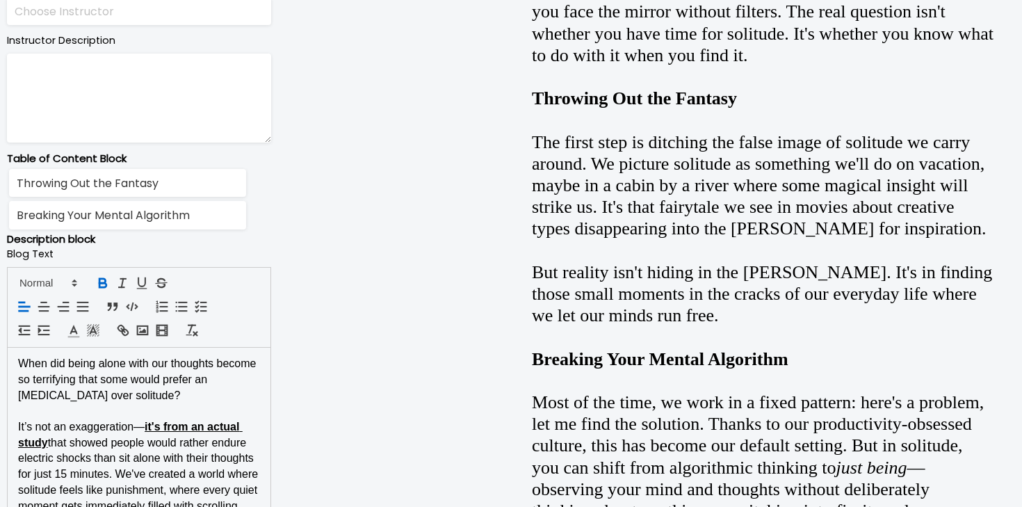
scroll to position [698, 0]
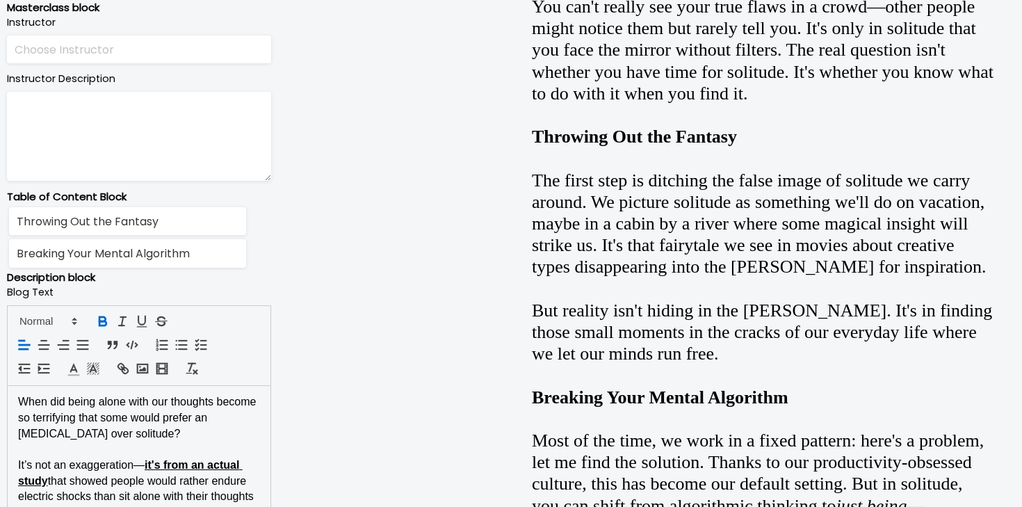
click at [71, 310] on div at bounding box center [139, 345] width 264 height 81
click at [67, 319] on span at bounding box center [47, 321] width 68 height 17
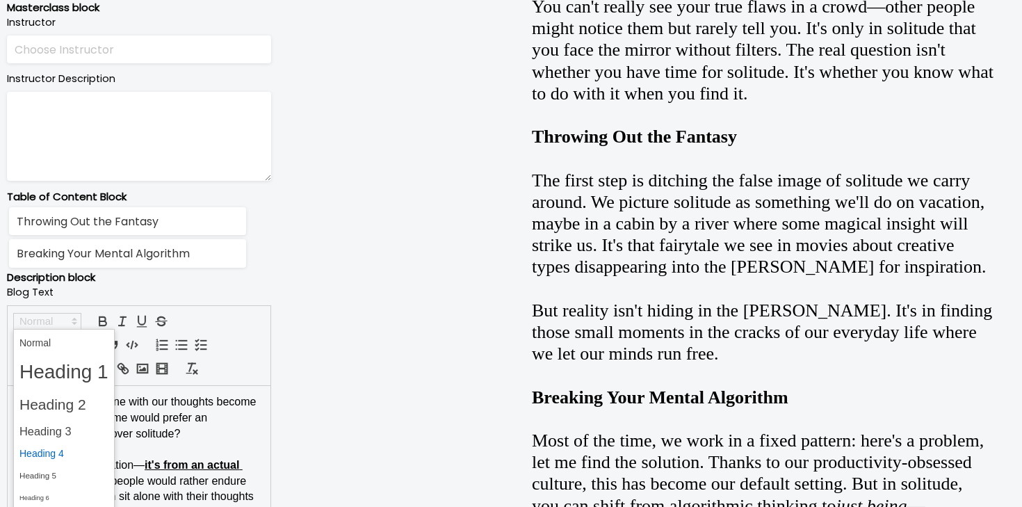
click at [65, 462] on span at bounding box center [63, 454] width 89 height 22
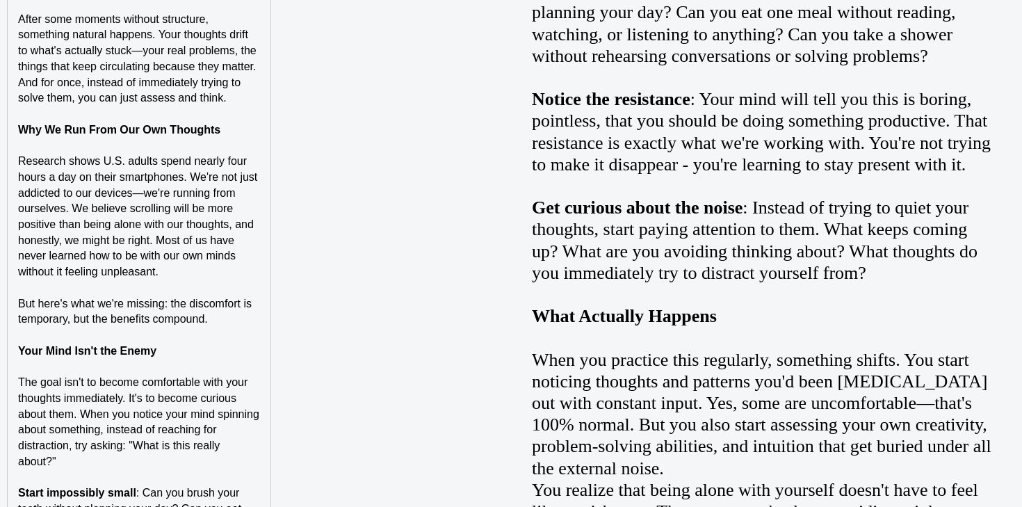
scroll to position [2140, 0]
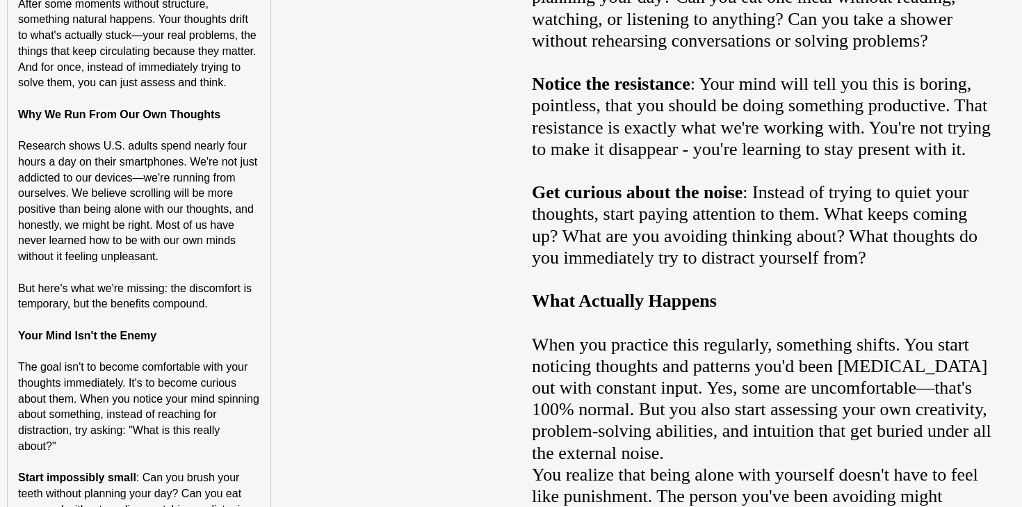
click at [198, 107] on p "Why We Run From Our Own Thoughts" at bounding box center [139, 115] width 242 height 16
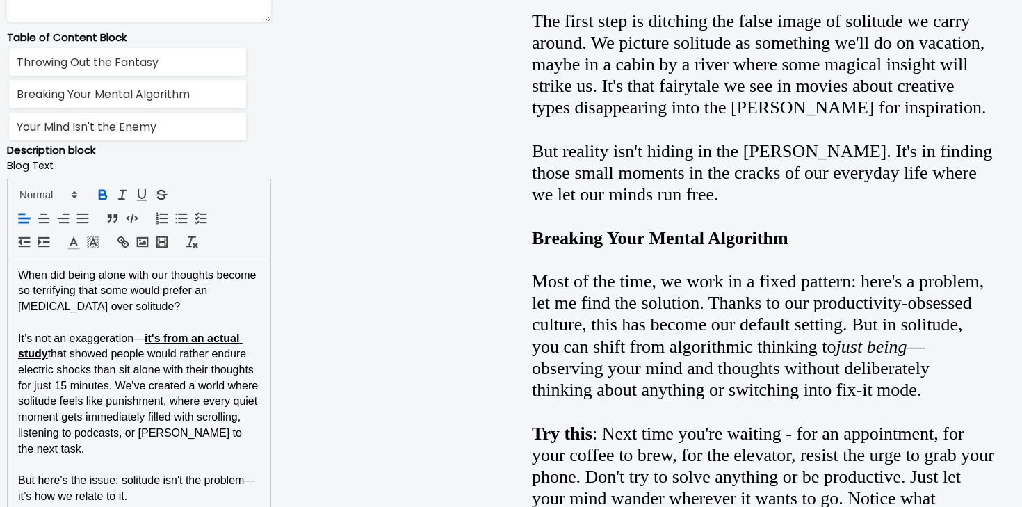
scroll to position [855, 0]
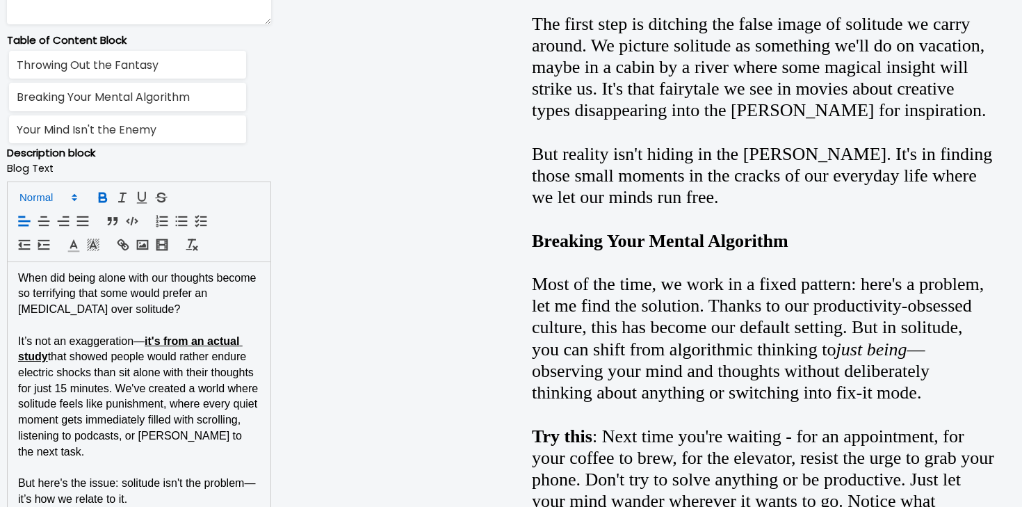
click at [65, 194] on span at bounding box center [47, 197] width 68 height 17
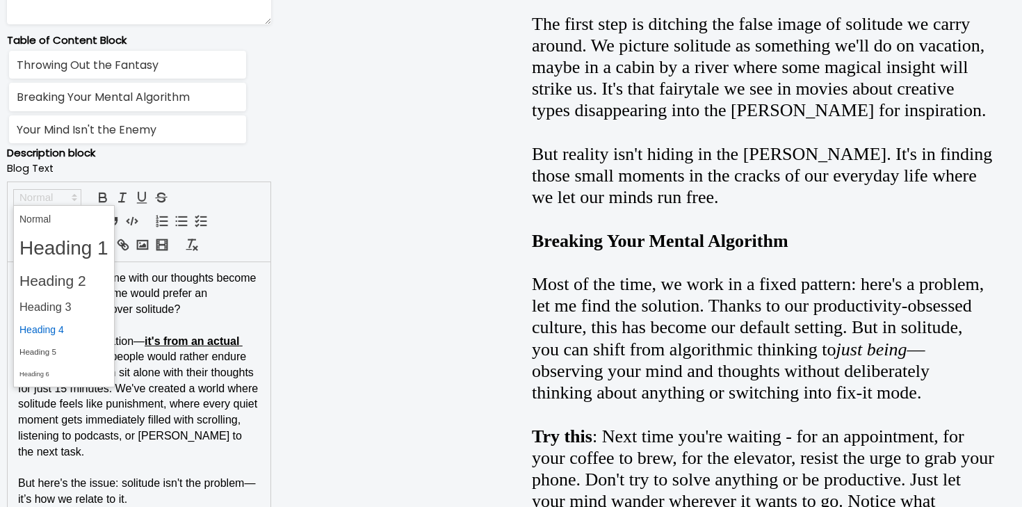
click at [84, 335] on span at bounding box center [63, 330] width 89 height 22
type input "Why We Run From Our Own Thoughts"
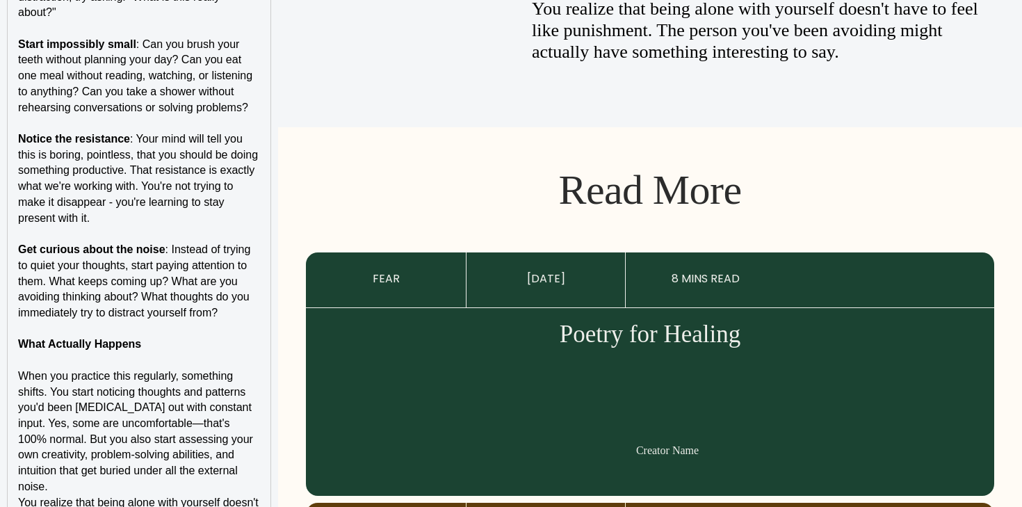
scroll to position [2638, 0]
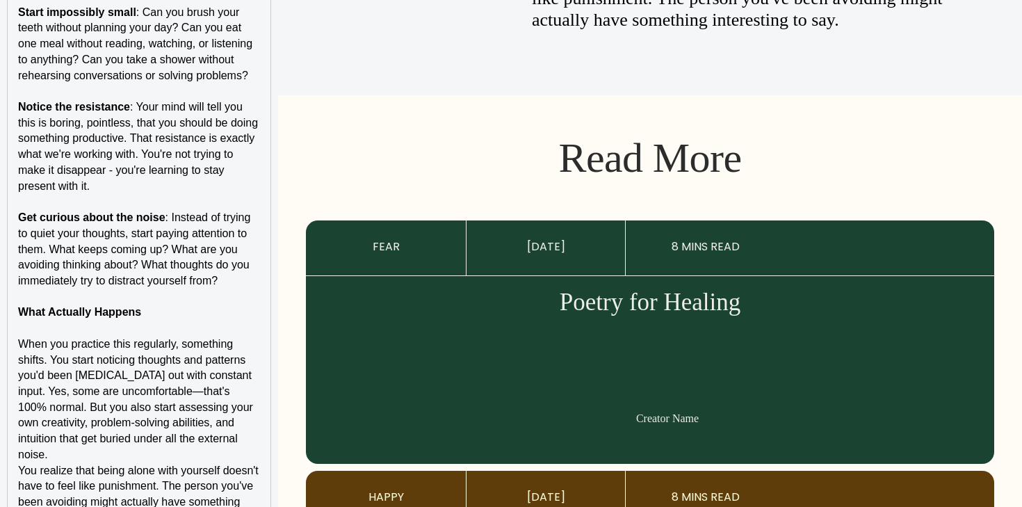
click at [104, 306] on strong "What Actually Happens" at bounding box center [79, 312] width 123 height 12
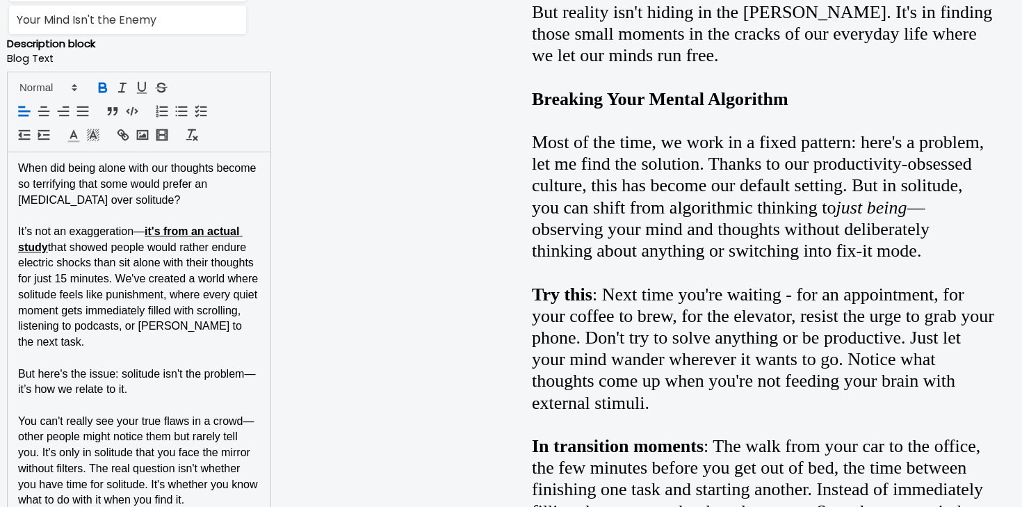
scroll to position [994, 0]
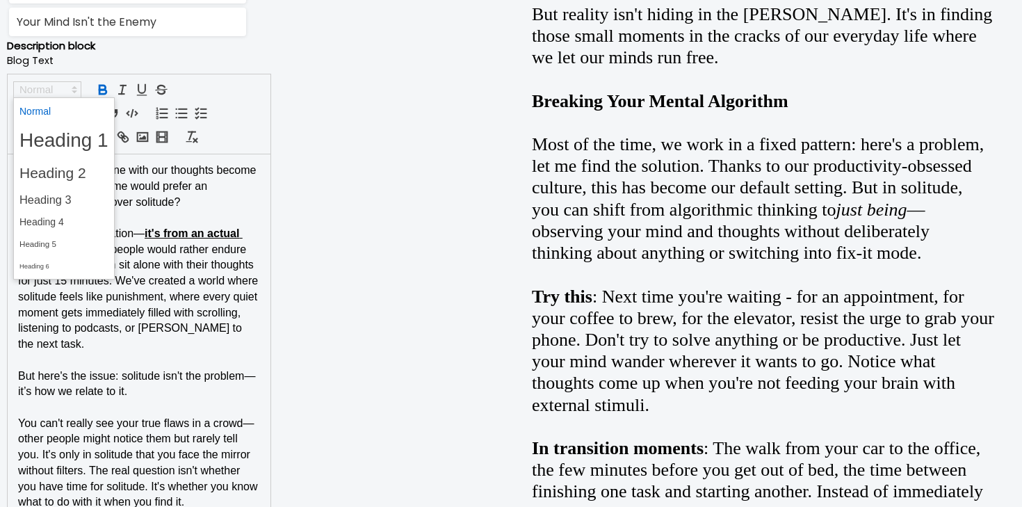
click at [56, 96] on span at bounding box center [47, 89] width 68 height 17
click at [58, 225] on span at bounding box center [63, 222] width 89 height 22
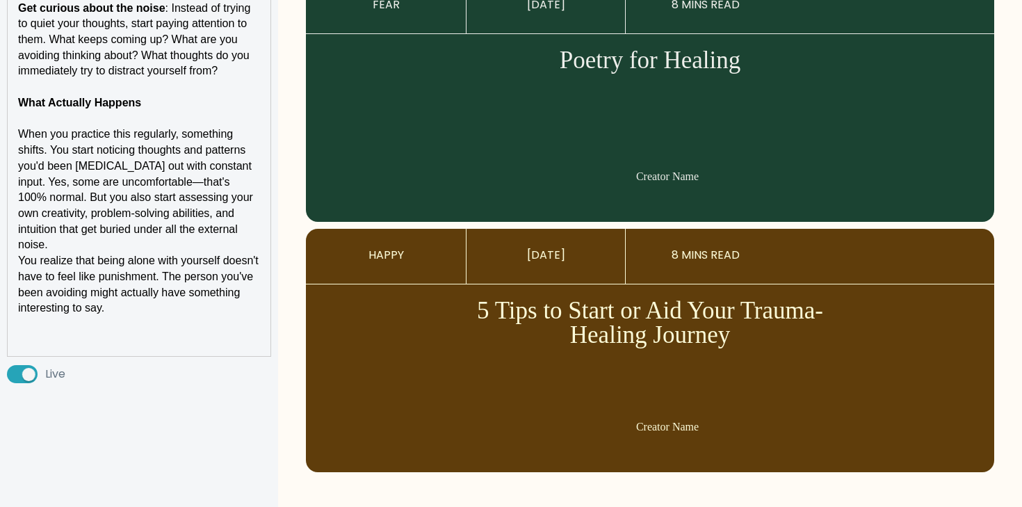
scroll to position [3045, 0]
click at [139, 316] on p at bounding box center [139, 324] width 242 height 16
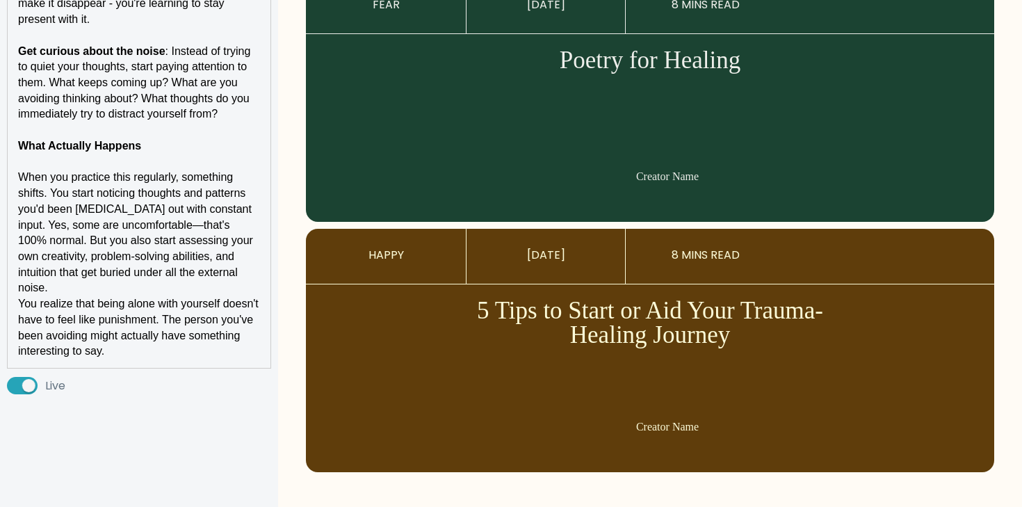
scroll to position [2904, 0]
click at [250, 174] on p "When you practice this regularly, something shifts. You start noticing thoughts…" at bounding box center [139, 233] width 242 height 127
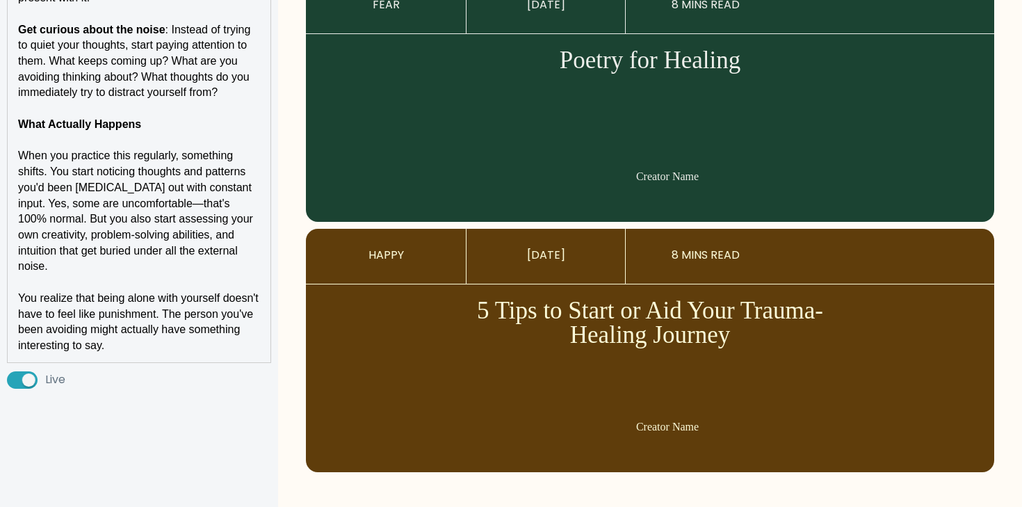
click at [252, 148] on p "When you practice this regularly, something shifts. You start noticing thoughts…" at bounding box center [139, 211] width 242 height 127
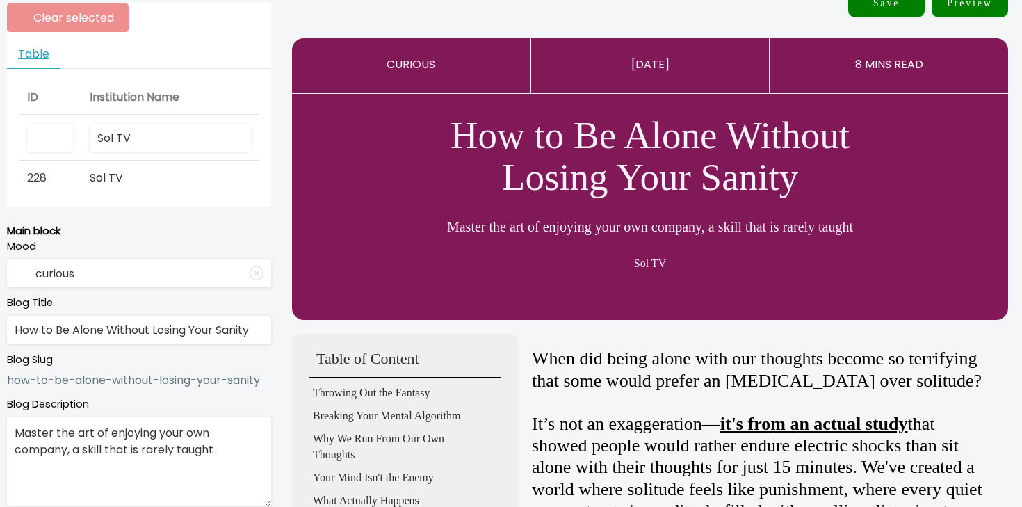
scroll to position [0, 0]
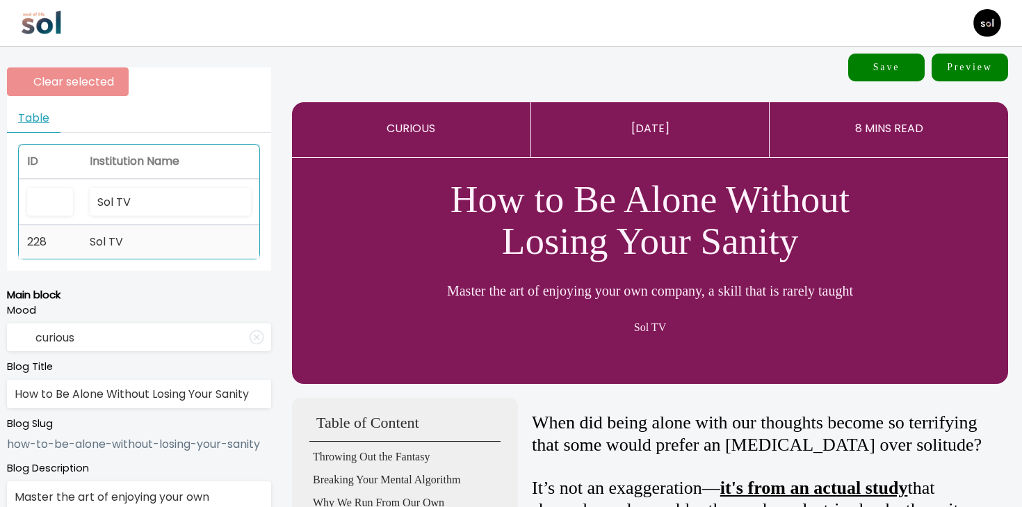
click at [162, 250] on td "Sol TV" at bounding box center [170, 241] width 178 height 33
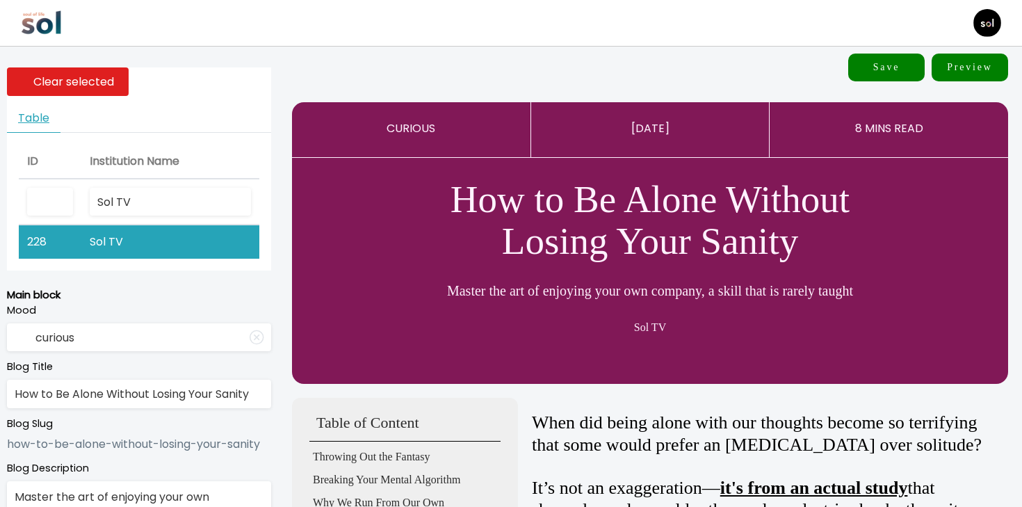
click at [883, 71] on button "Save" at bounding box center [886, 68] width 76 height 28
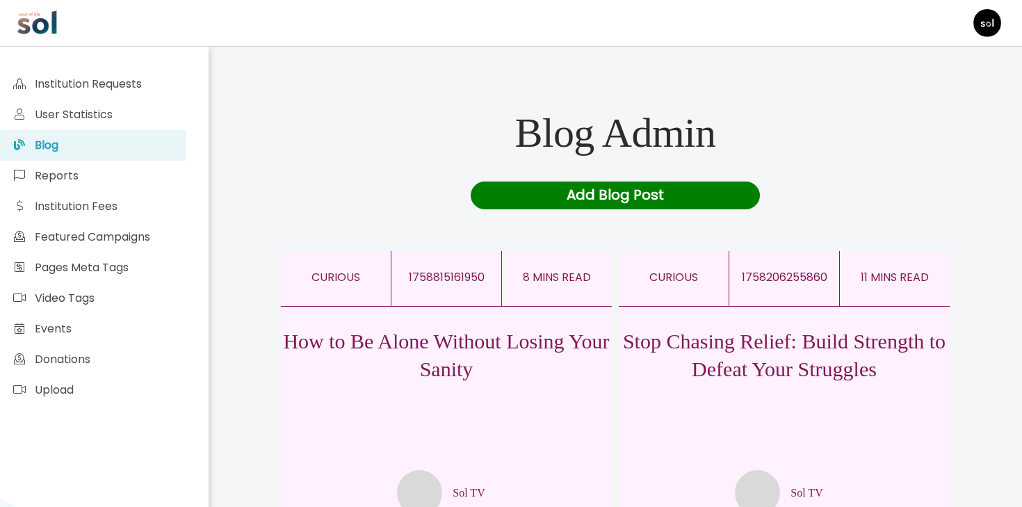
click at [596, 205] on div "Add Blog Post" at bounding box center [616, 196] width 290 height 28
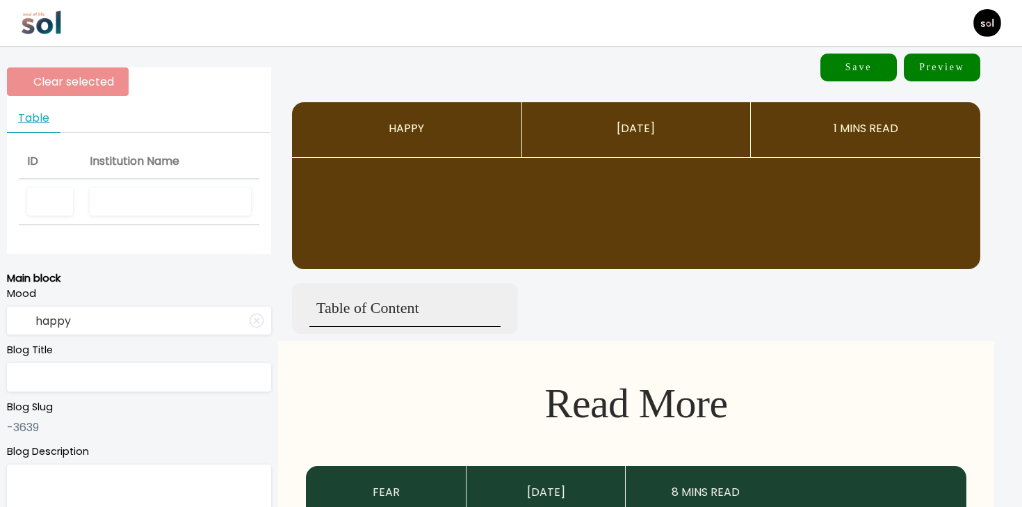
click at [104, 196] on input "text" at bounding box center [170, 202] width 161 height 29
type input "Sol TV"
click at [179, 386] on input "text" at bounding box center [139, 377] width 264 height 29
paste input "What Nobody Tells You About the Space Between Solitude and Connection"
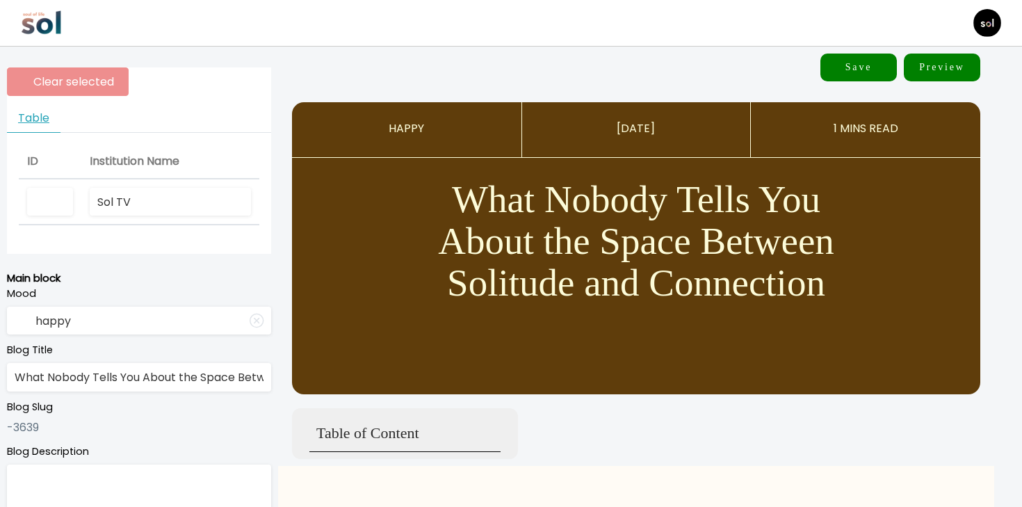
scroll to position [0, 164]
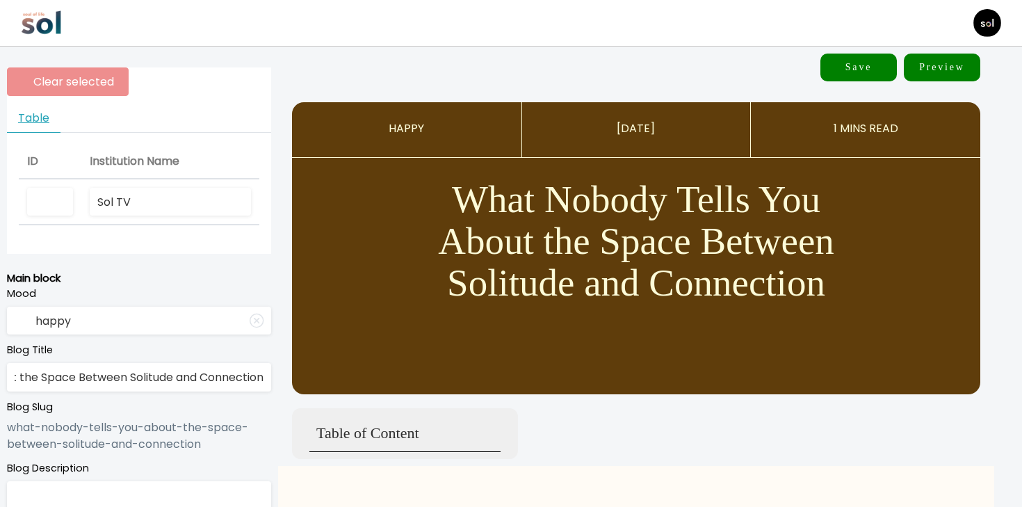
type input "What Nobody Tells You About the Space Between Solitude and Connection"
click at [178, 319] on input "happy" at bounding box center [139, 321] width 264 height 29
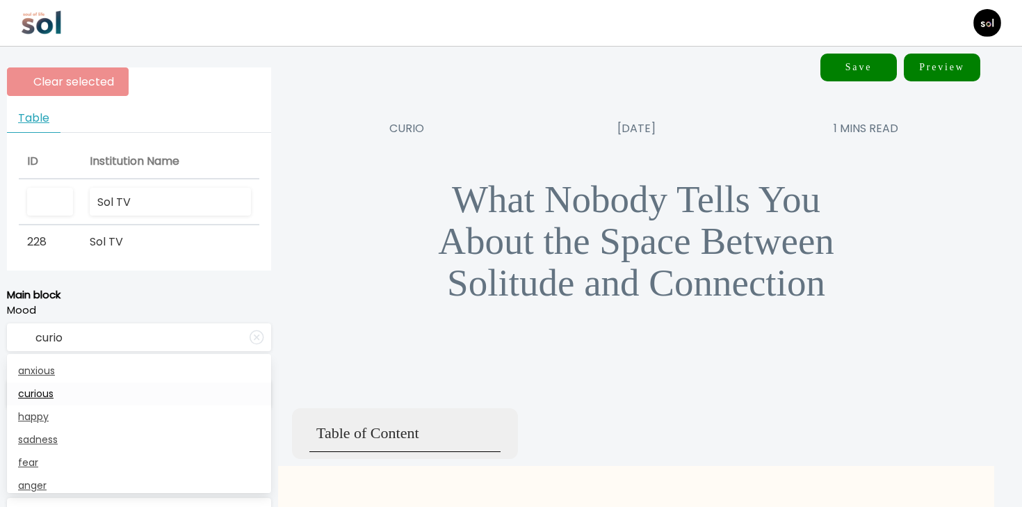
click at [141, 398] on link "curious" at bounding box center [139, 393] width 264 height 23
type input "curious"
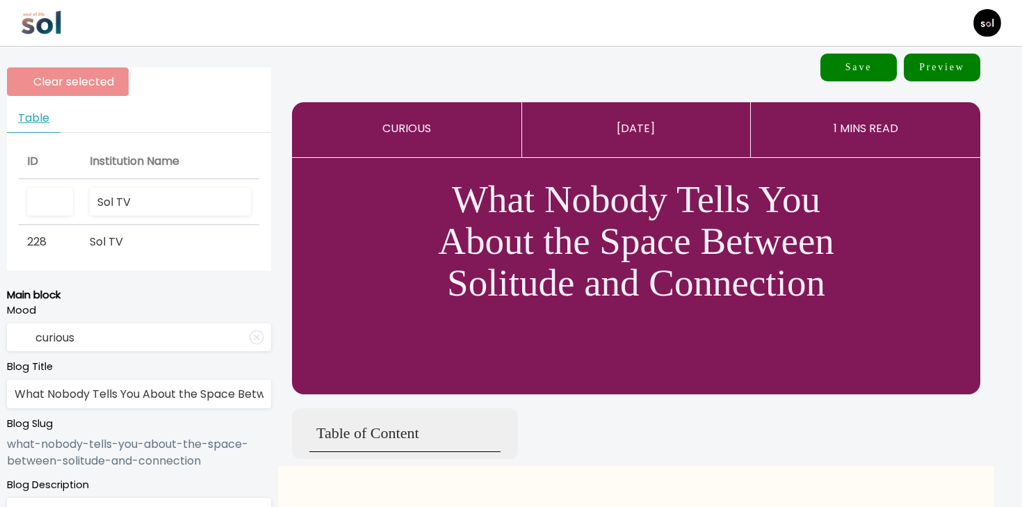
scroll to position [213, 0]
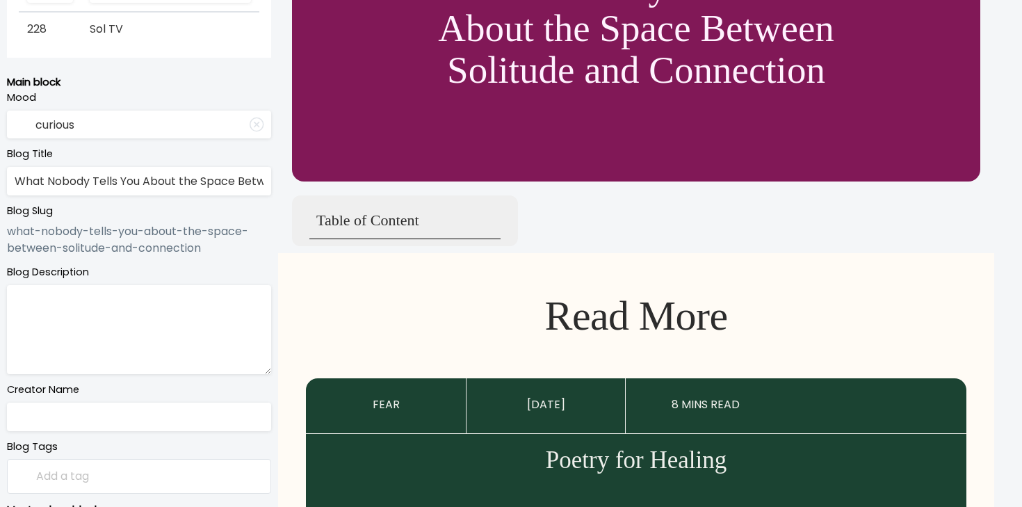
click at [195, 354] on textarea at bounding box center [139, 329] width 264 height 89
paste textarea "Harvard tracked people for 80+ years and found that relationships predict happi…"
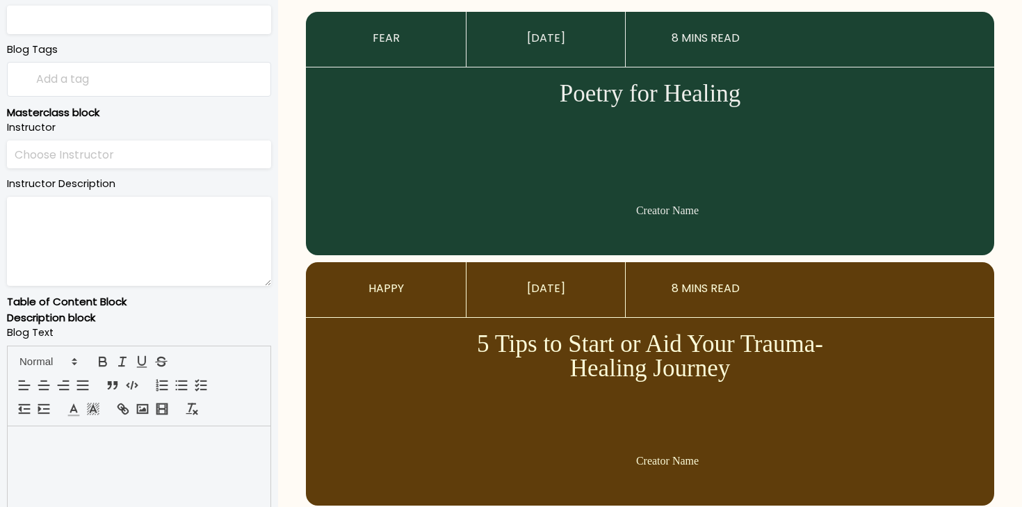
scroll to position [626, 0]
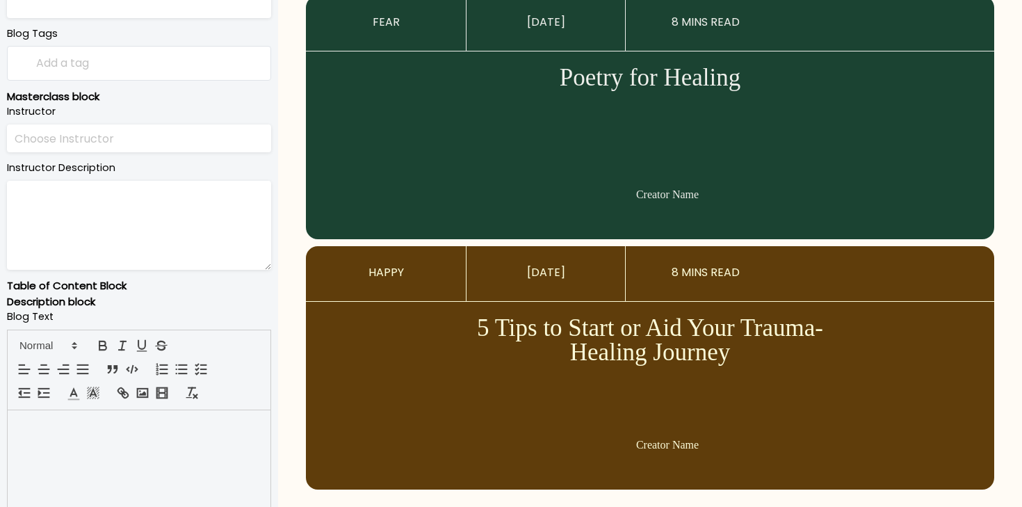
type textarea "Harvard tracked people for 80+ years and found that relationships predict happi…"
click at [185, 472] on div at bounding box center [139, 479] width 263 height 139
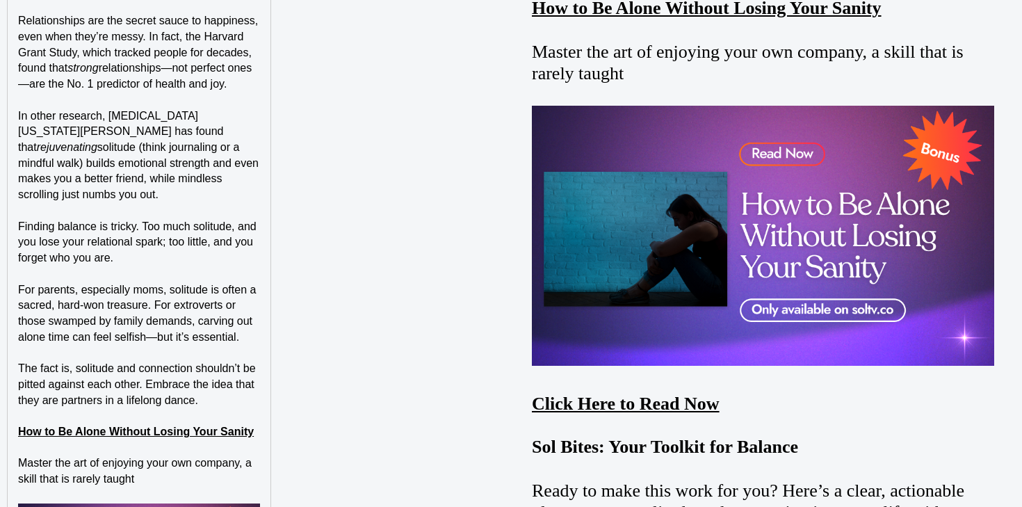
scroll to position [1538, 0]
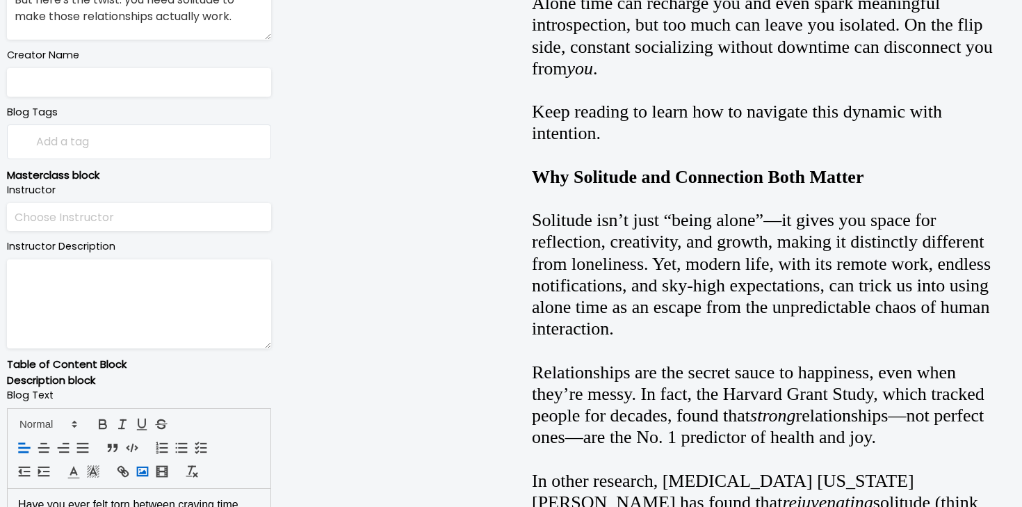
click at [139, 472] on icon "button" at bounding box center [142, 471] width 15 height 15
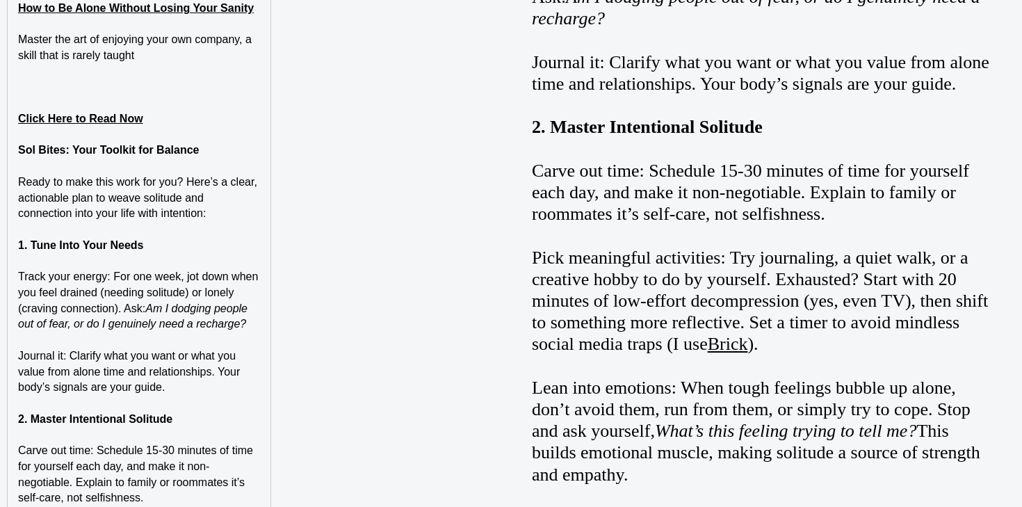
scroll to position [1854, 0]
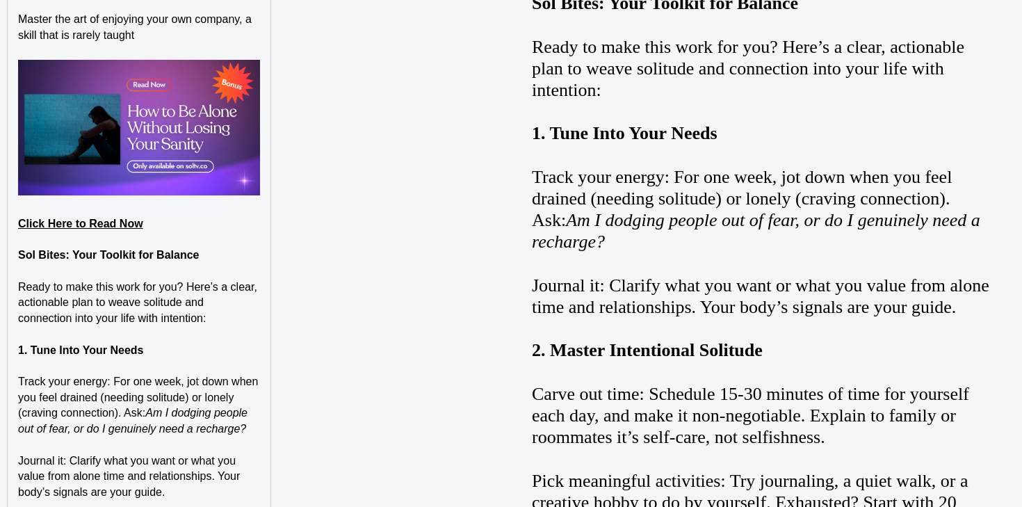
click at [214, 453] on p "Journal it: Clarify what you want or what you value from alone time and relatio…" at bounding box center [139, 476] width 242 height 47
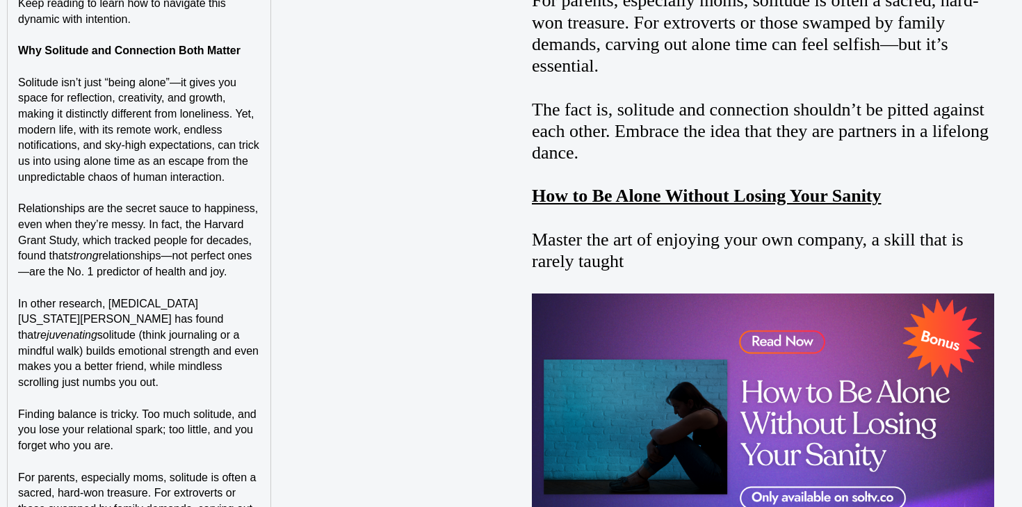
scroll to position [961, 0]
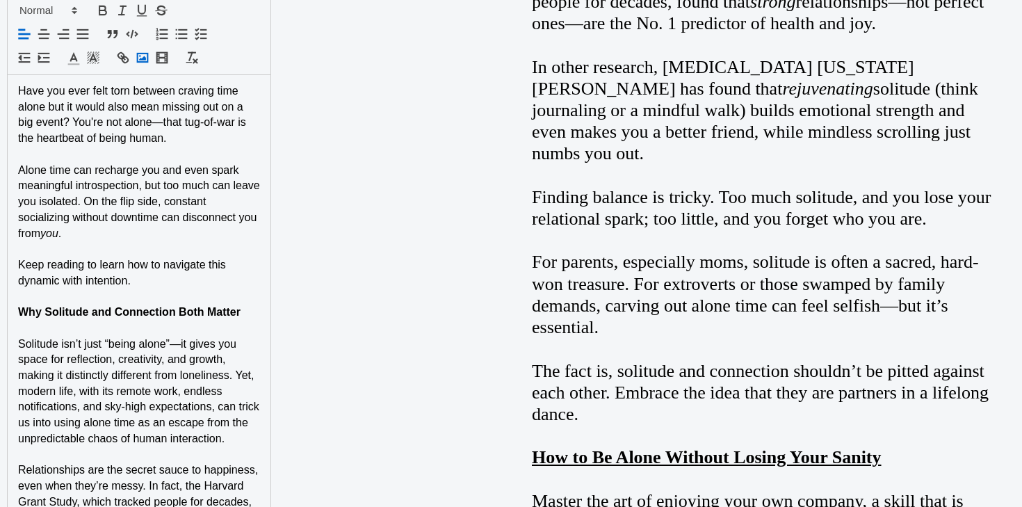
click at [148, 56] on rect "button" at bounding box center [143, 58] width 10 height 8
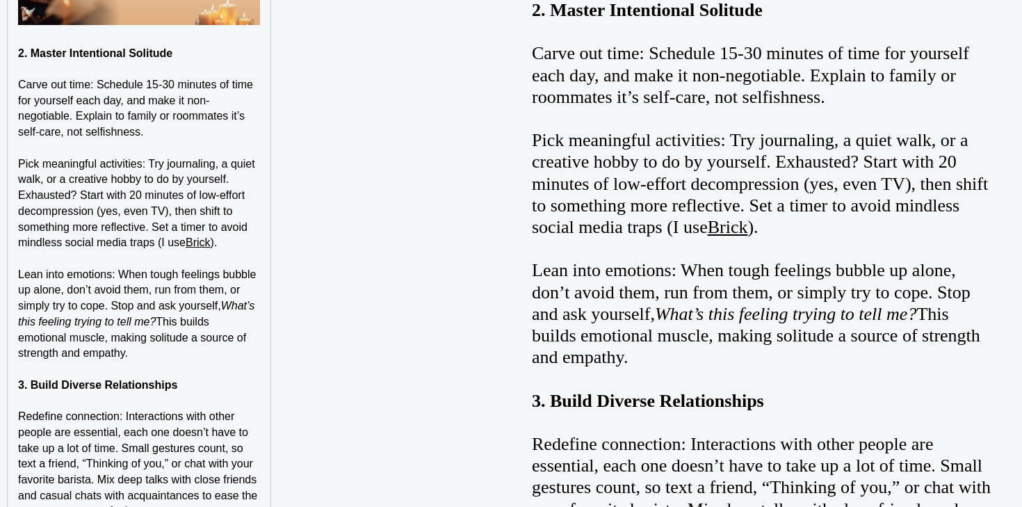
scroll to position [2606, 0]
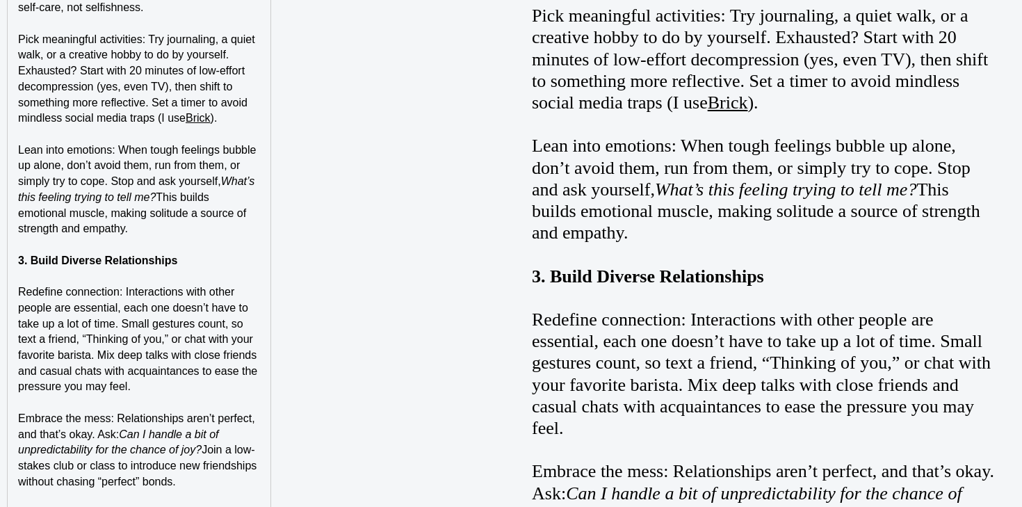
click at [193, 207] on p "Lean into emotions: When tough feelings bubble up alone, don’t avoid them, run …" at bounding box center [139, 190] width 242 height 95
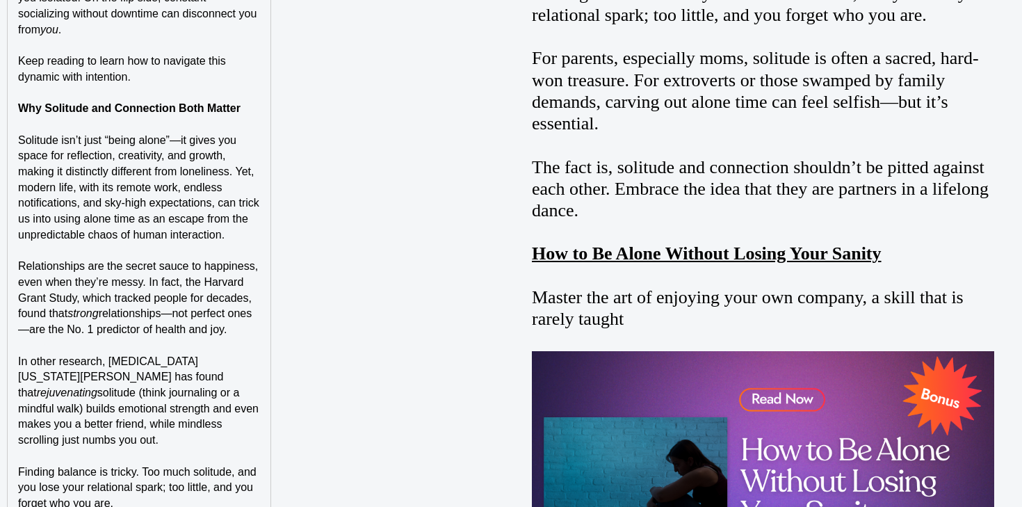
scroll to position [997, 0]
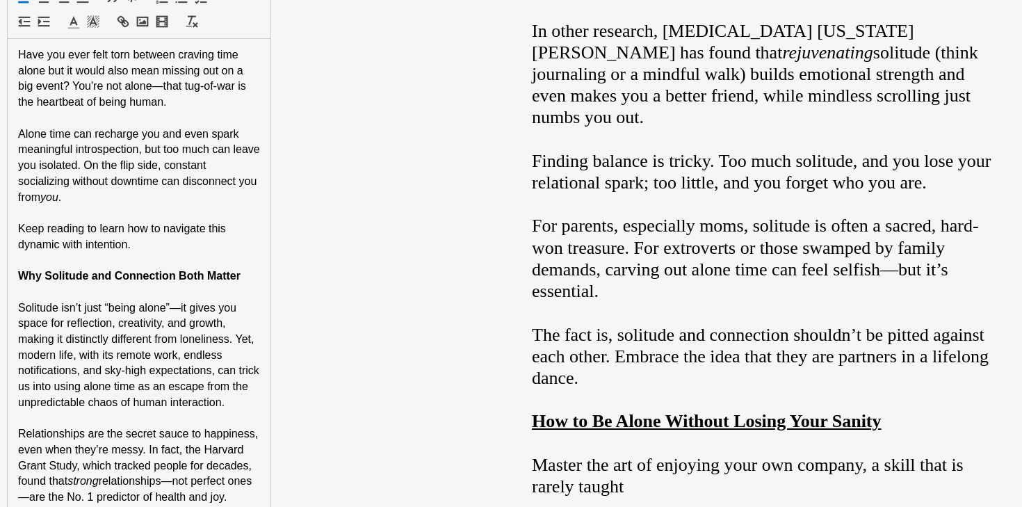
click at [145, 26] on rect "button" at bounding box center [143, 21] width 10 height 8
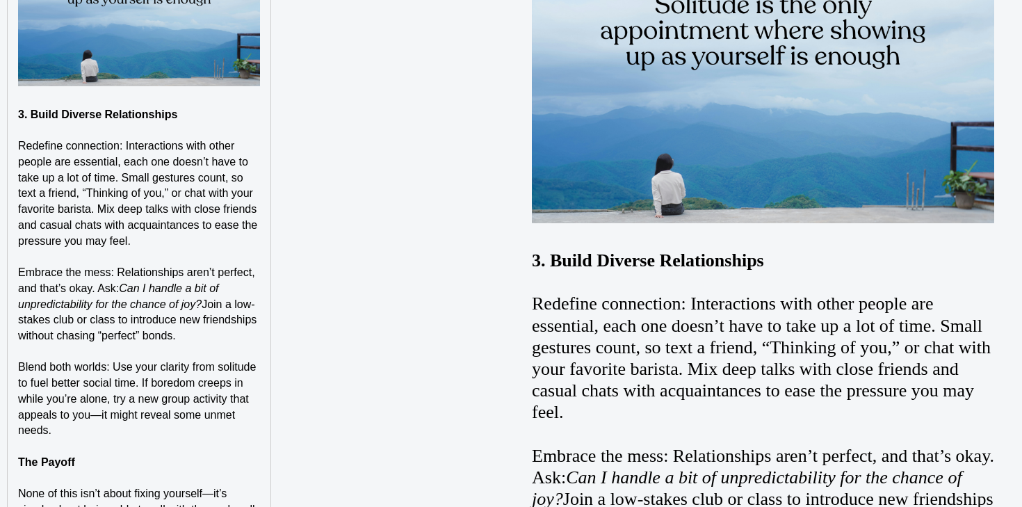
scroll to position [2931, 0]
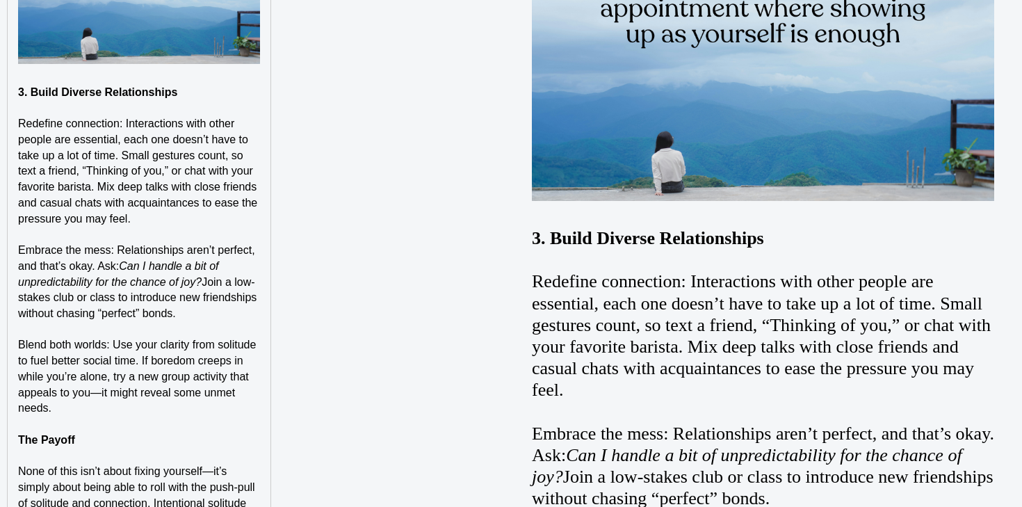
click at [232, 392] on p "Blend both worlds: Use your clarity from solitude to fuel better social time. I…" at bounding box center [139, 376] width 242 height 79
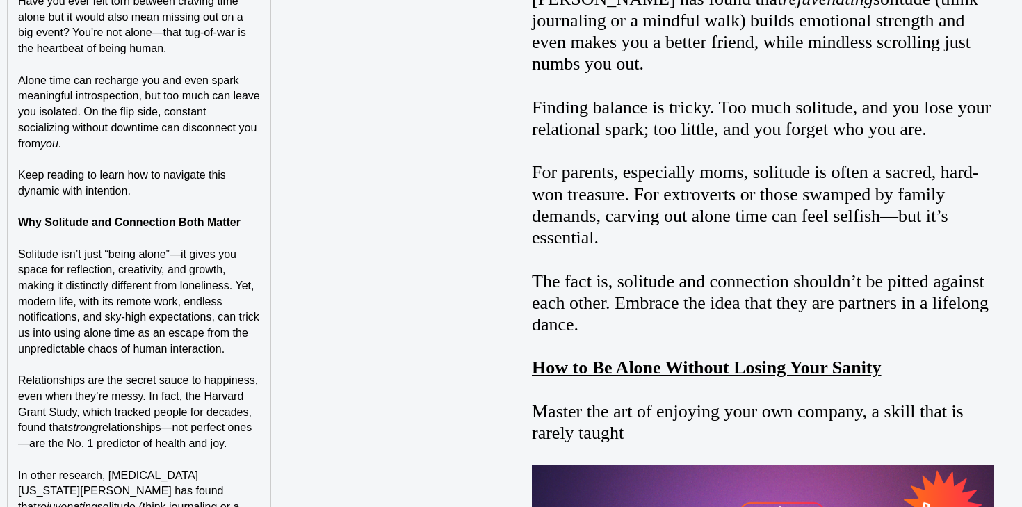
scroll to position [1000, 0]
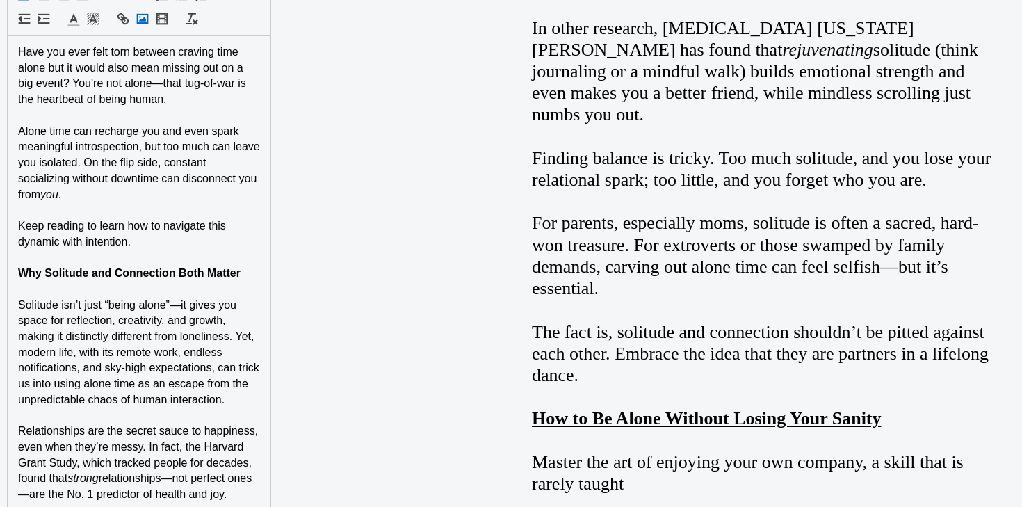
click at [140, 16] on circle "button" at bounding box center [139, 16] width 1 height 1
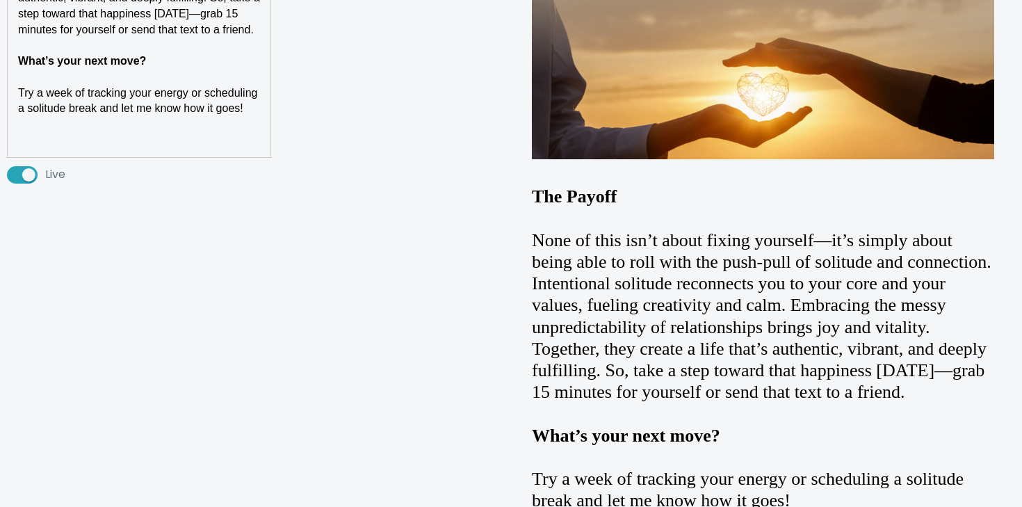
scroll to position [3671, 0]
click at [144, 134] on p at bounding box center [139, 142] width 242 height 16
click at [63, 134] on p "Words of Wisdom" at bounding box center [139, 142] width 242 height 16
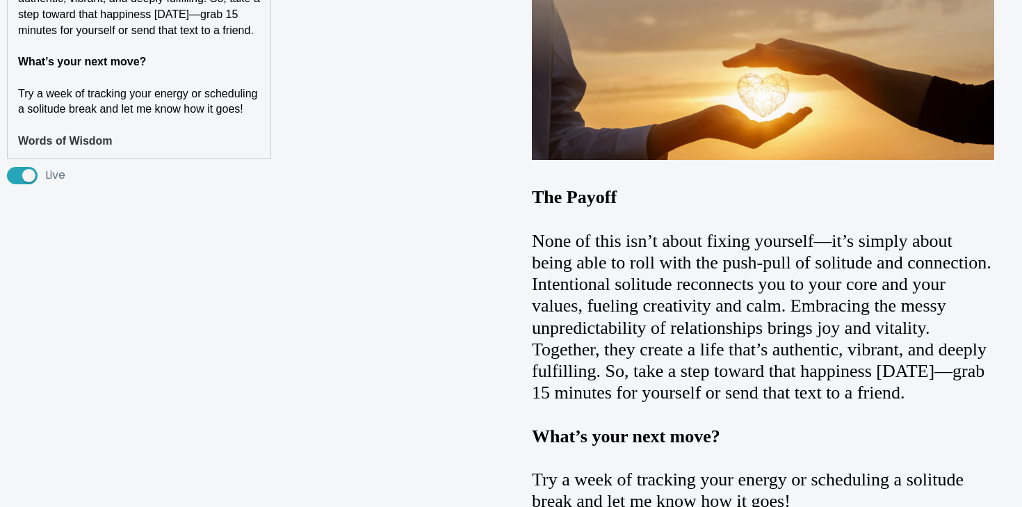
click at [68, 91] on span "Try a week of tracking your energy or scheduling a solitude break and let me kn…" at bounding box center [139, 102] width 243 height 28
click at [61, 118] on p at bounding box center [139, 126] width 242 height 16
click at [57, 134] on p "Words of Wisdom" at bounding box center [139, 142] width 242 height 16
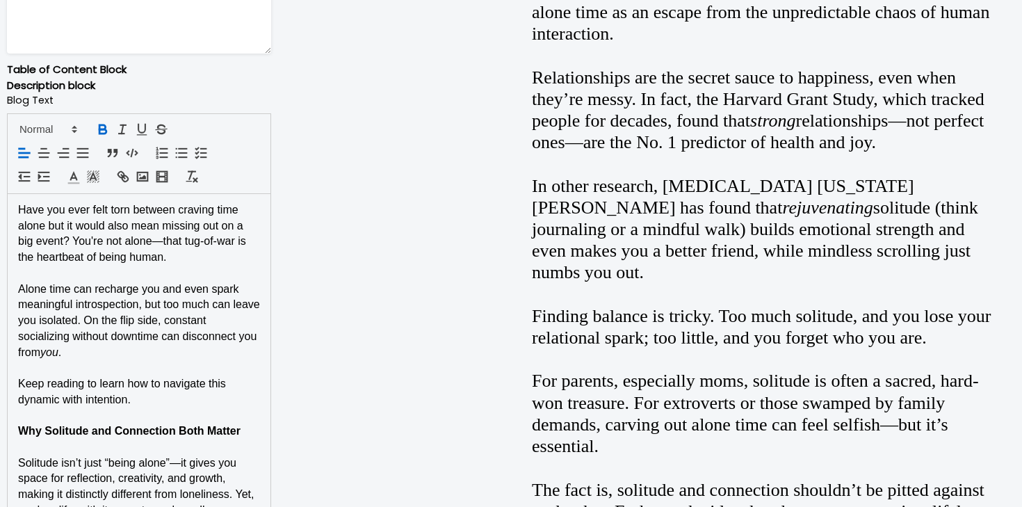
scroll to position [837, 0]
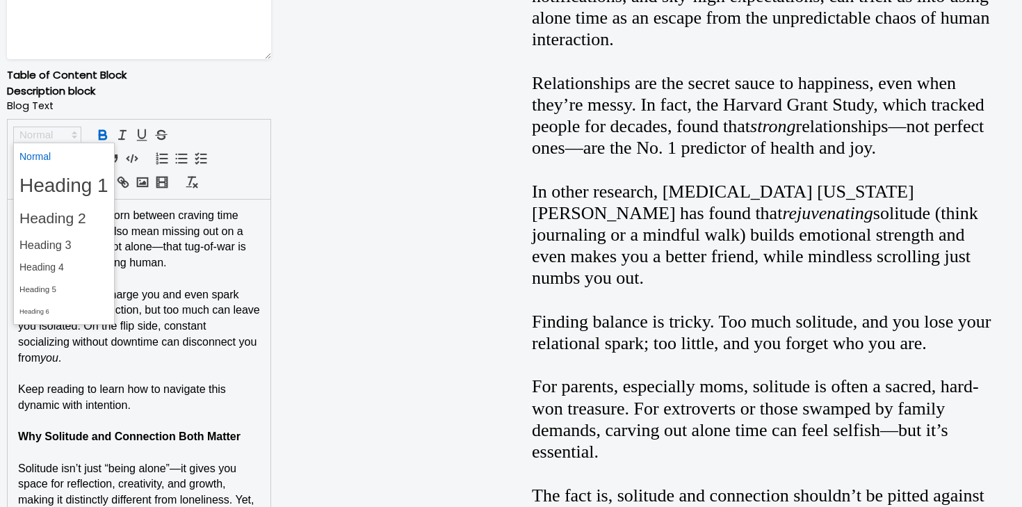
click at [67, 134] on span at bounding box center [47, 135] width 68 height 17
click at [72, 266] on span at bounding box center [63, 268] width 89 height 22
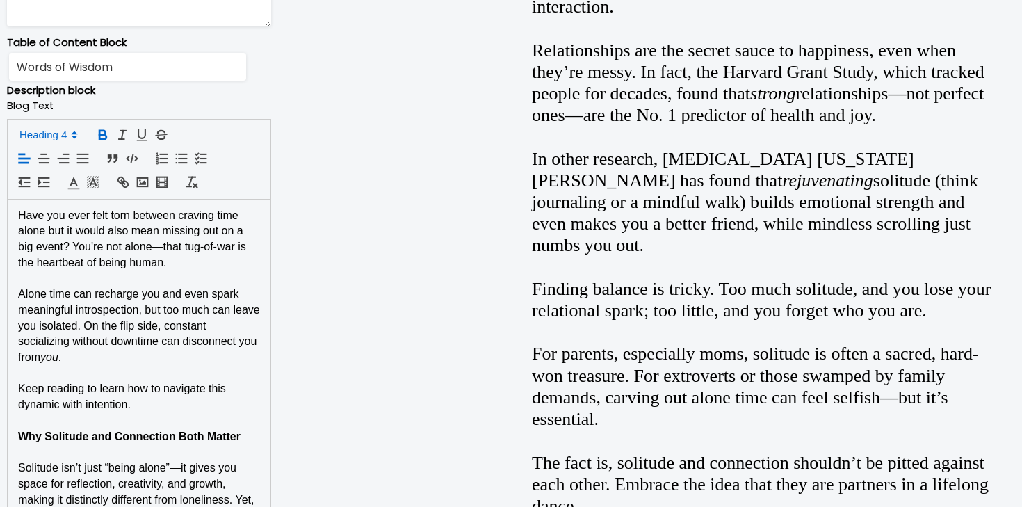
click at [77, 437] on strong "Why Solitude and Connection Both Matter" at bounding box center [129, 436] width 223 height 12
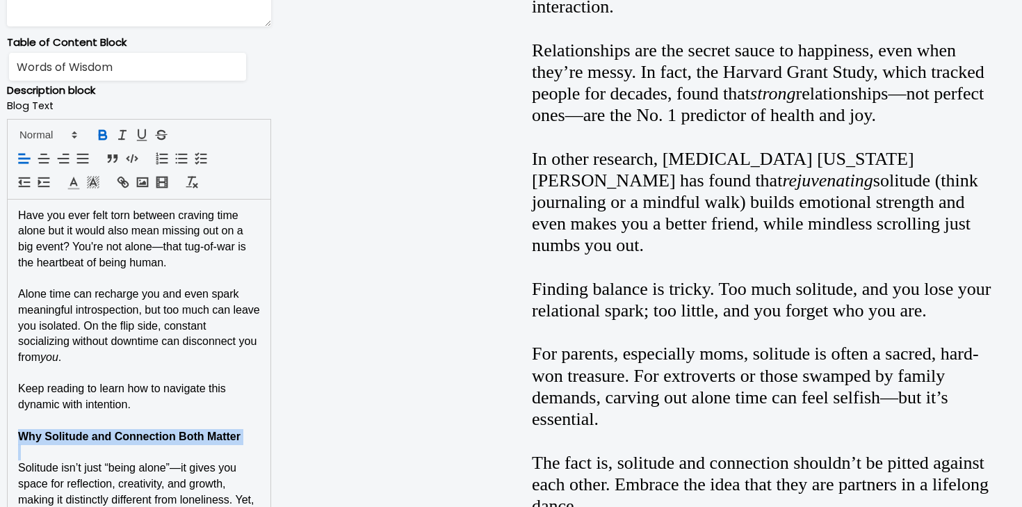
click at [77, 437] on strong "Why Solitude and Connection Both Matter" at bounding box center [129, 436] width 223 height 12
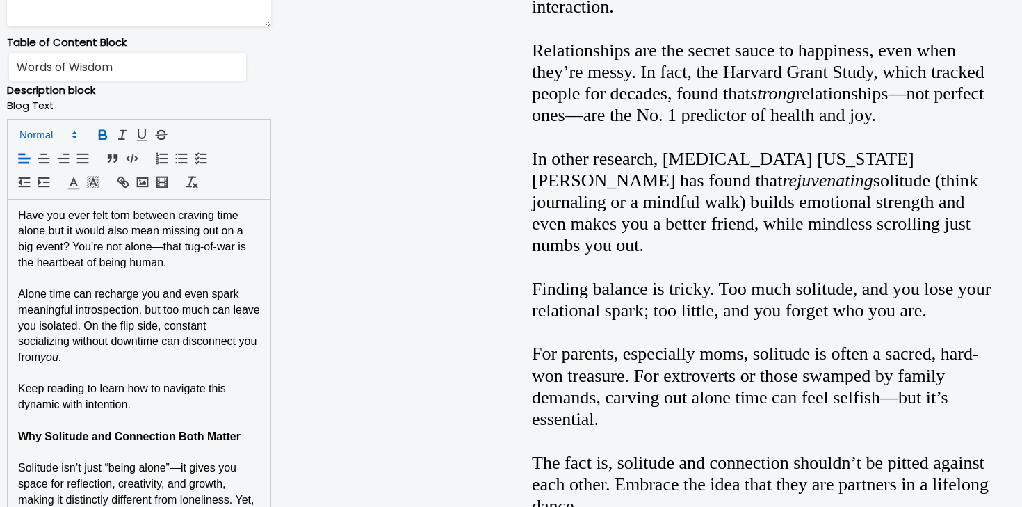
click at [45, 134] on span at bounding box center [47, 135] width 68 height 17
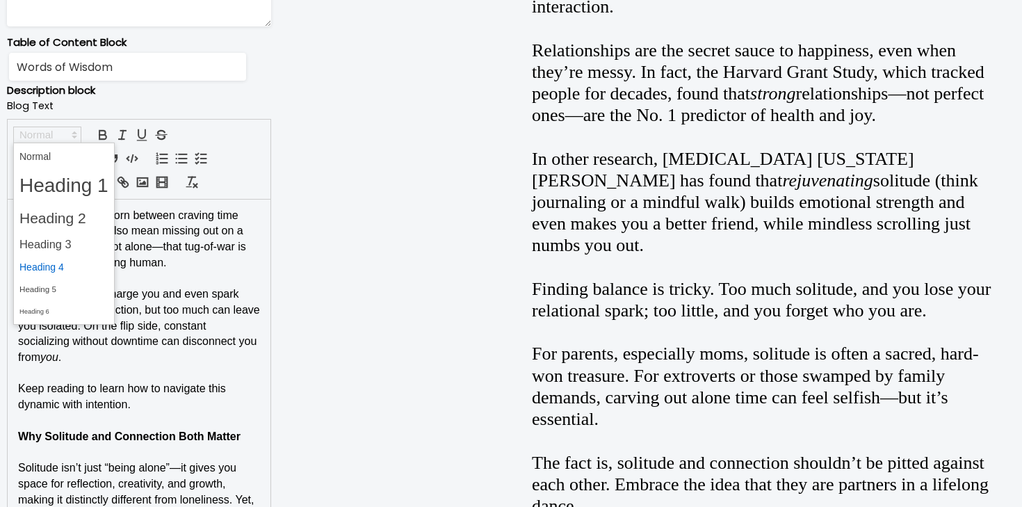
click at [51, 264] on span at bounding box center [63, 268] width 89 height 22
type input "Why Solitude and Connection Both Matter"
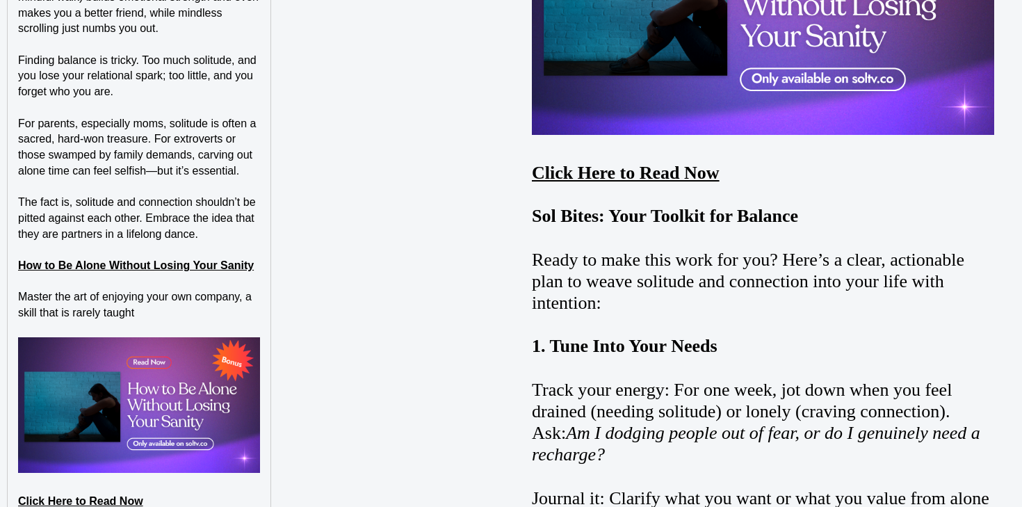
scroll to position [1642, 0]
click at [90, 259] on strong "How to Be Alone Without Losing Your Sanity" at bounding box center [136, 265] width 236 height 12
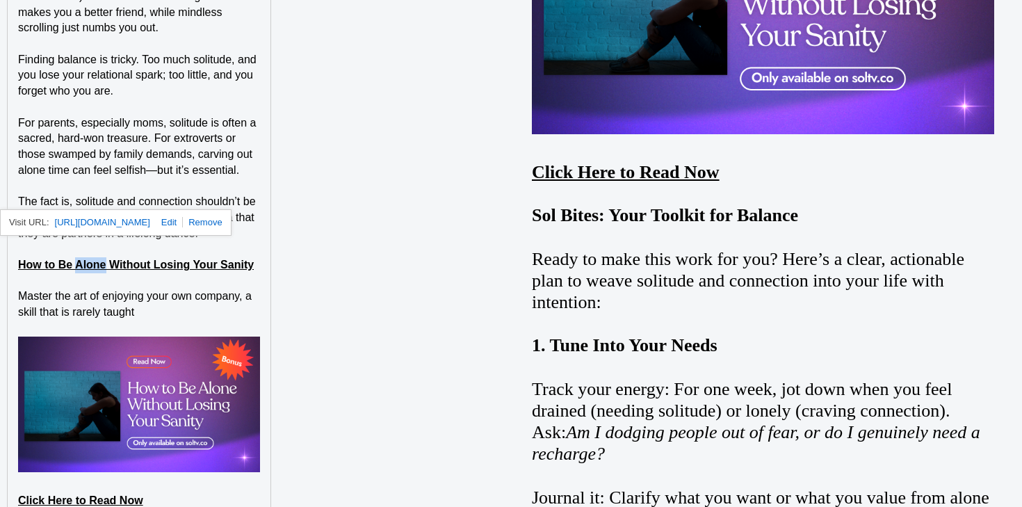
click at [90, 259] on strong "How to Be Alone Without Losing Your Sanity" at bounding box center [136, 265] width 236 height 12
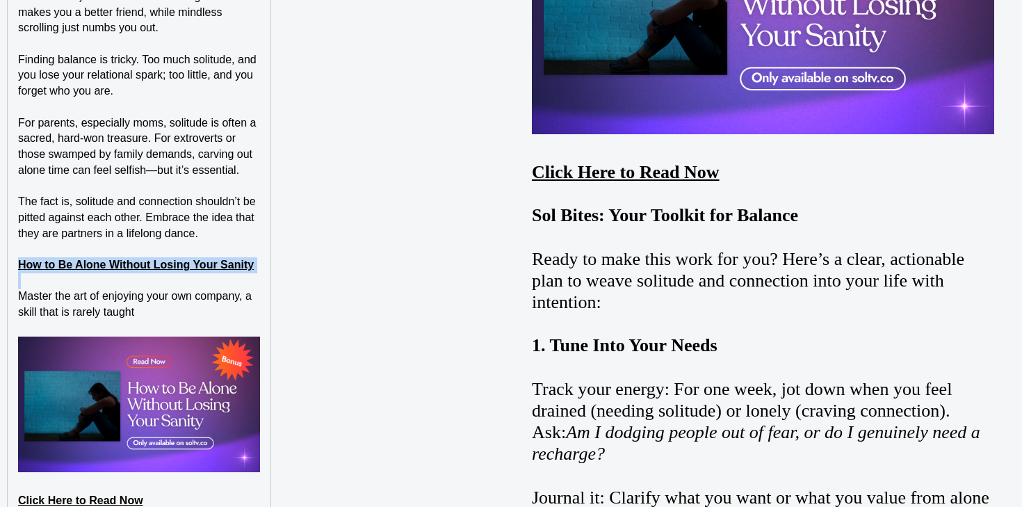
click at [90, 259] on strong "How to Be Alone Without Losing Your Sanity" at bounding box center [136, 265] width 236 height 12
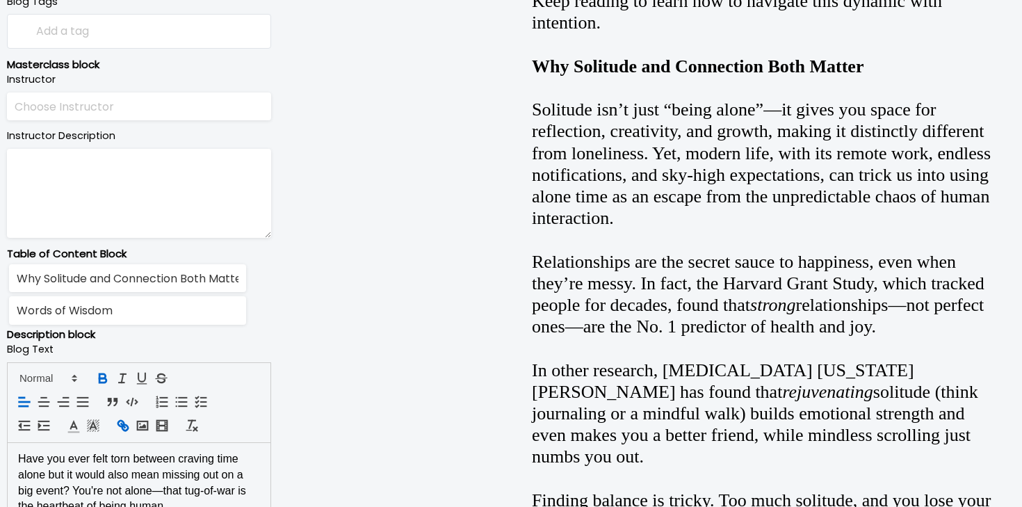
scroll to position [791, 0]
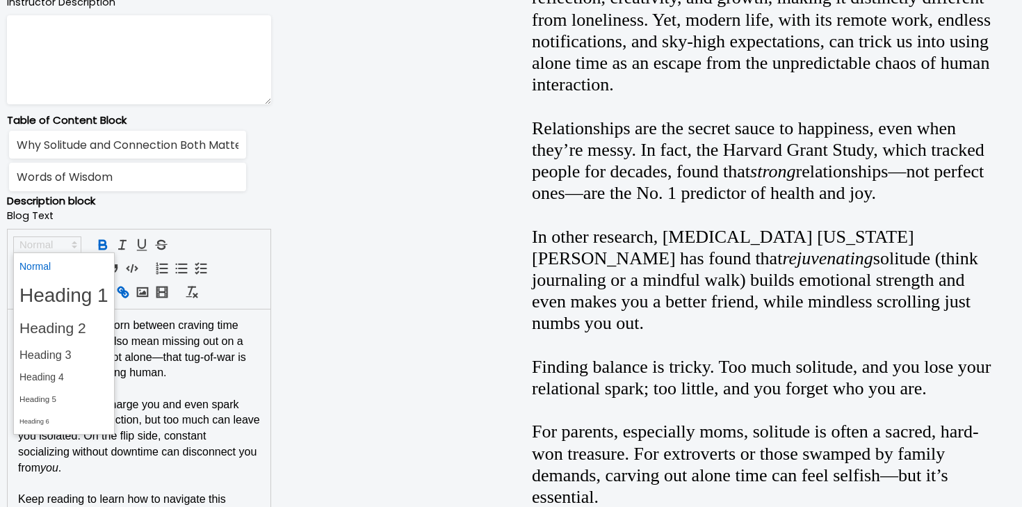
click at [58, 242] on span at bounding box center [47, 244] width 68 height 17
click at [70, 373] on span at bounding box center [63, 377] width 89 height 22
type input "How to Be Alone Without Losing Your Sanity"
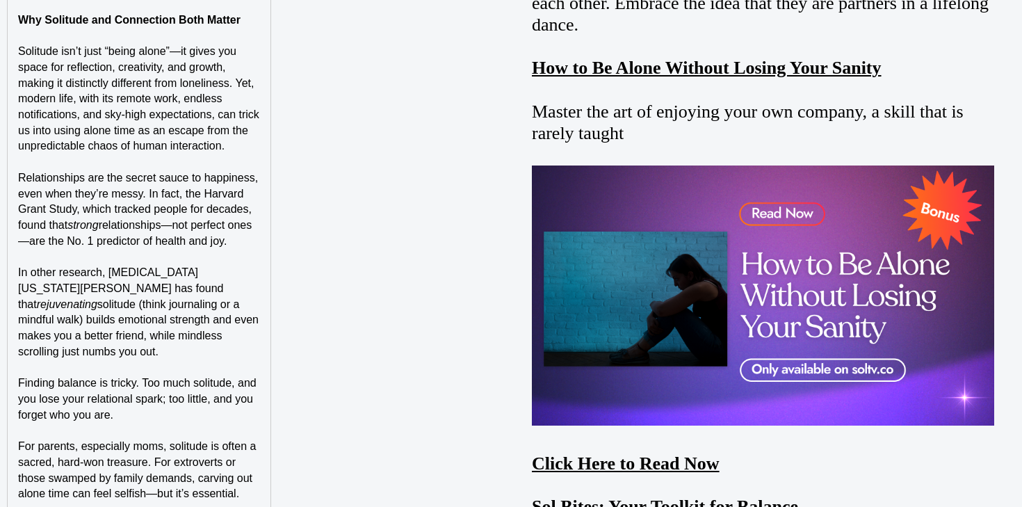
scroll to position [1356, 0]
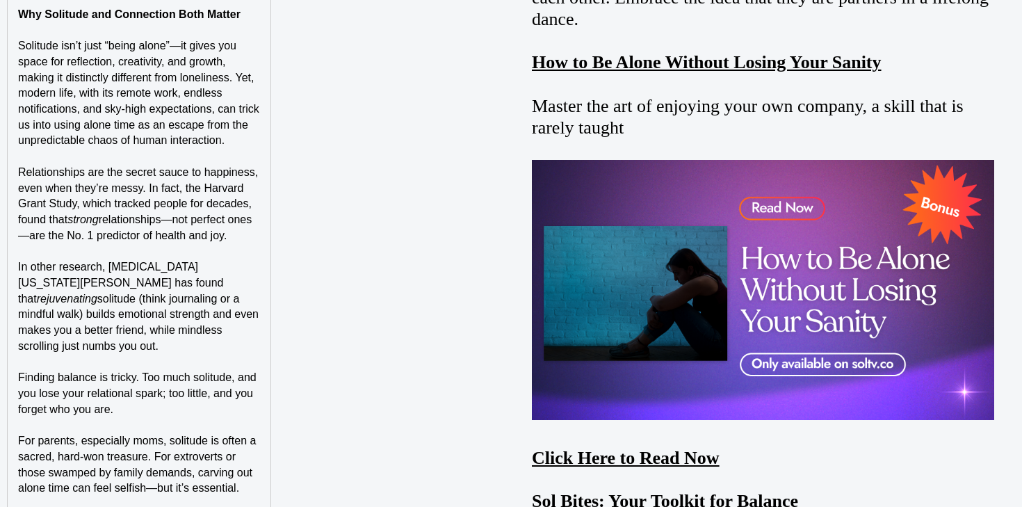
click at [250, 332] on p "In other research, psychologist Virginia Thomas has found that rejuvenating sol…" at bounding box center [139, 306] width 242 height 95
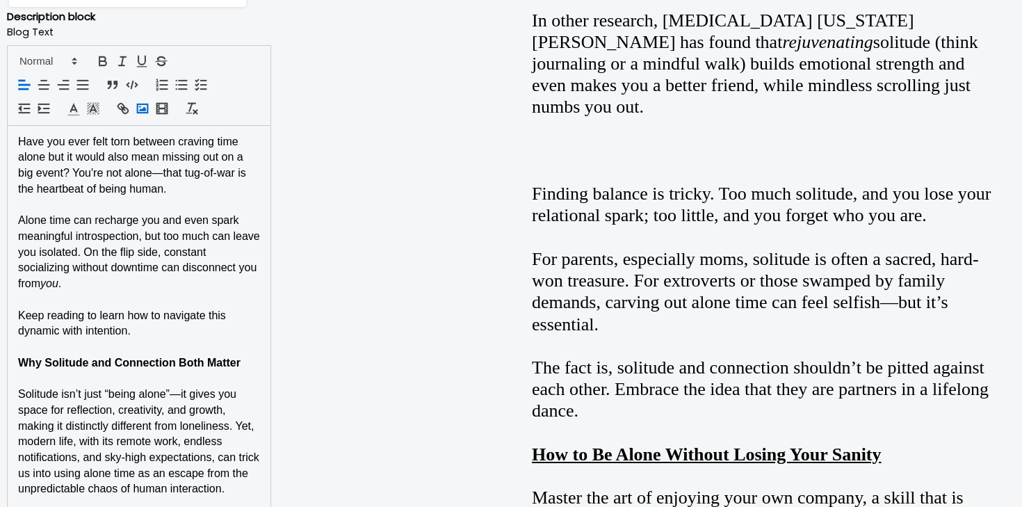
click at [145, 100] on button "button" at bounding box center [140, 107] width 19 height 17
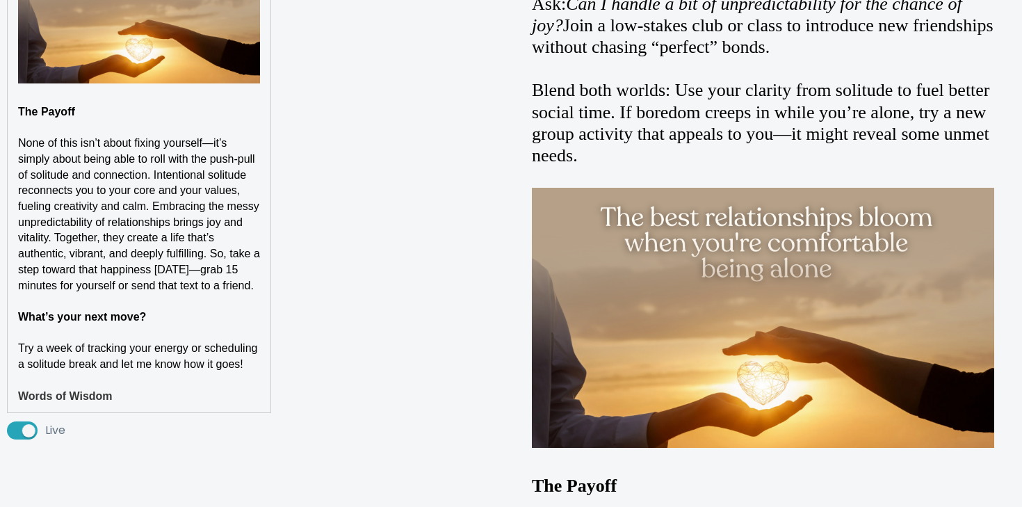
scroll to position [3671, 0]
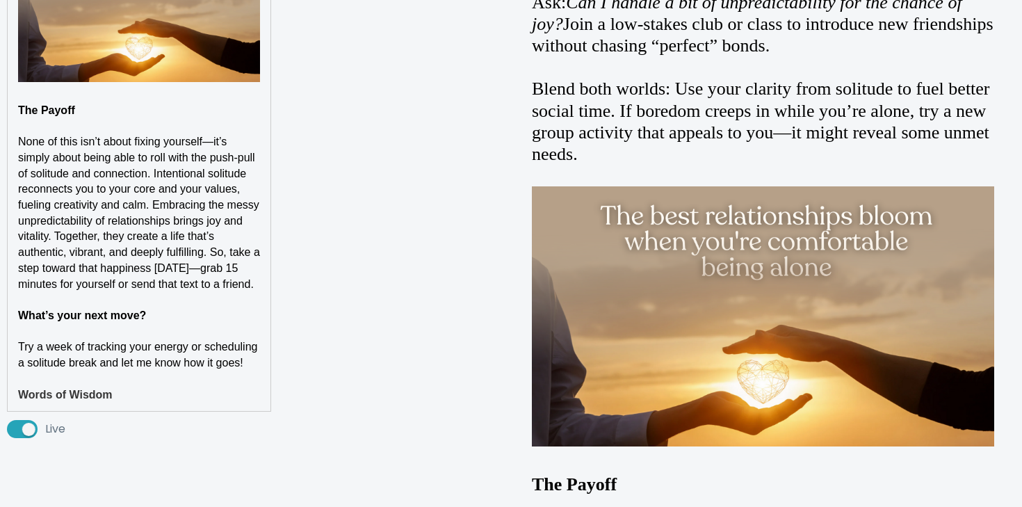
click at [111, 324] on p at bounding box center [139, 332] width 242 height 16
click at [111, 309] on strong "What’s your next move?" at bounding box center [82, 315] width 128 height 12
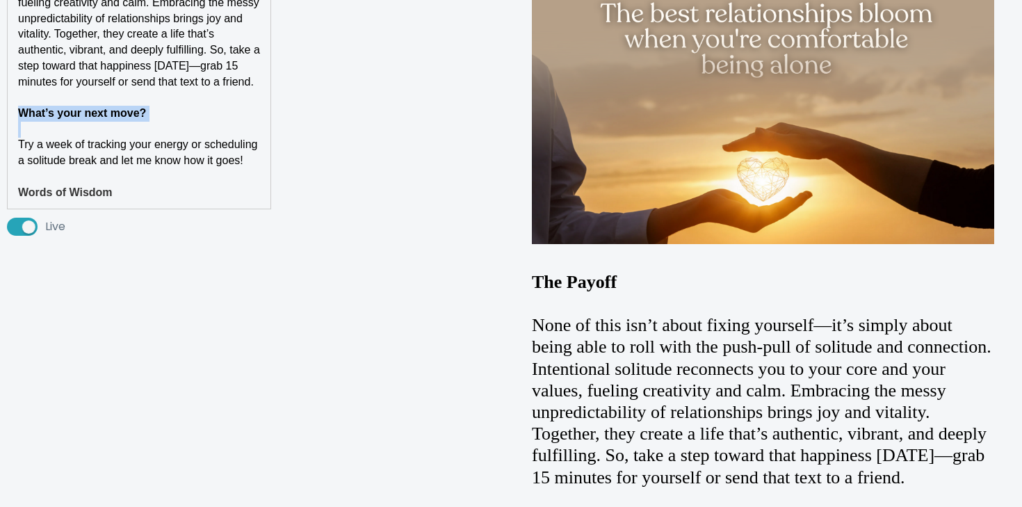
scroll to position [3930, 0]
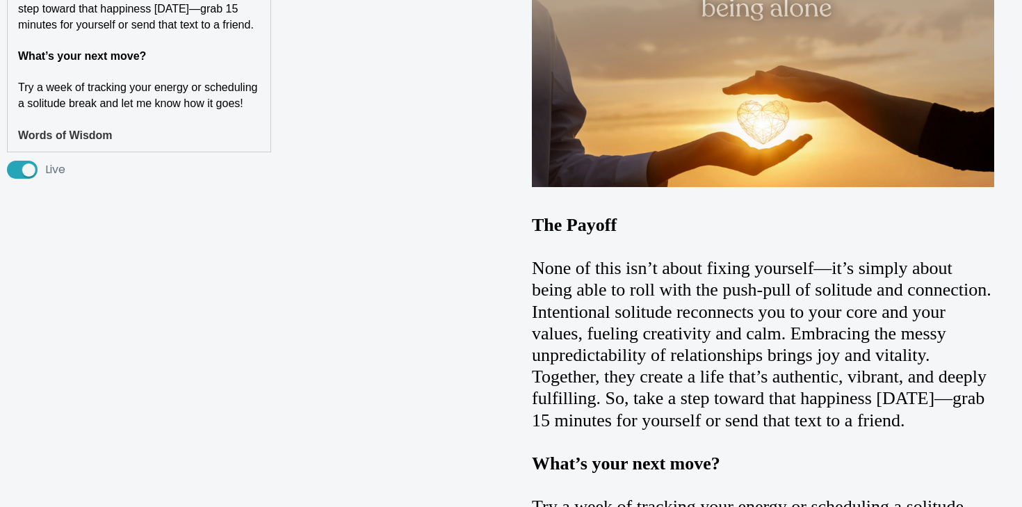
click at [170, 128] on h4 "Words of Wisdom" at bounding box center [139, 136] width 242 height 16
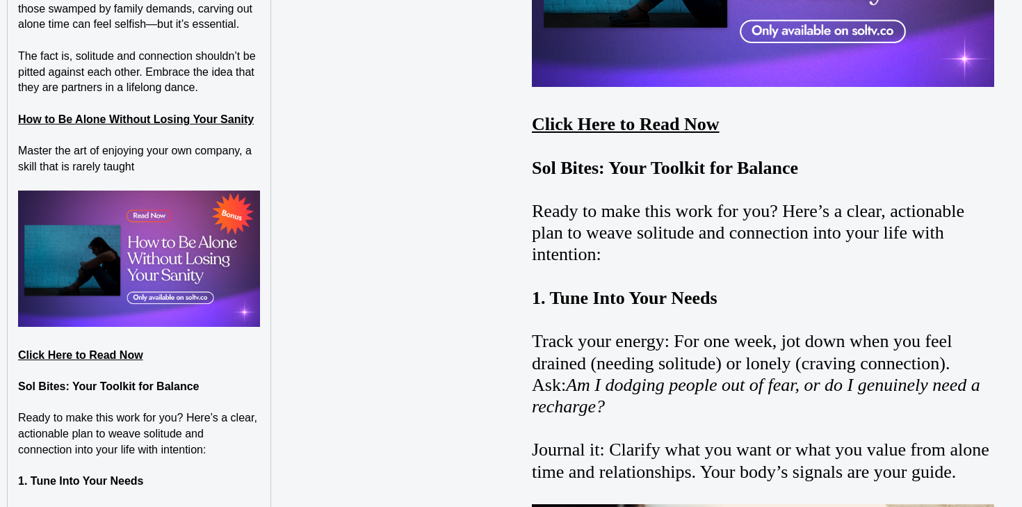
scroll to position [1982, 0]
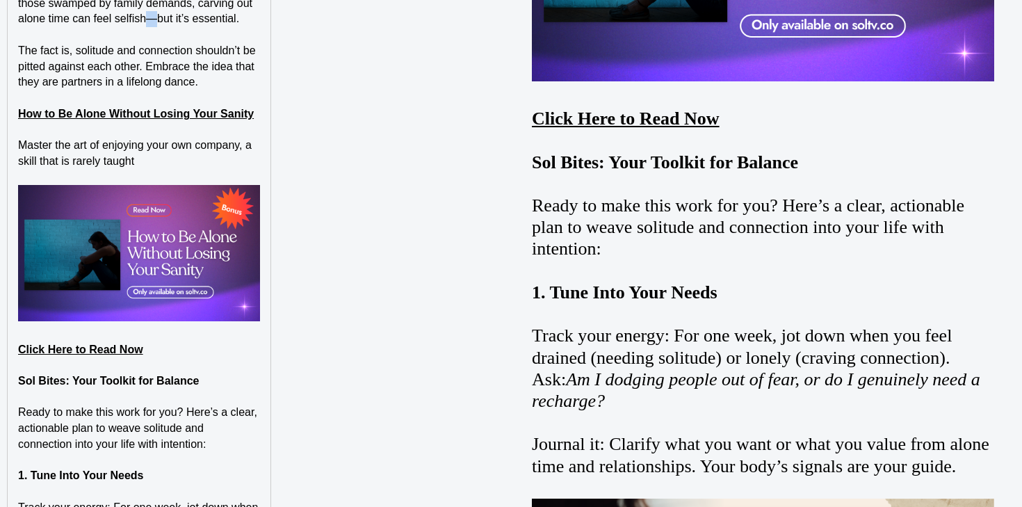
copy span "—"
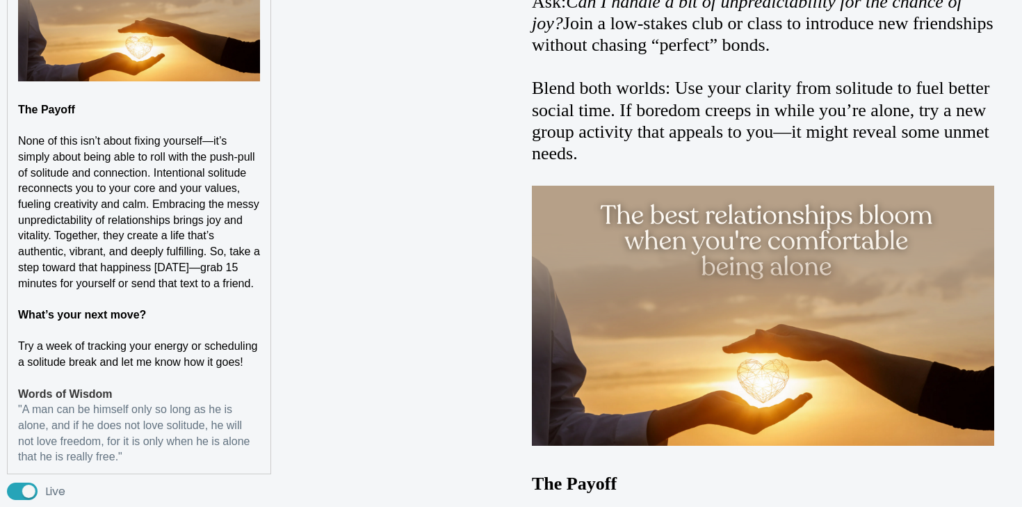
scroll to position [3691, 0]
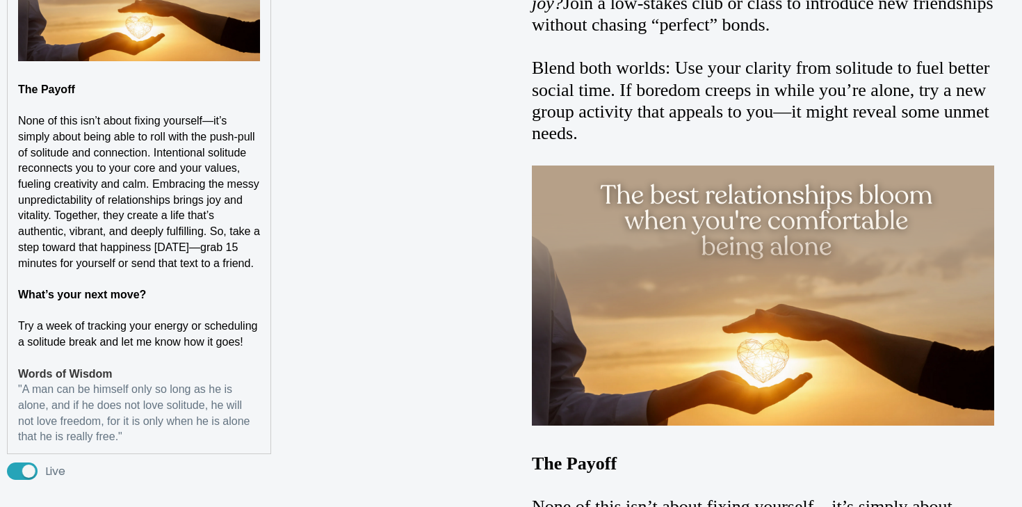
click at [154, 366] on h4 "Words of Wisdom" at bounding box center [139, 374] width 242 height 16
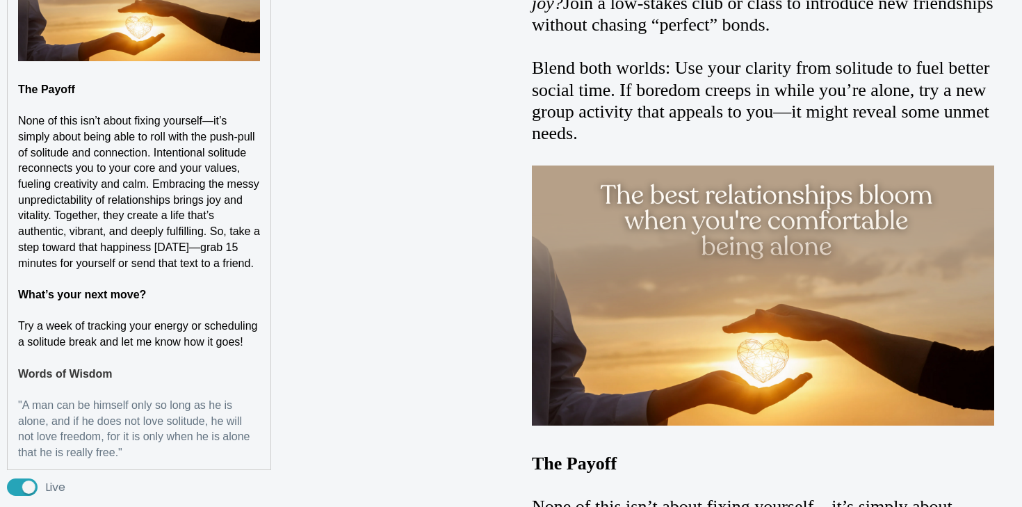
click at [172, 435] on p ""A man can be himself only so long as he is alone, and if he does not love soli…" at bounding box center [139, 429] width 242 height 63
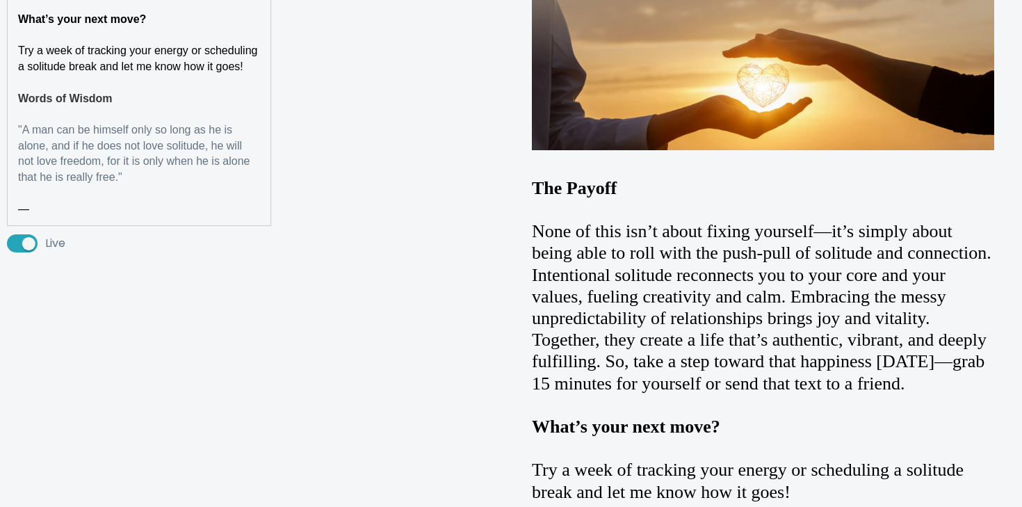
scroll to position [3964, 0]
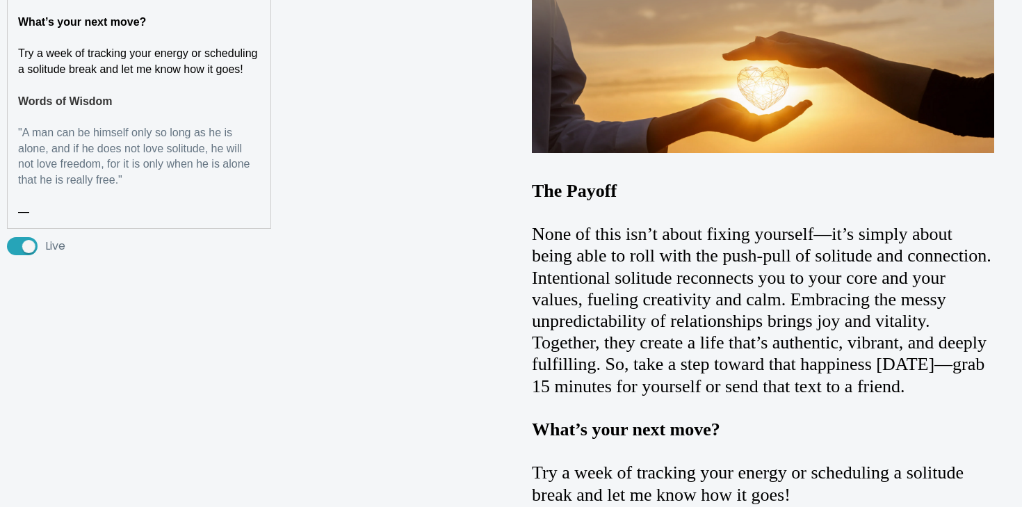
click at [130, 204] on p "—" at bounding box center [139, 212] width 242 height 16
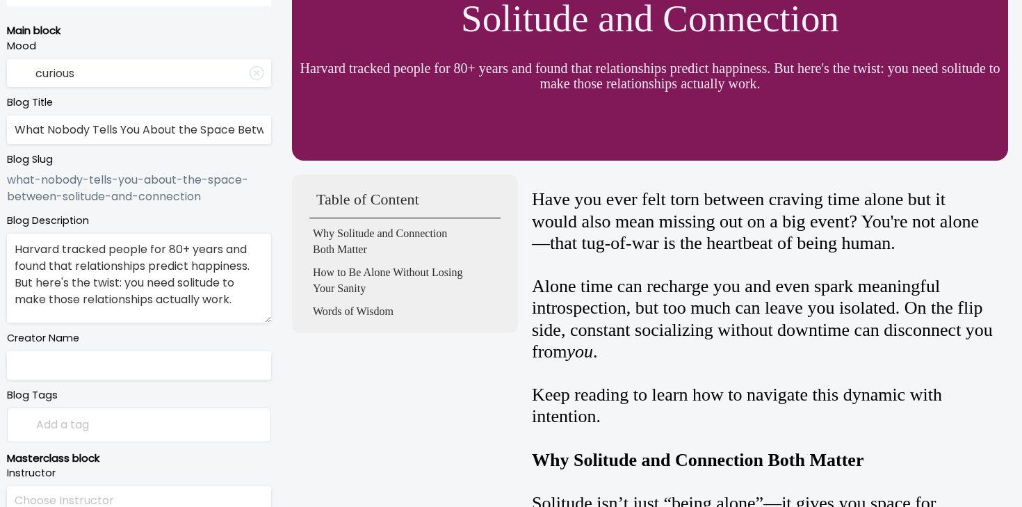
scroll to position [0, 0]
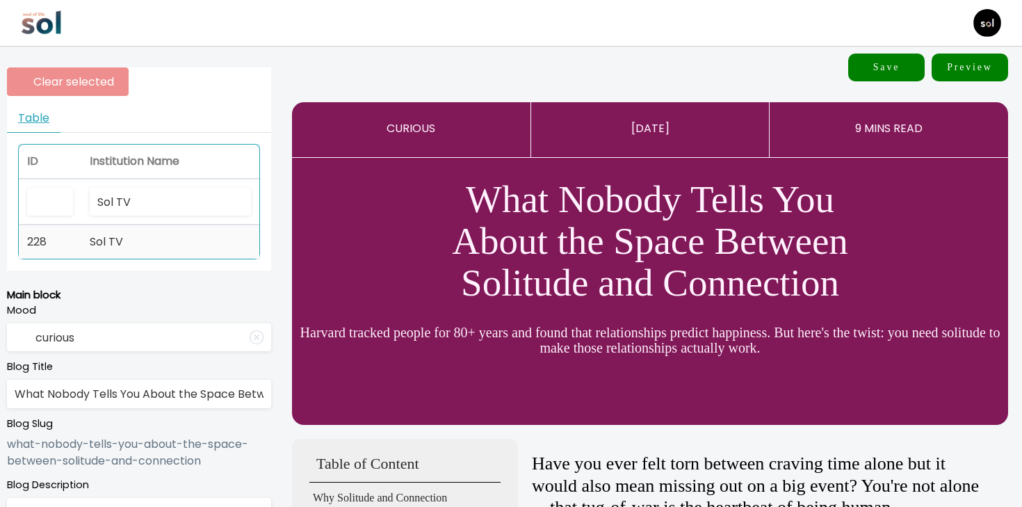
click at [179, 239] on td "Sol TV" at bounding box center [170, 241] width 178 height 33
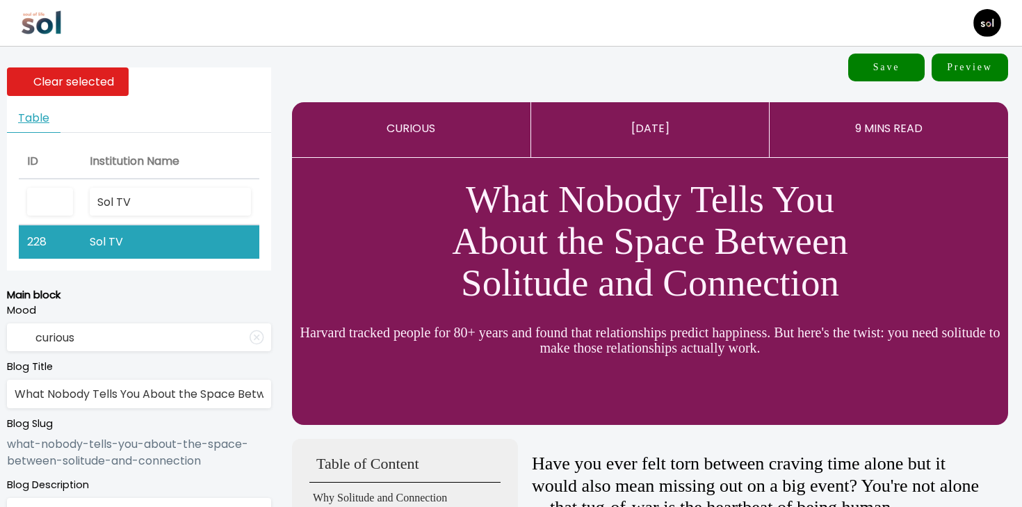
click at [872, 76] on button "Save" at bounding box center [886, 68] width 76 height 28
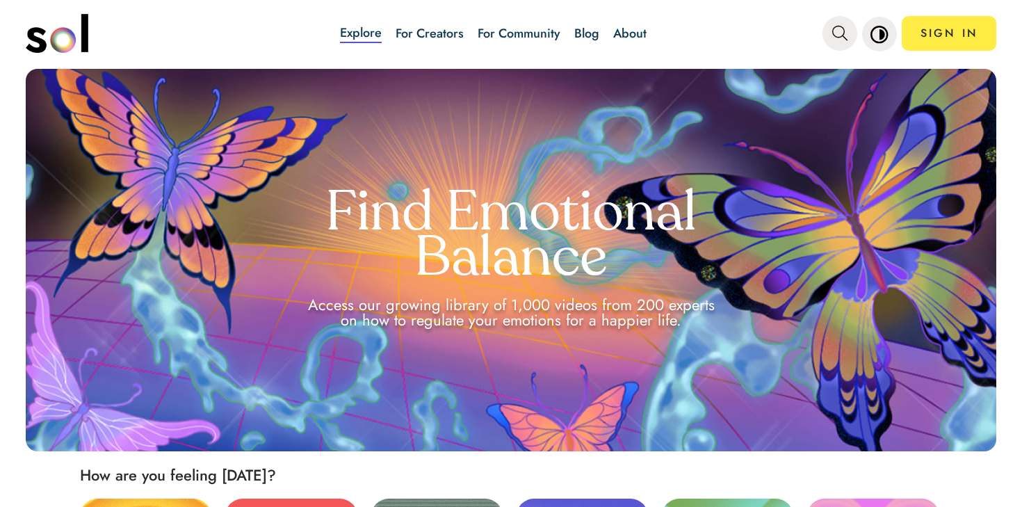
click at [596, 26] on link "Blog" at bounding box center [586, 33] width 25 height 18
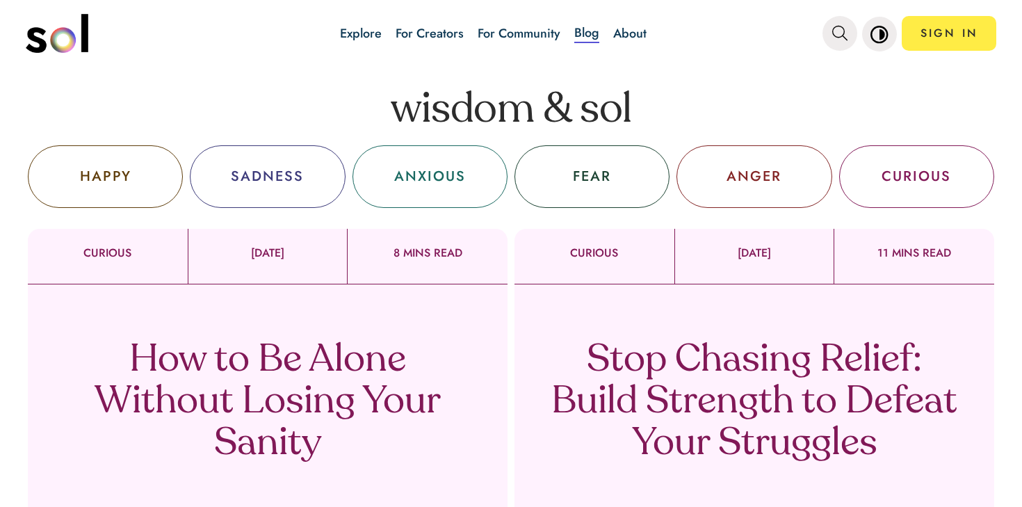
click at [382, 373] on p "How to Be Alone Without Losing Your Sanity" at bounding box center [268, 402] width 410 height 125
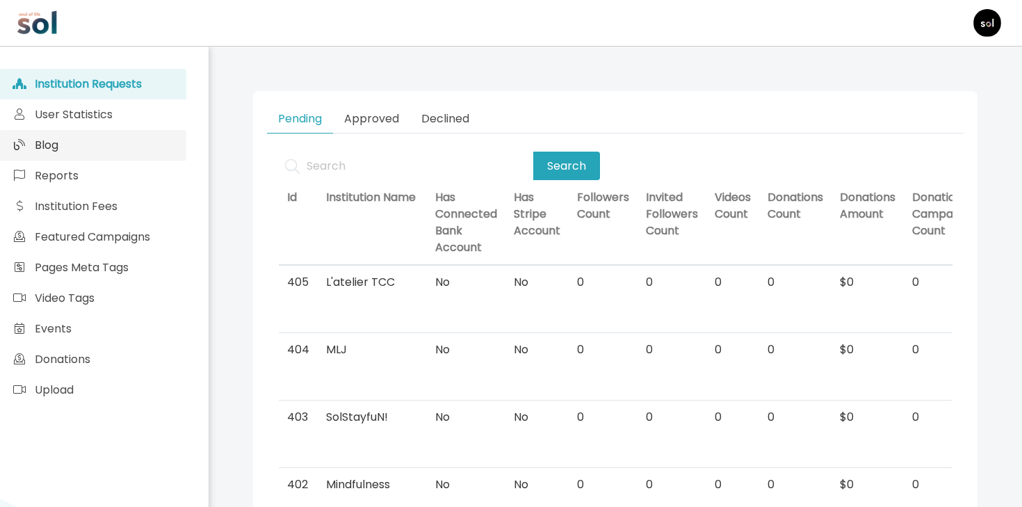
click at [120, 149] on link "Blog" at bounding box center [93, 145] width 186 height 31
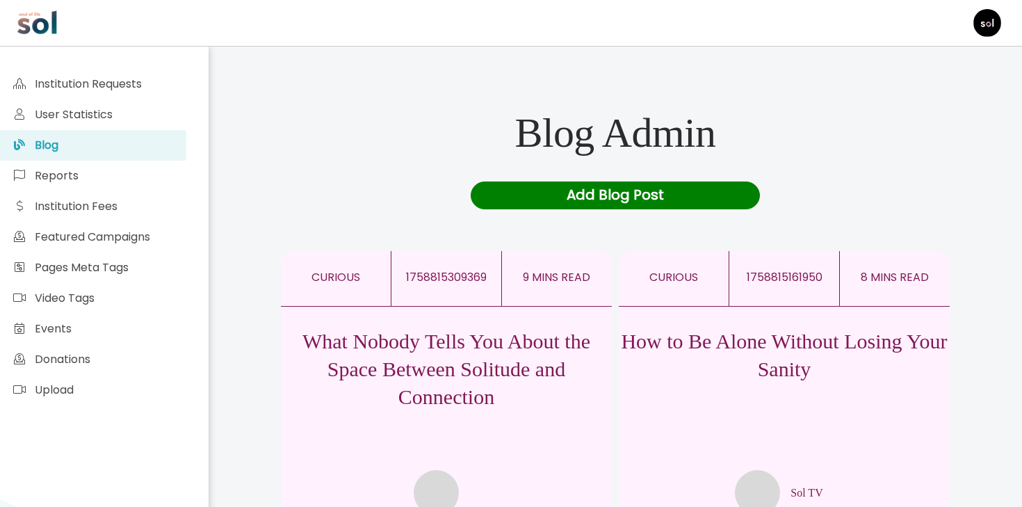
click at [711, 441] on div "How to Be Alone Without Losing Your Sanity Sol TV" at bounding box center [784, 411] width 331 height 209
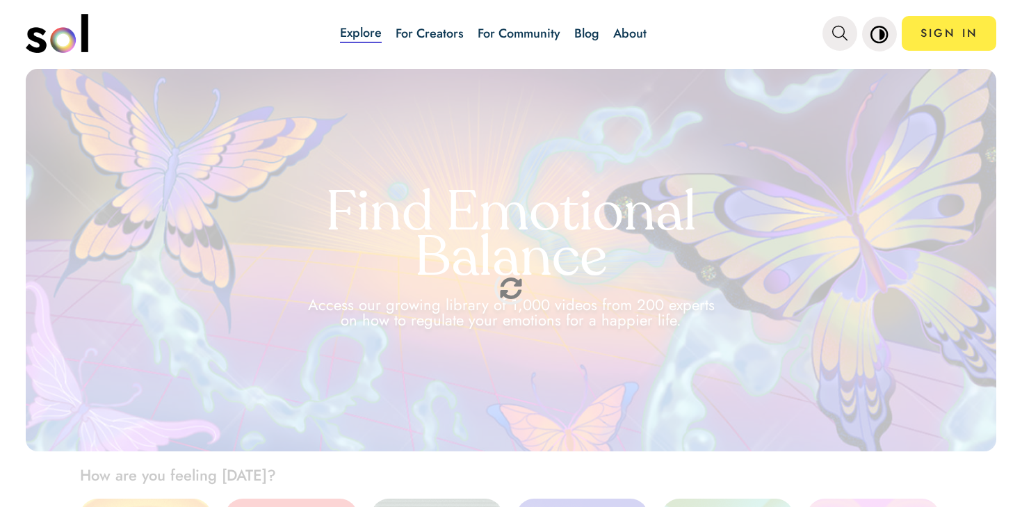
click at [569, 38] on div "Explore For Creators For Community Blog About" at bounding box center [493, 33] width 499 height 49
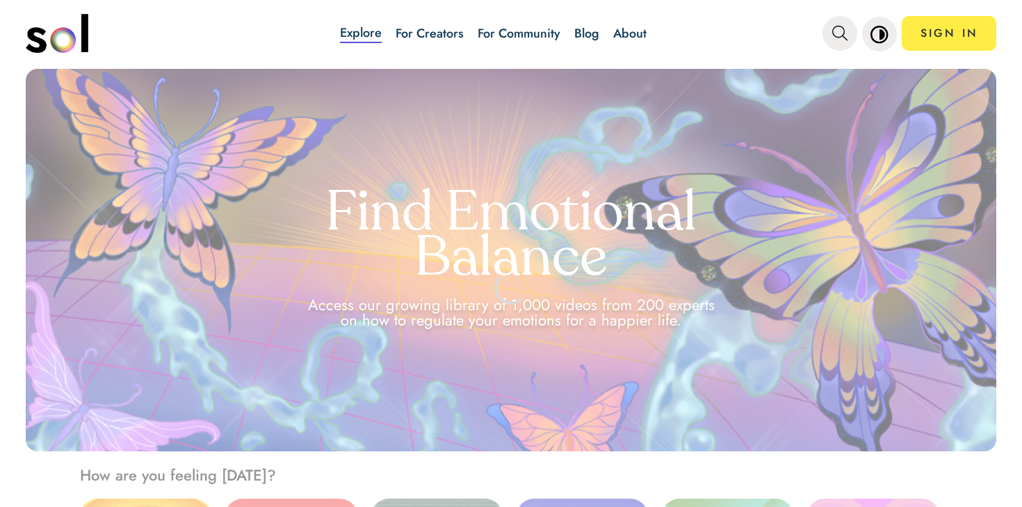
click at [575, 38] on link "Blog" at bounding box center [586, 33] width 25 height 18
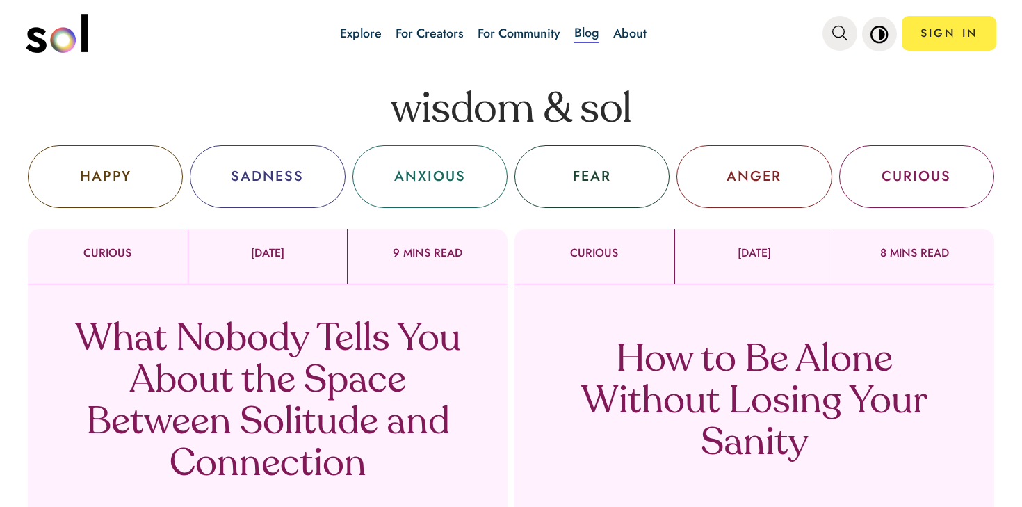
click at [218, 288] on div "What Nobody Tells You About the Space Between Solitude and Connection" at bounding box center [268, 419] width 480 height 271
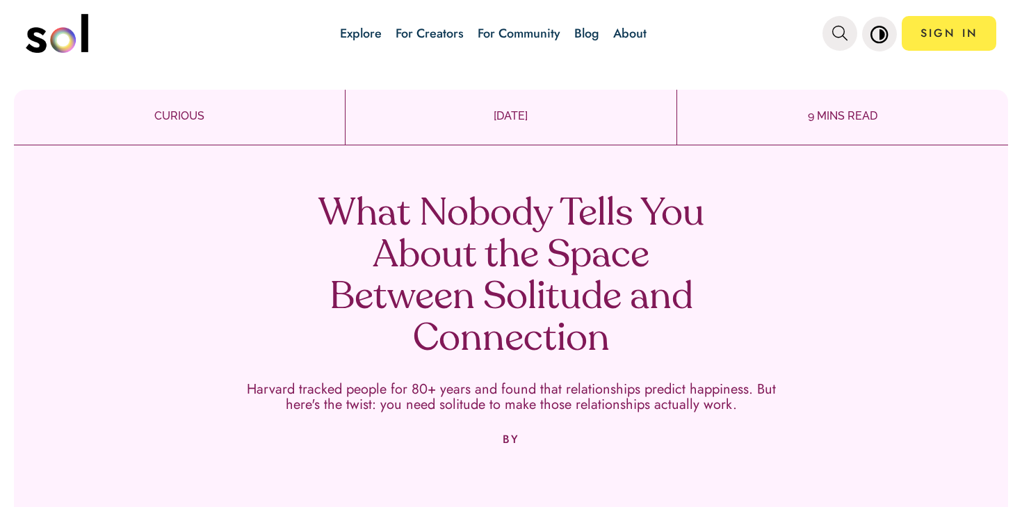
click at [577, 40] on link "Blog" at bounding box center [586, 33] width 25 height 18
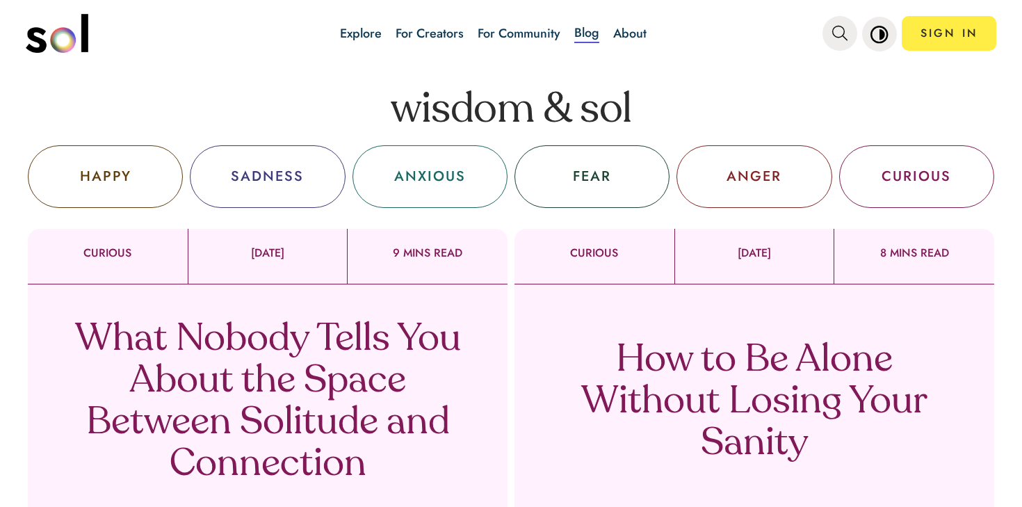
click at [631, 275] on div "CURIOUS" at bounding box center [595, 256] width 160 height 55
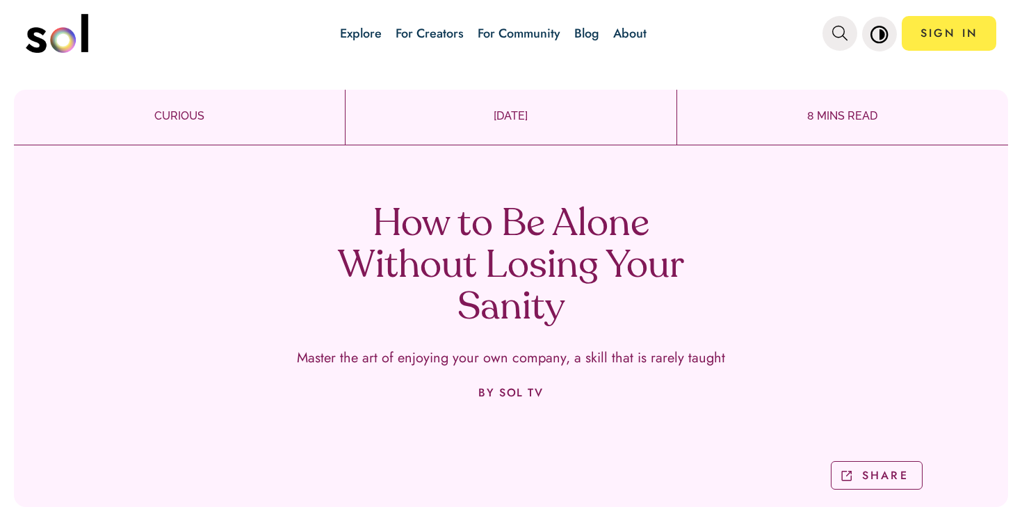
click at [408, 248] on h1 "How to Be Alone Without Losing Your Sanity" at bounding box center [511, 266] width 410 height 125
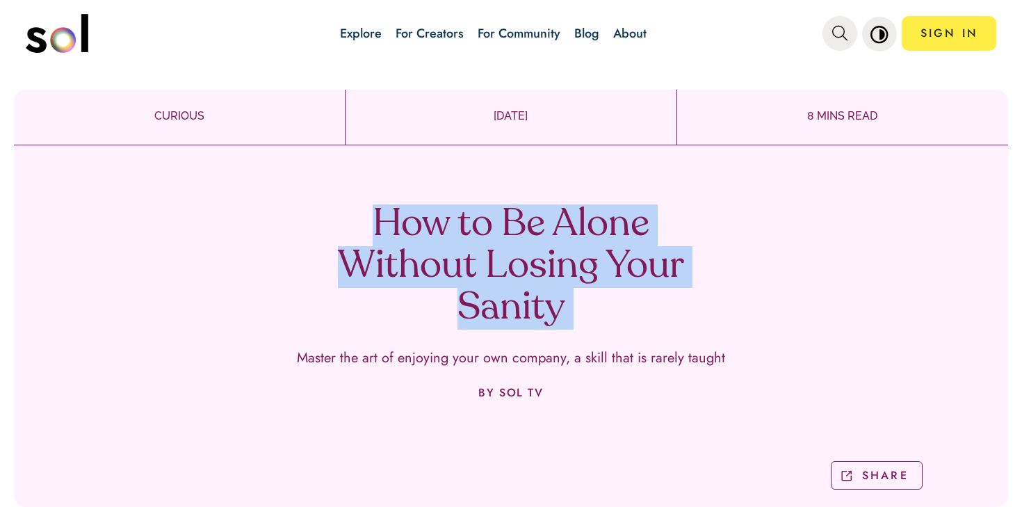
click at [408, 248] on h1 "How to Be Alone Without Losing Your Sanity" at bounding box center [511, 266] width 410 height 125
copy h1 "How to Be Alone Without Losing Your Sanity"
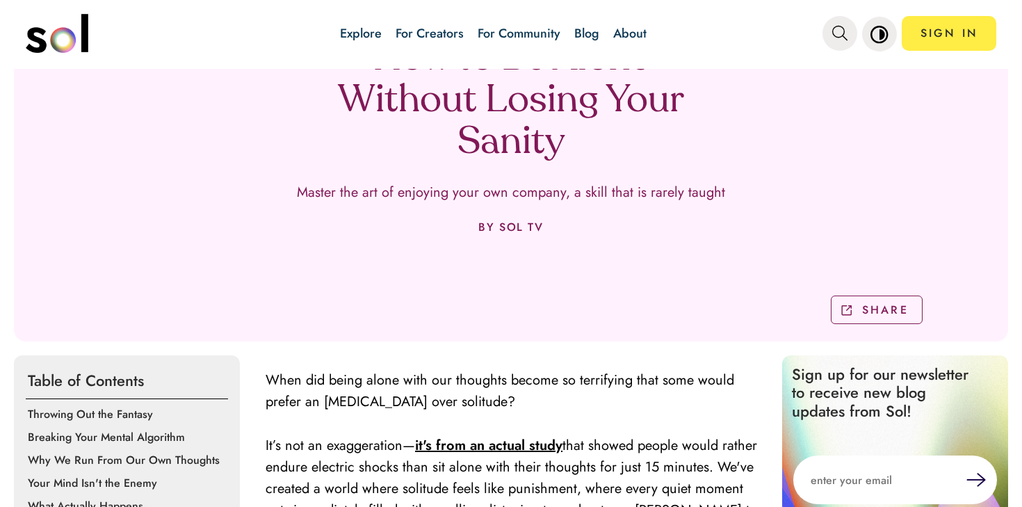
scroll to position [181, 0]
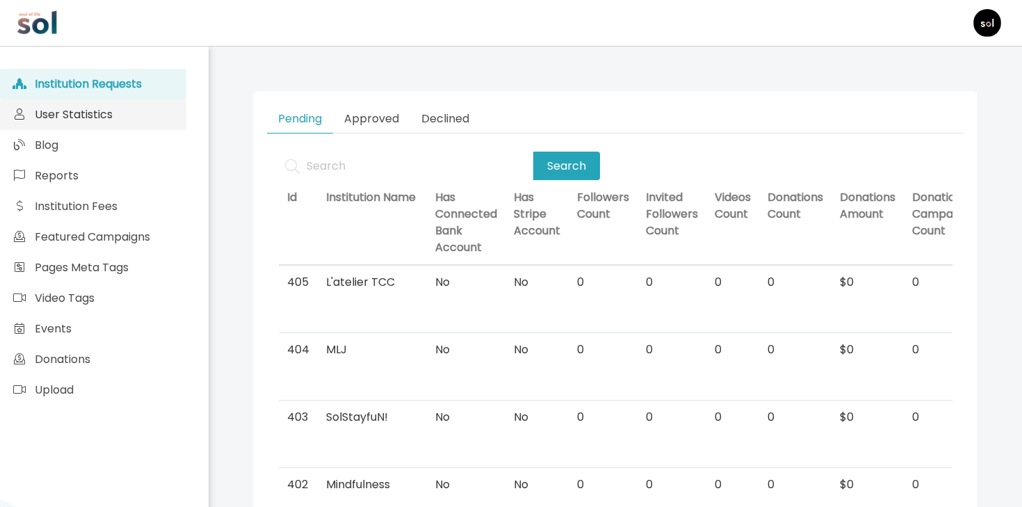
click at [141, 129] on link "User Statistics" at bounding box center [93, 114] width 186 height 31
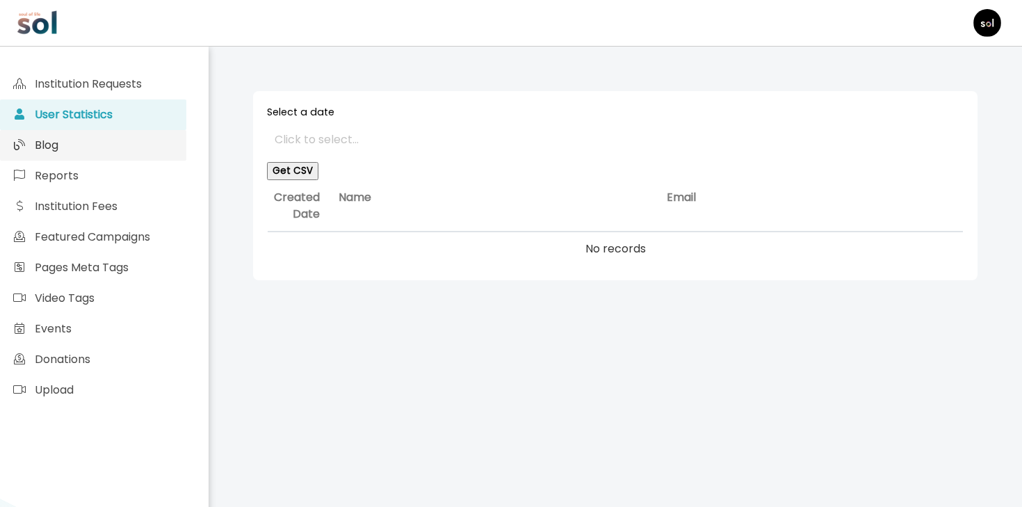
click at [138, 141] on link "Blog" at bounding box center [93, 145] width 186 height 31
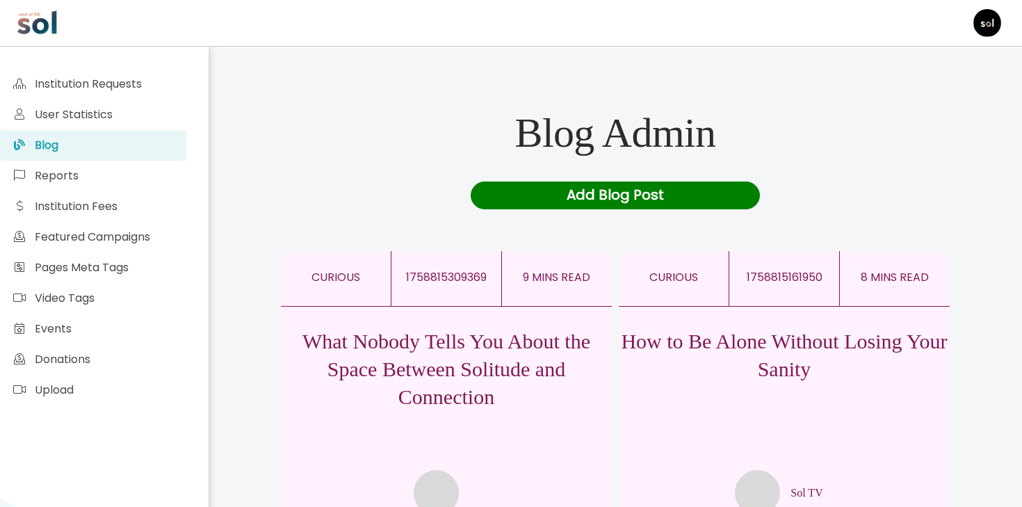
click at [469, 341] on p "What Nobody Tells You About the Space Between Solitude and Connection" at bounding box center [446, 369] width 331 height 83
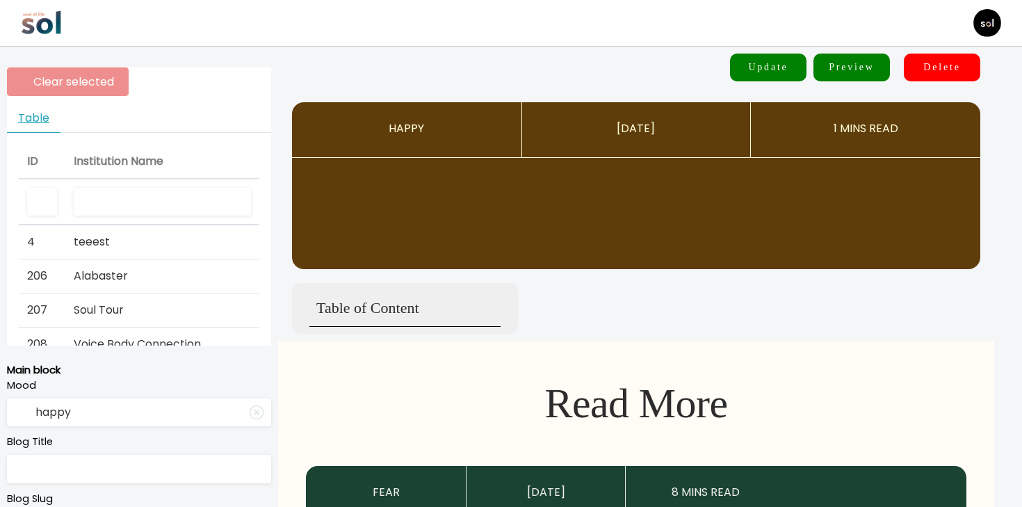
type input "curious"
type input "What Nobody Tells You About the Space Between Solitude and Connection"
type textarea "Harvard tracked people for 80+ years and found that relationships predict happi…"
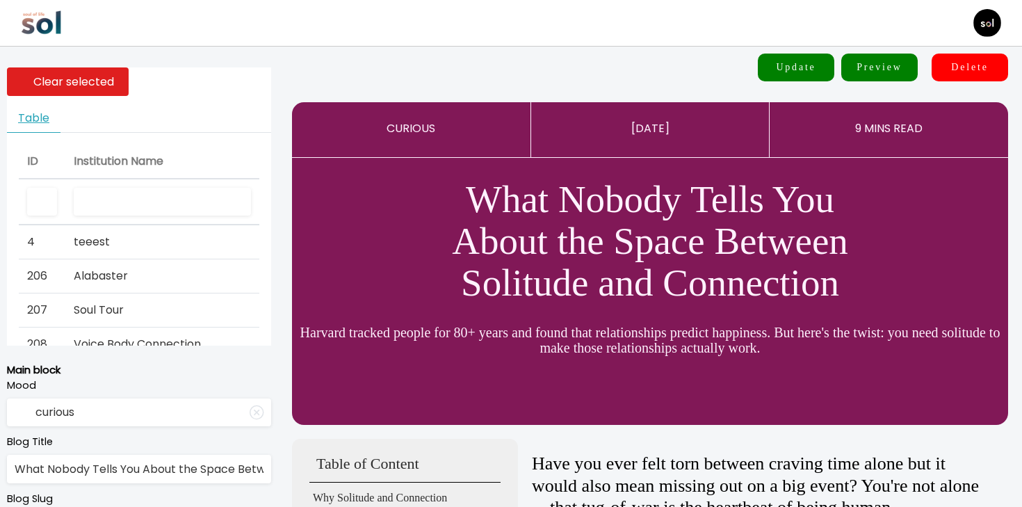
click at [184, 203] on input "text" at bounding box center [162, 202] width 177 height 29
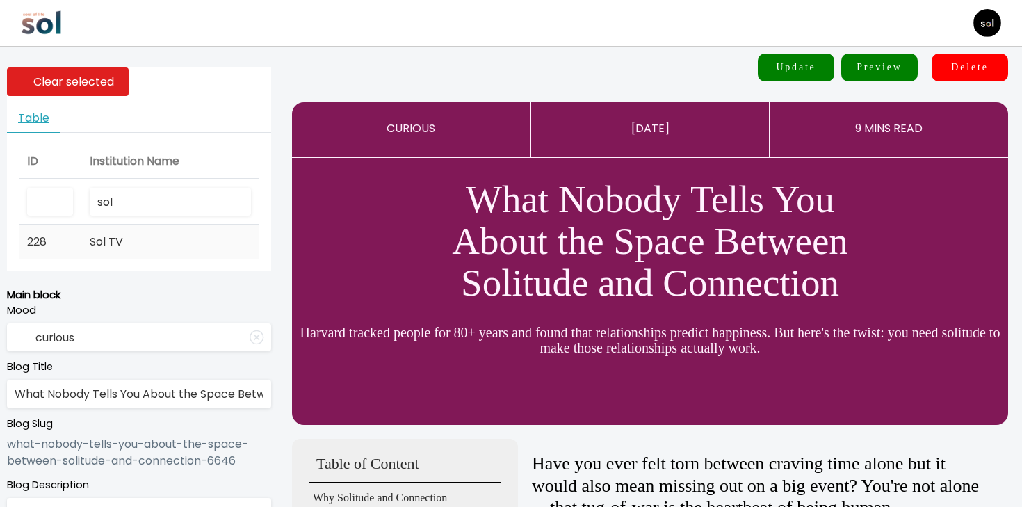
type input "sol"
click at [142, 249] on td "Sol TV" at bounding box center [170, 241] width 178 height 33
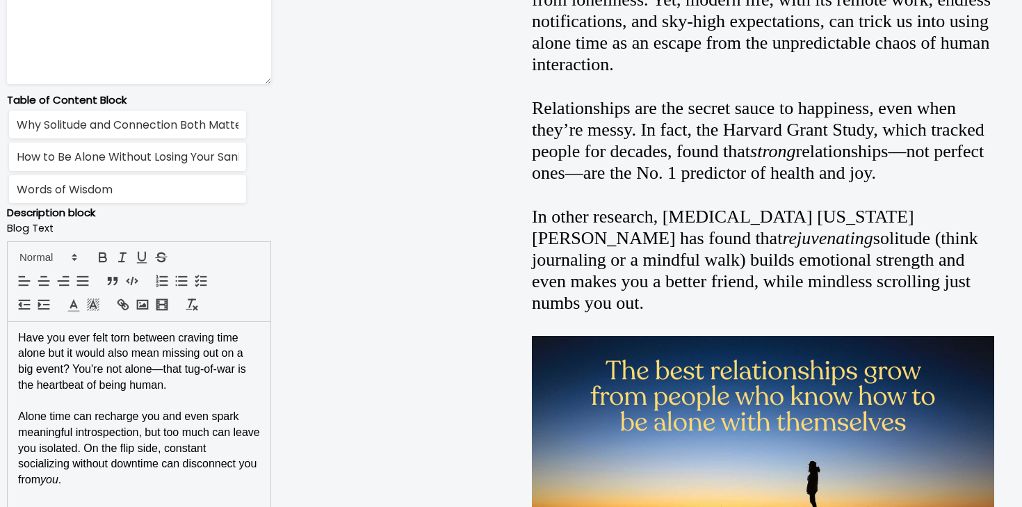
scroll to position [825, 0]
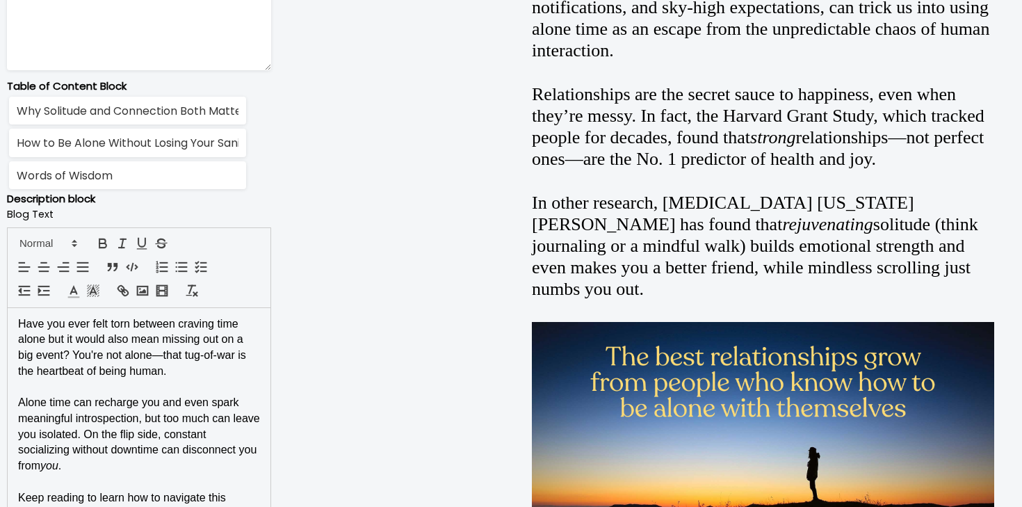
click at [137, 385] on p at bounding box center [139, 388] width 242 height 16
click at [144, 360] on span "Have you ever felt torn between craving time alone but it would also mean missi…" at bounding box center [133, 347] width 231 height 59
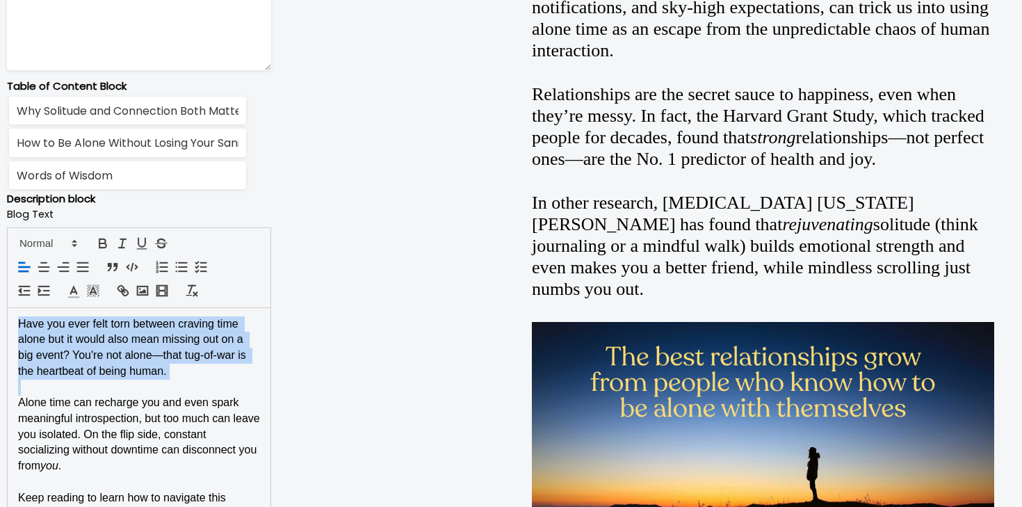
click at [144, 360] on span "Have you ever felt torn between craving time alone but it would also mean missi…" at bounding box center [133, 347] width 231 height 59
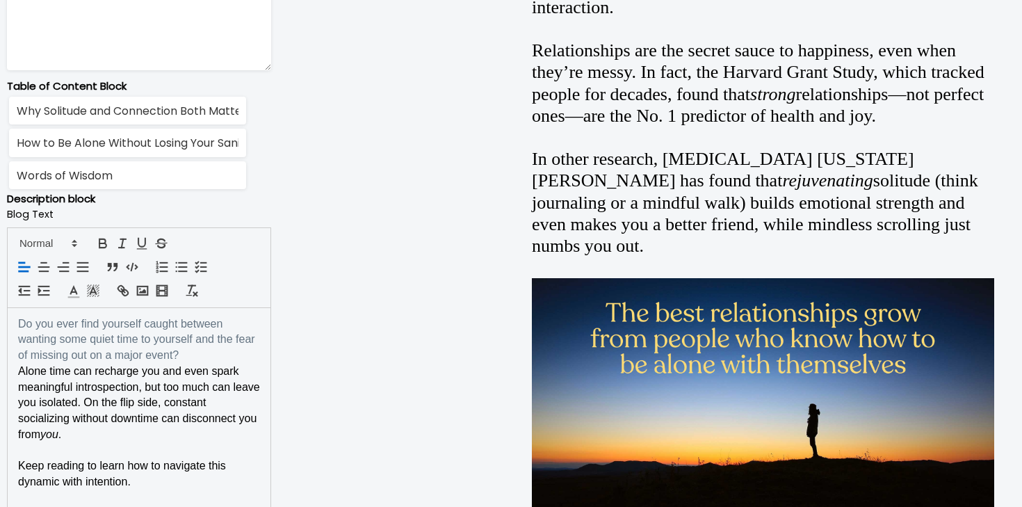
scroll to position [0, 0]
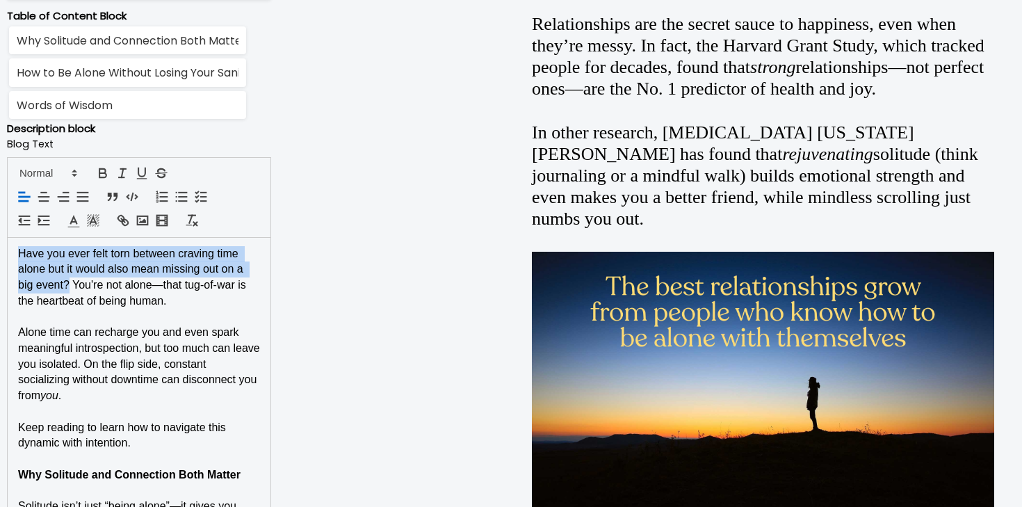
drag, startPoint x: 69, startPoint y: 284, endPoint x: 19, endPoint y: 254, distance: 58.3
click at [19, 254] on span "Have you ever felt torn between craving time alone but it would also mean missi…" at bounding box center [133, 277] width 231 height 59
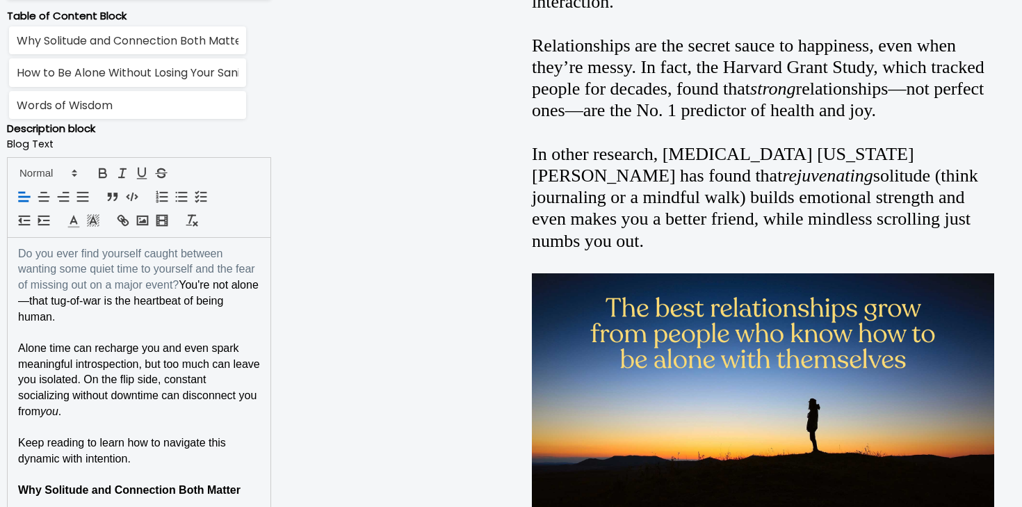
drag, startPoint x: 83, startPoint y: 312, endPoint x: 186, endPoint y: 286, distance: 106.3
click at [186, 286] on p "Do you ever find yourself caught between wanting some quiet time to yourself an…" at bounding box center [139, 285] width 242 height 79
click at [184, 286] on span "You're not alone—that tug-of-war is the heartbeat of being human." at bounding box center [138, 300] width 241 height 43
copy span "You're not alone—that tug-of-war is the heartbeat of being human."
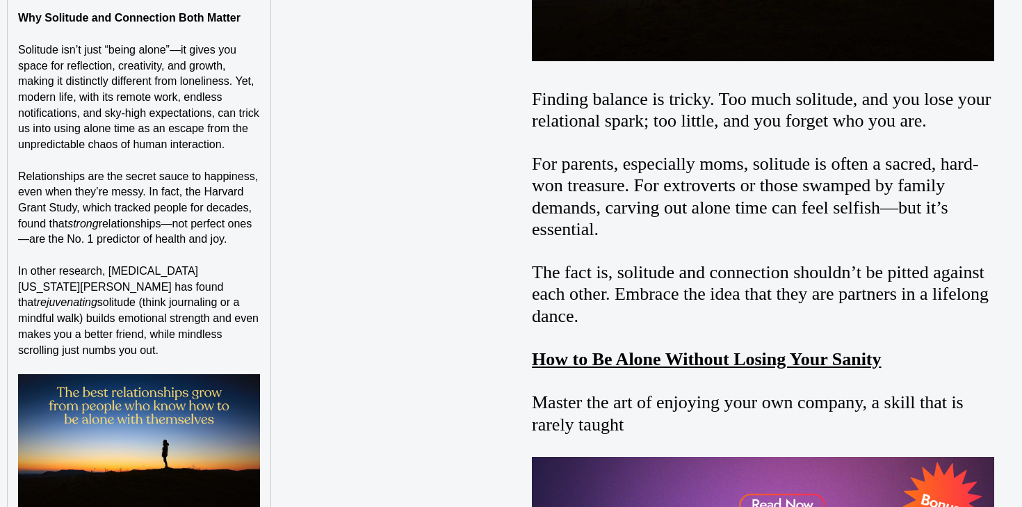
scroll to position [1507, 0]
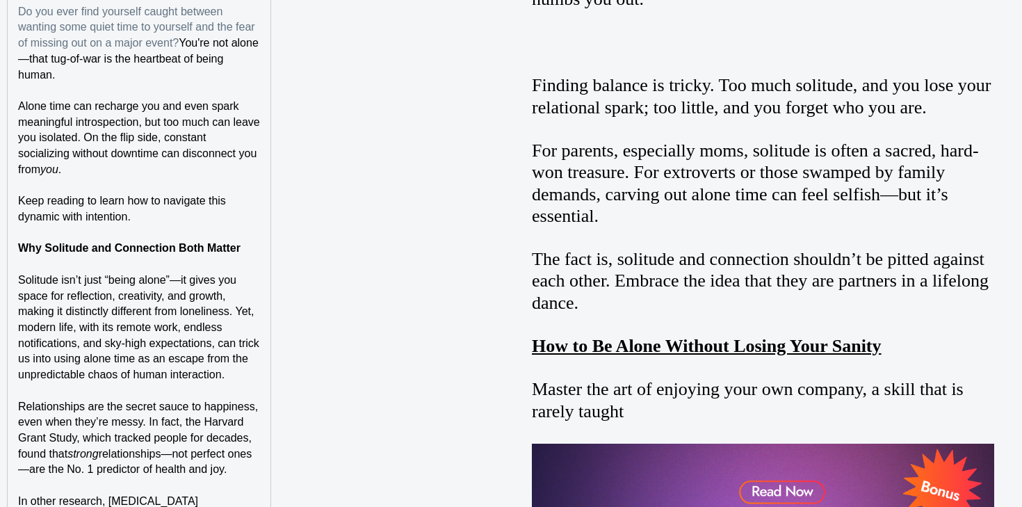
scroll to position [1069, 0]
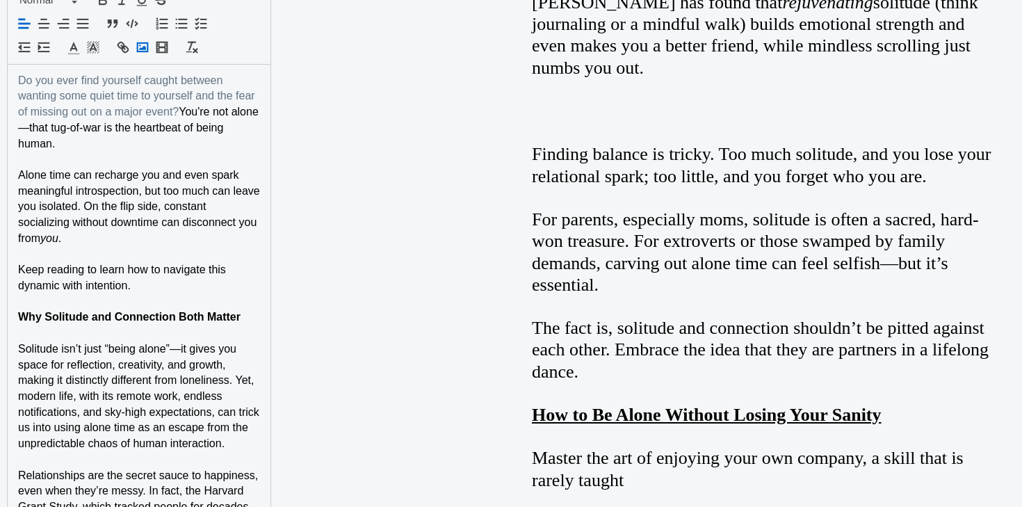
click at [145, 52] on icon "button" at bounding box center [142, 47] width 15 height 15
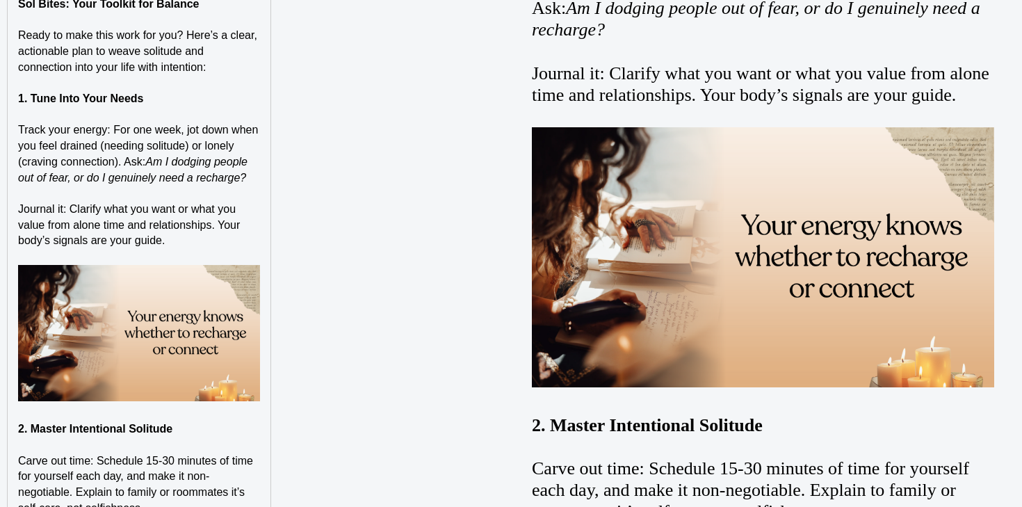
scroll to position [2410, 0]
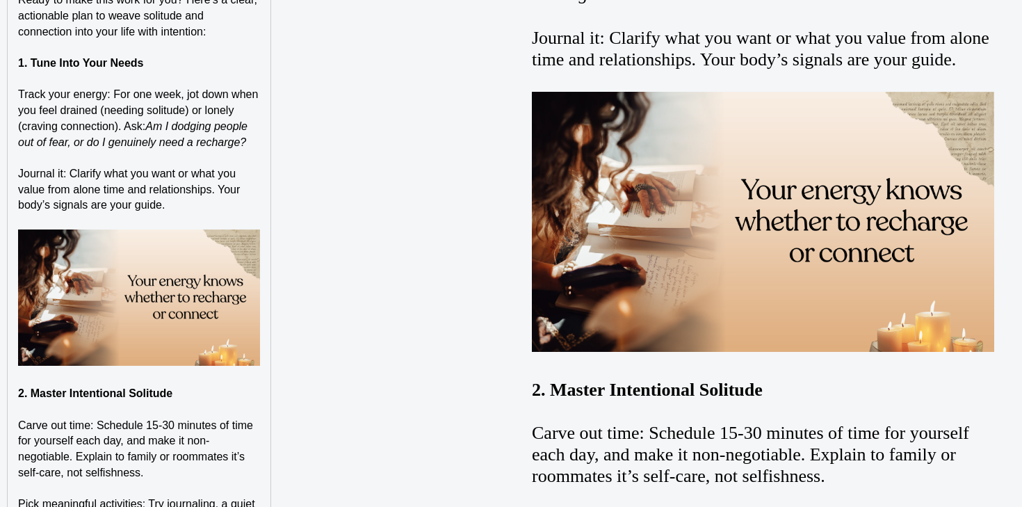
click at [270, 294] on div "Do you ever find yourself caught between wanting some quiet time to yourself an…" at bounding box center [139, 260] width 263 height 3075
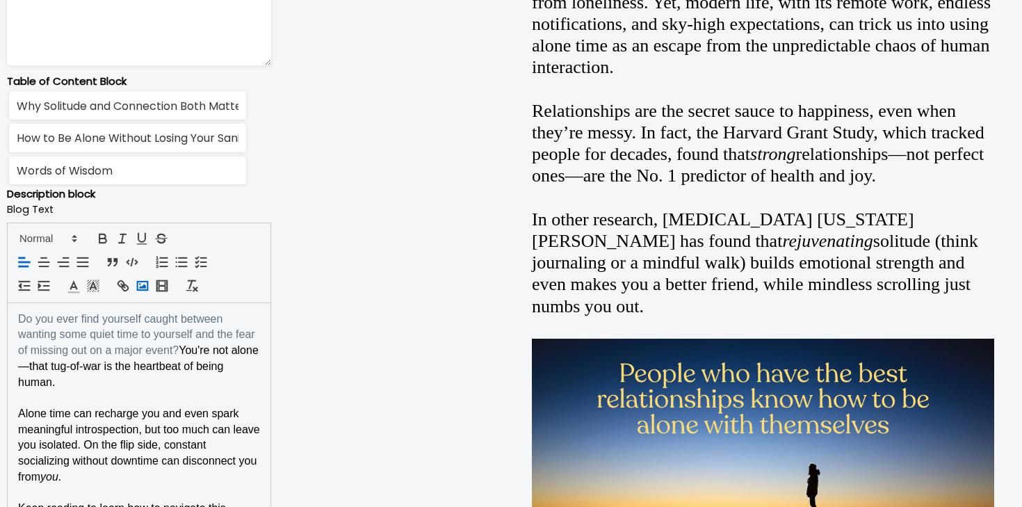
click at [146, 284] on icon "button" at bounding box center [142, 285] width 15 height 15
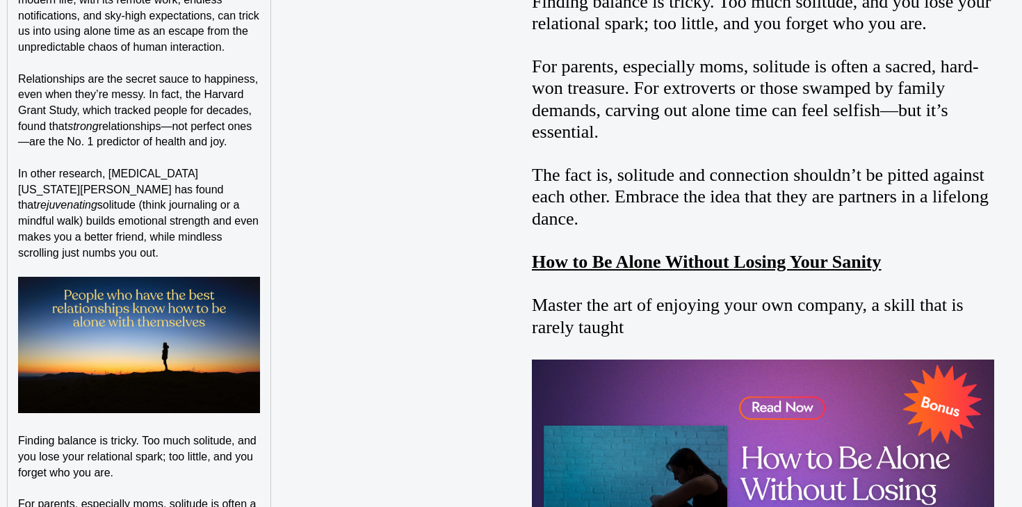
scroll to position [1407, 0]
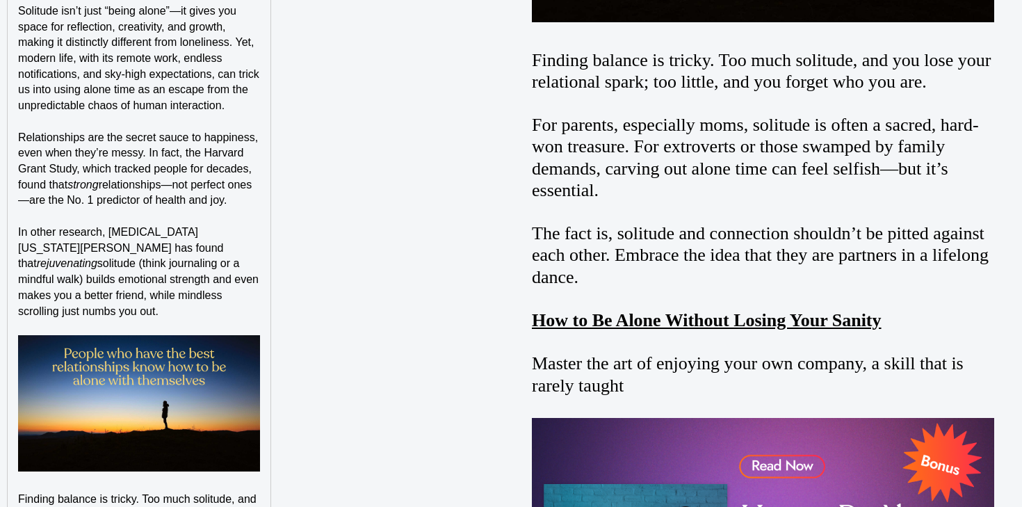
click at [151, 163] on span "Relationships are the secret sauce to happiness, even when they’re messy. In fa…" at bounding box center [139, 160] width 243 height 59
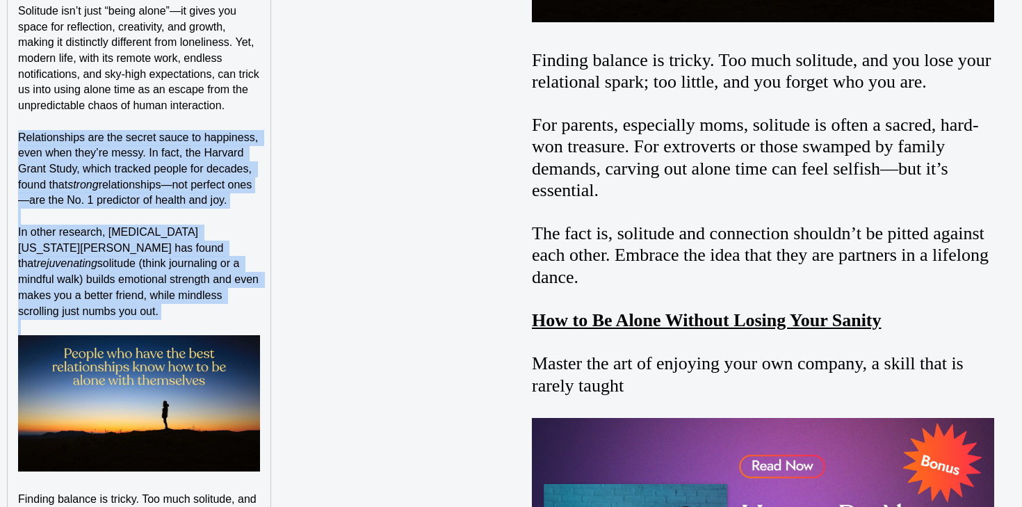
drag, startPoint x: 151, startPoint y: 163, endPoint x: 134, endPoint y: 268, distance: 105.8
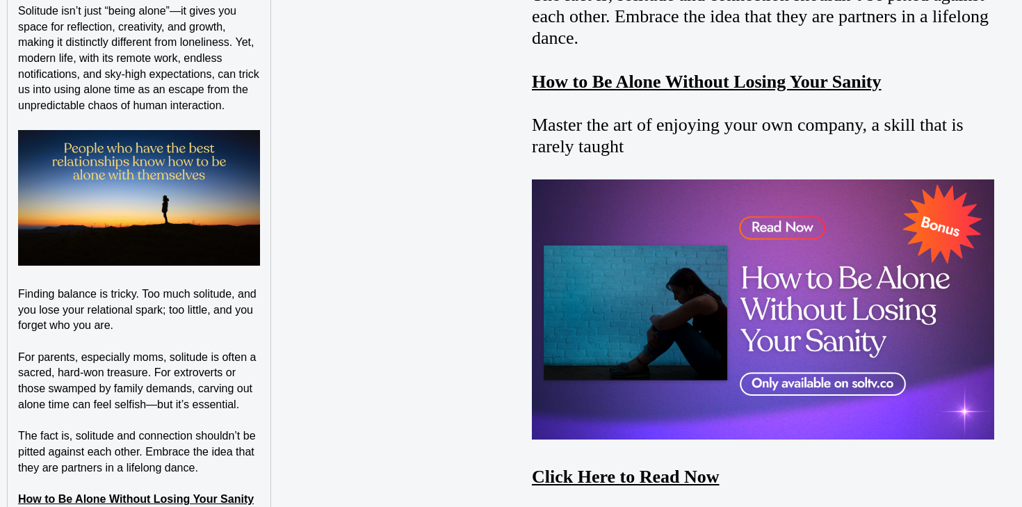
click at [252, 408] on p "For parents, especially moms, solitude is often a sacred, hard-won treasure. Fo…" at bounding box center [139, 381] width 242 height 63
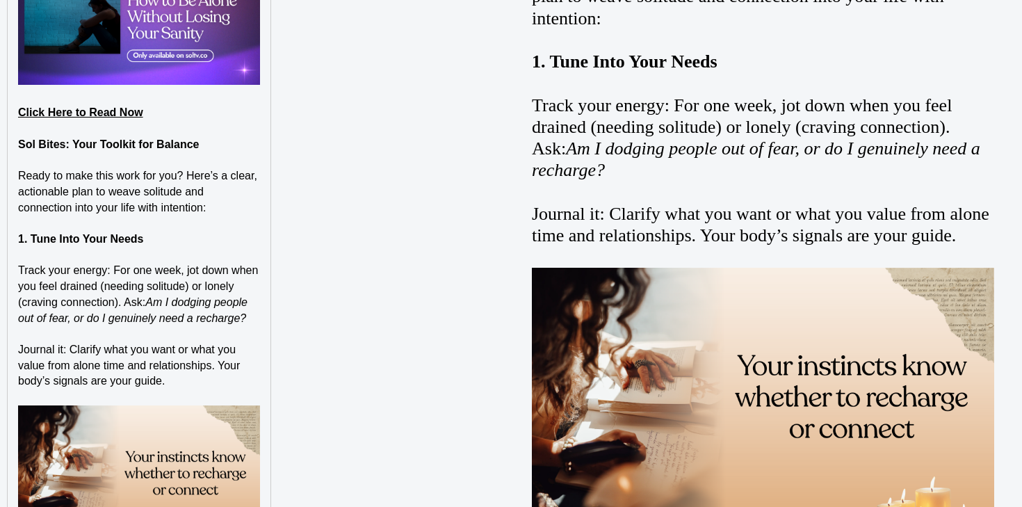
scroll to position [2754, 0]
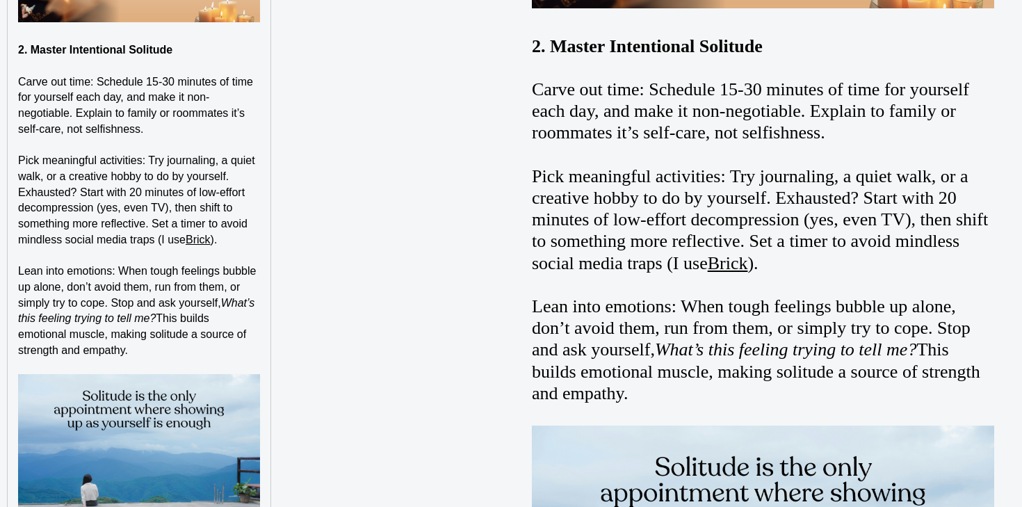
click at [53, 272] on span "Lean into emotions: When tough feelings bubble up alone, don’t avoid them, run …" at bounding box center [138, 286] width 241 height 43
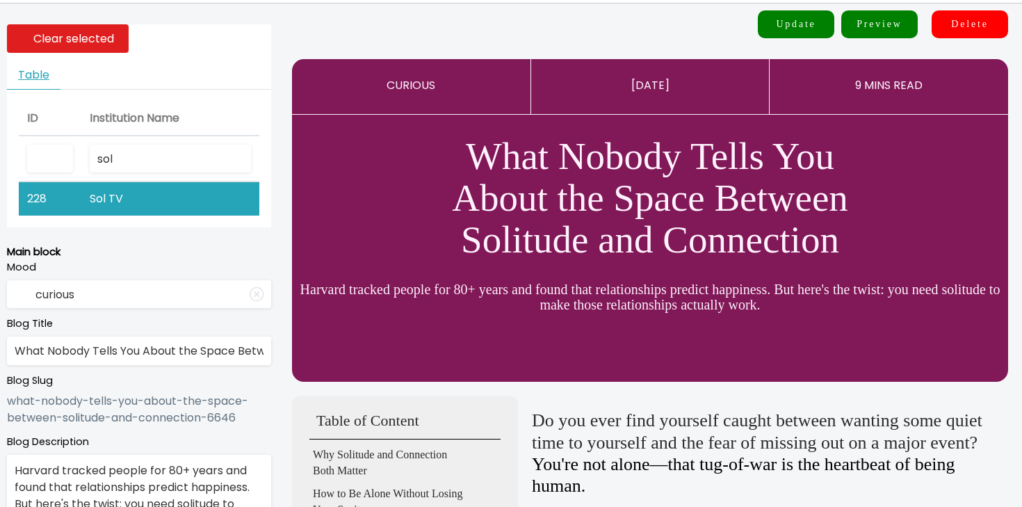
scroll to position [0, 0]
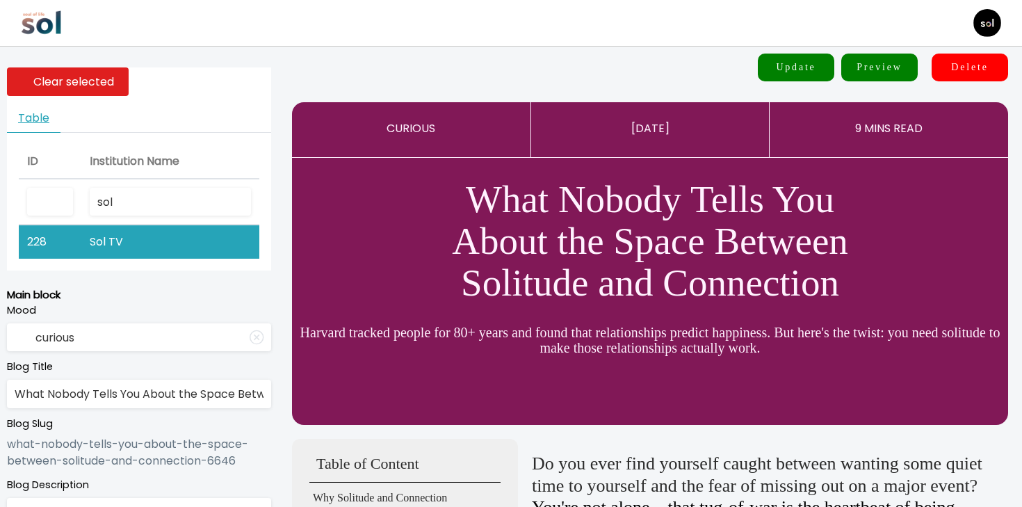
click at [803, 71] on button "Update" at bounding box center [796, 68] width 76 height 28
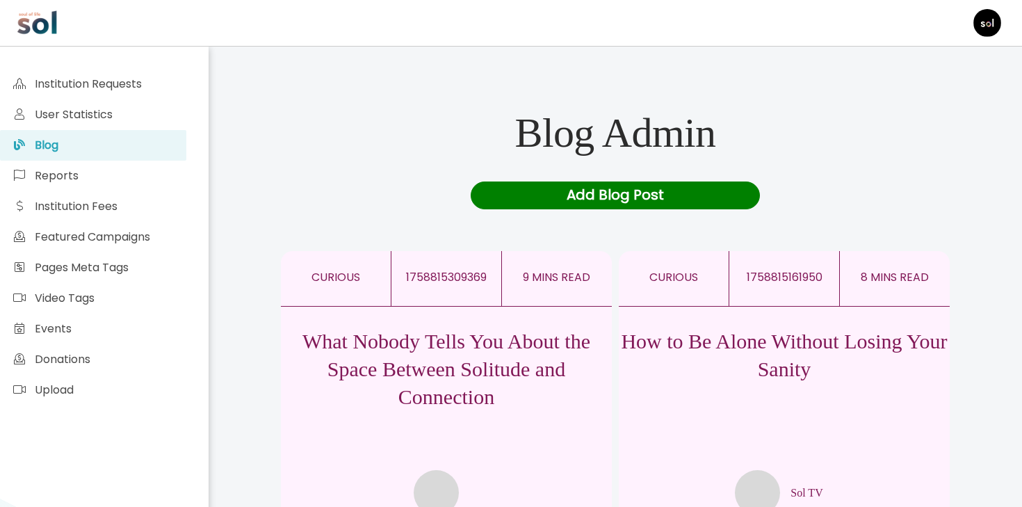
click at [389, 347] on p "What Nobody Tells You About the Space Between Solitude and Connection" at bounding box center [446, 369] width 331 height 83
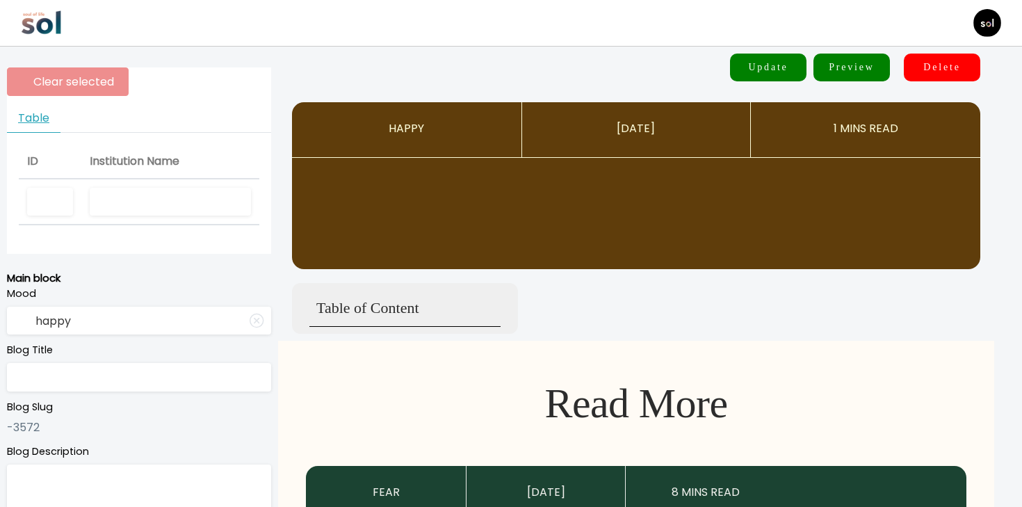
click at [166, 204] on input "text" at bounding box center [170, 202] width 161 height 29
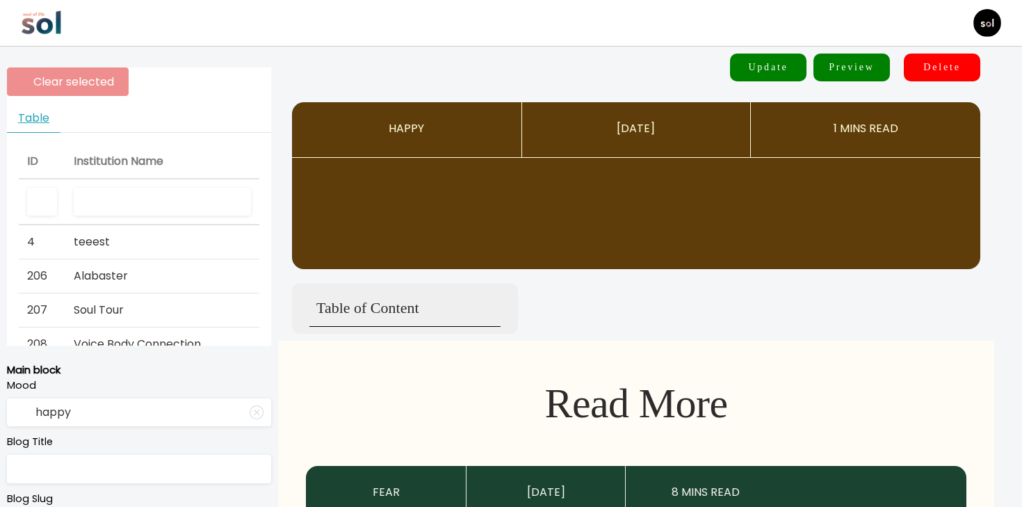
type input "curious"
type input "What Nobody Tells You About the Space Between Solitude and Connection"
type textarea "Harvard tracked people for 80+ years and found that relationships predict happi…"
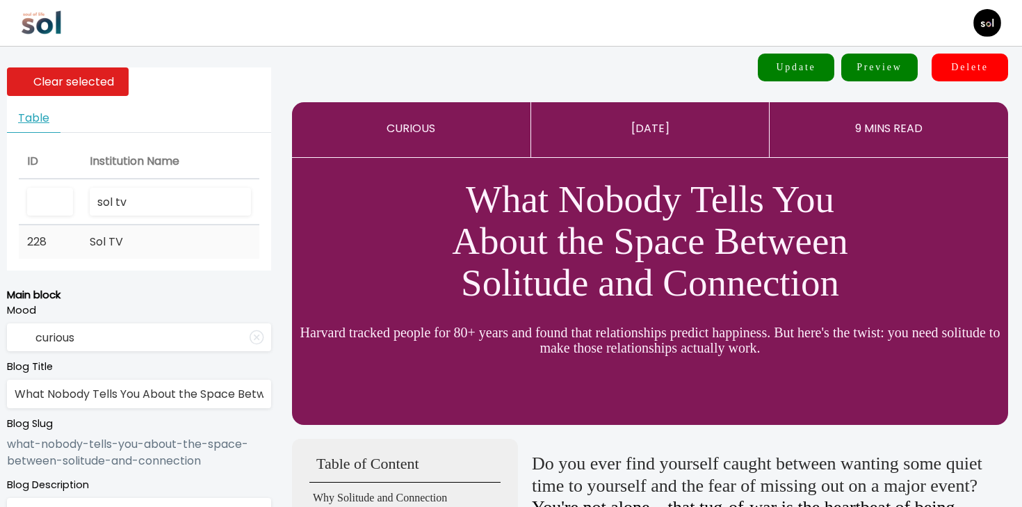
type input "sol tv"
click at [153, 241] on td "Sol TV" at bounding box center [170, 241] width 178 height 33
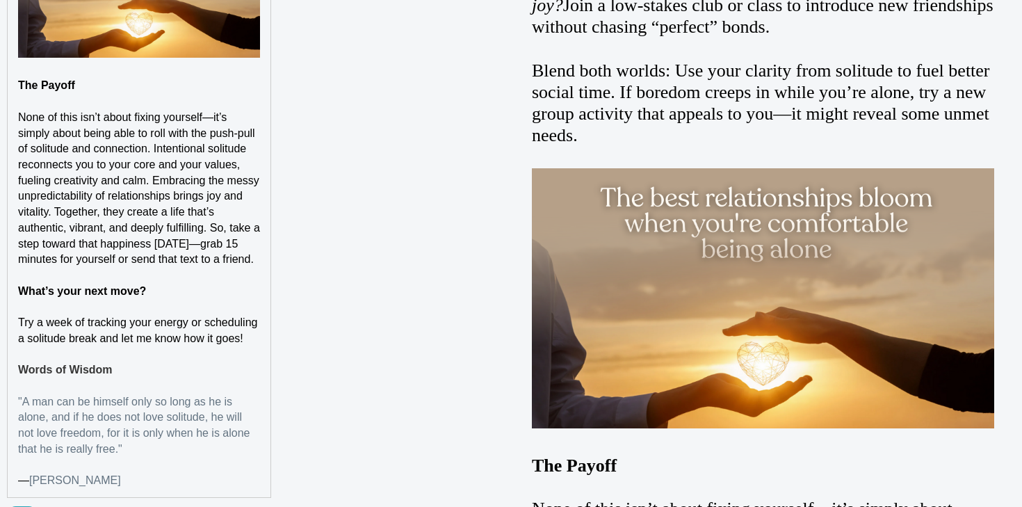
scroll to position [3732, 0]
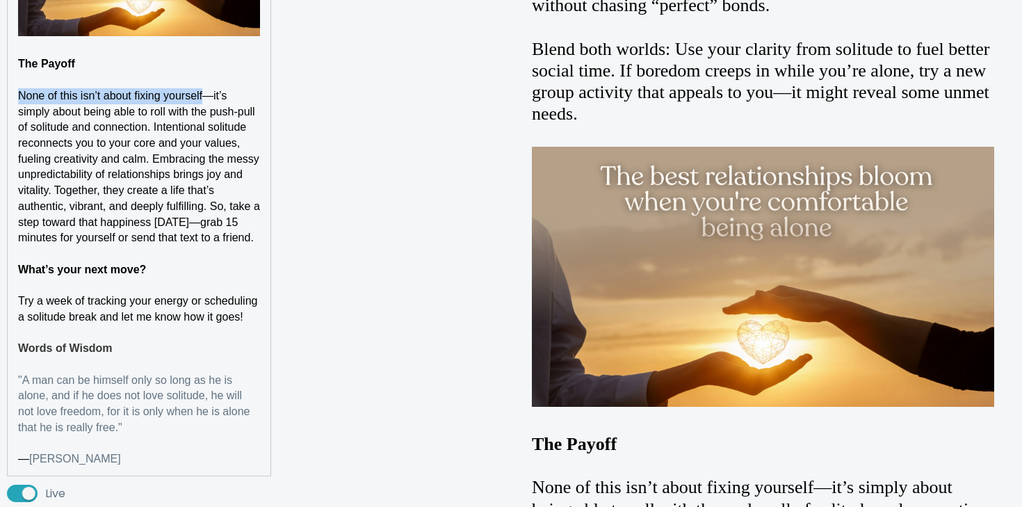
drag, startPoint x: 201, startPoint y: 79, endPoint x: 18, endPoint y: 76, distance: 182.9
click at [18, 90] on span "None of this isn’t about fixing yourself—it’s simply about being able to roll w…" at bounding box center [140, 167] width 245 height 154
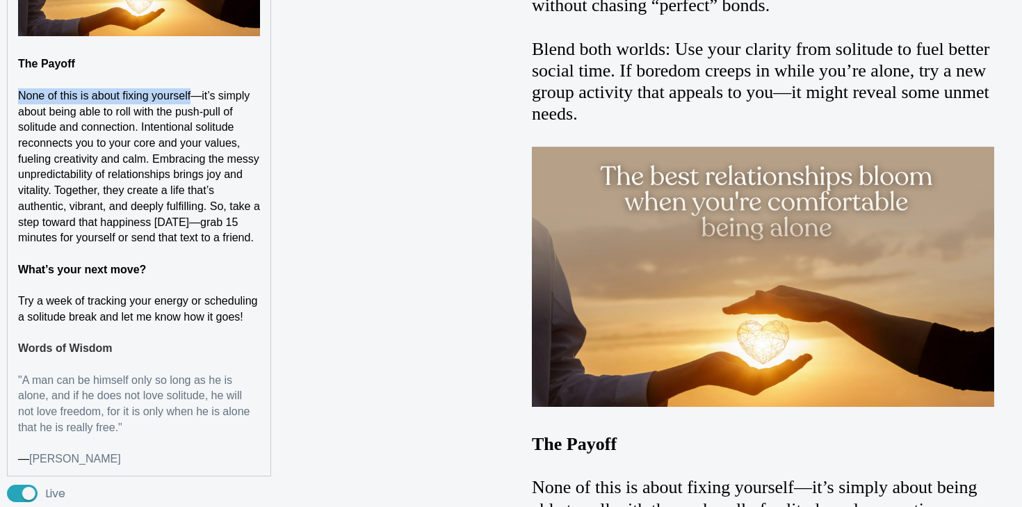
drag, startPoint x: 190, startPoint y: 80, endPoint x: 17, endPoint y: 79, distance: 172.5
click at [18, 90] on span "None of this is about fixing yourself—it’s simply about being able to roll with…" at bounding box center [140, 167] width 245 height 154
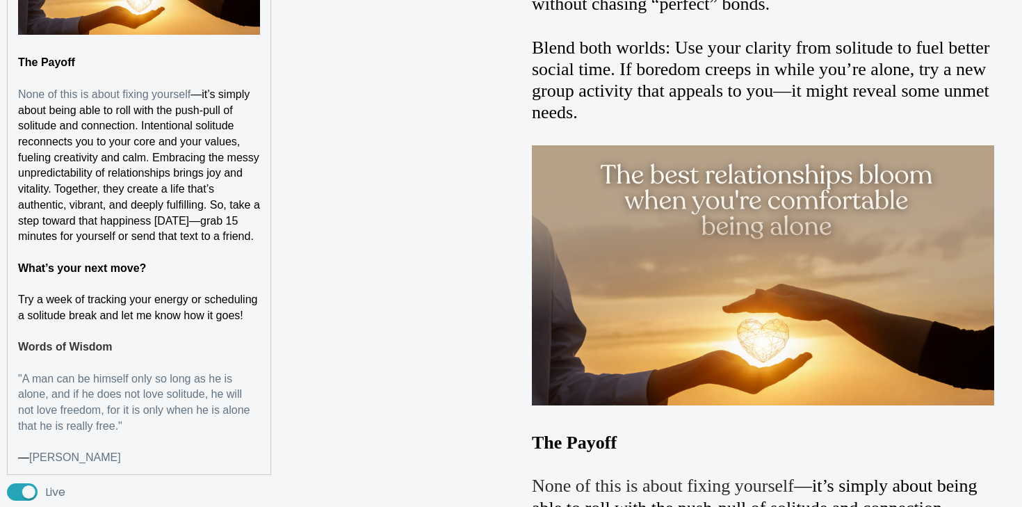
scroll to position [3731, 0]
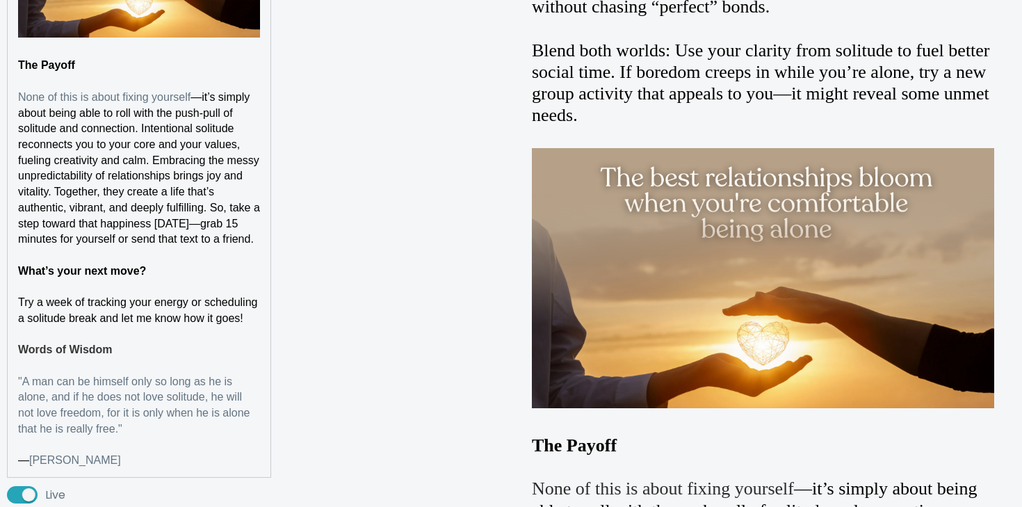
click at [177, 194] on span "—it’s simply about being able to roll with the push-pull of solitude and connec…" at bounding box center [140, 168] width 245 height 154
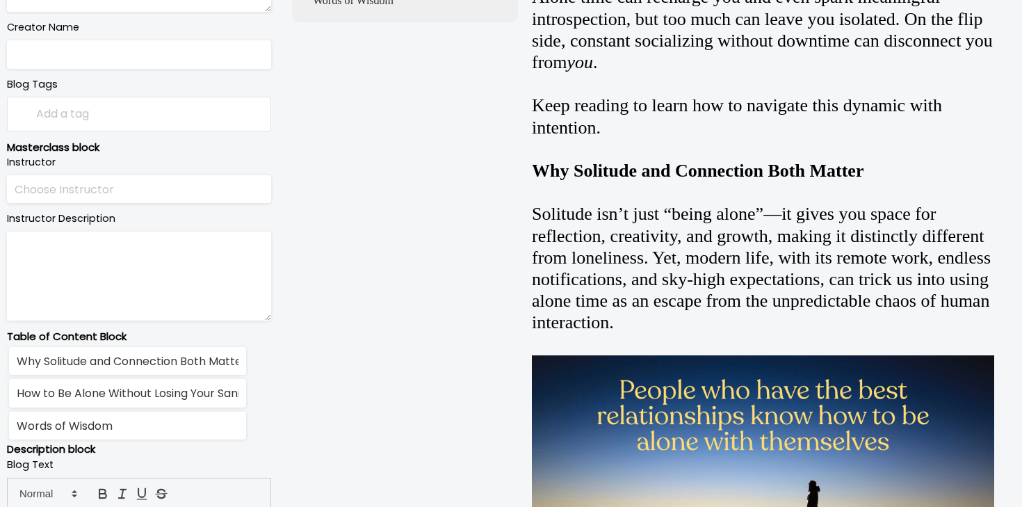
scroll to position [357, 0]
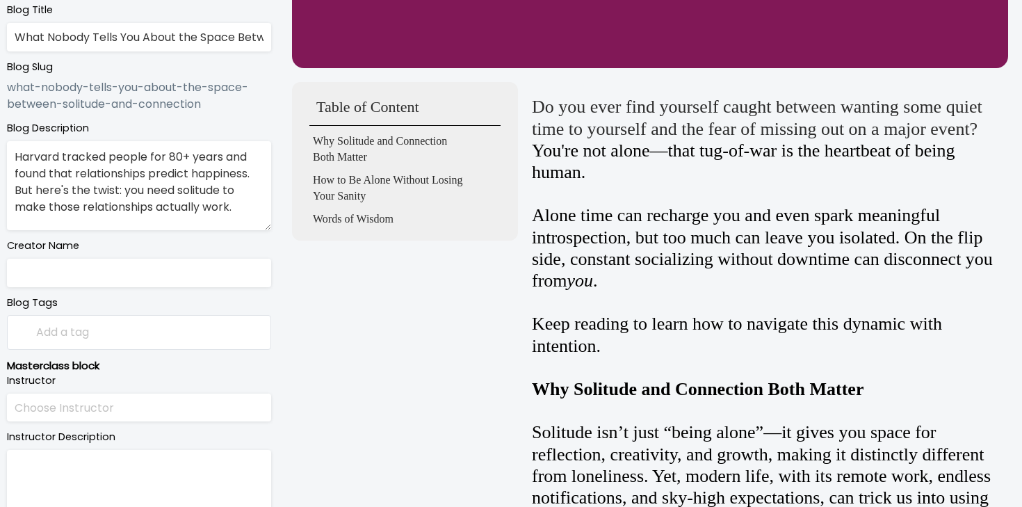
click at [168, 185] on textarea "Harvard tracked people for 80+ years and found that relationships predict happi…" at bounding box center [139, 185] width 264 height 89
paste textarea "'s longest study reveals relationships are key to happiness—but only when balan…"
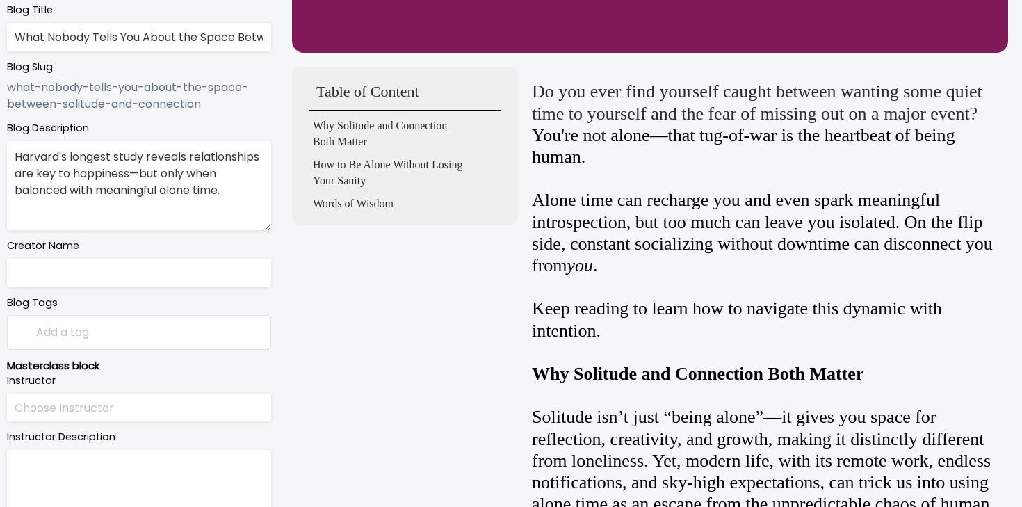
type textarea "Harvard's longest study reveals relationships are key to happiness—but only whe…"
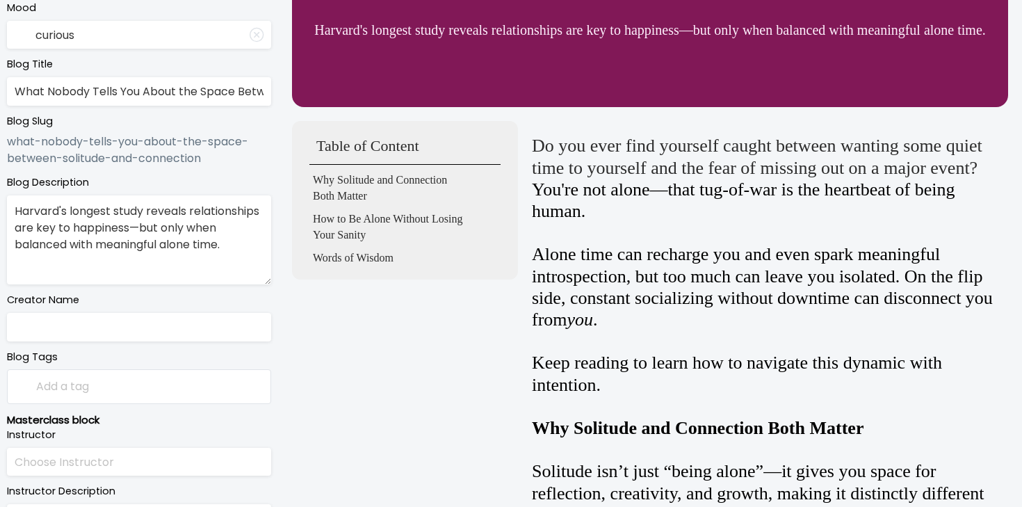
scroll to position [294, 0]
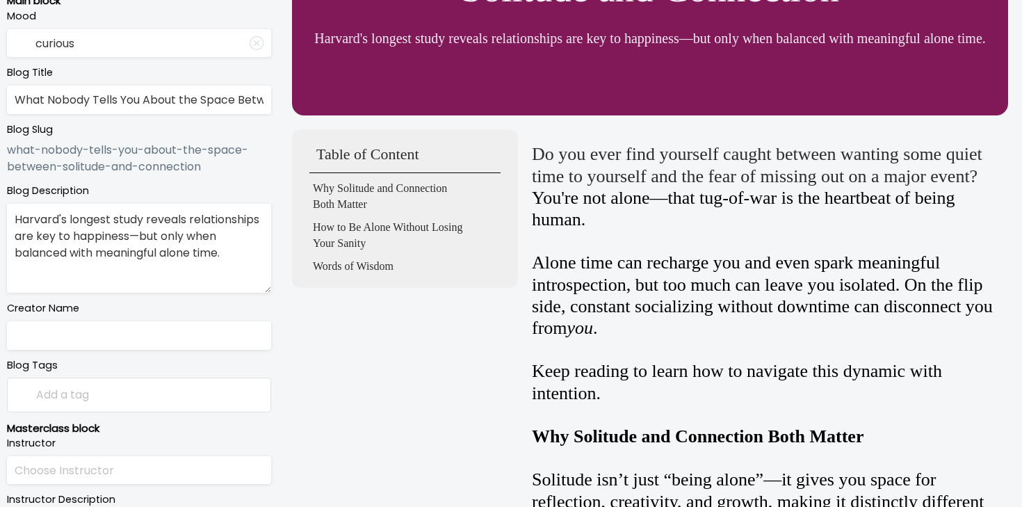
click at [220, 108] on input "What Nobody Tells You About the Space Between Solitude and Connection" at bounding box center [139, 100] width 264 height 29
paste input "y You Need Alone Time to Love Others Better"
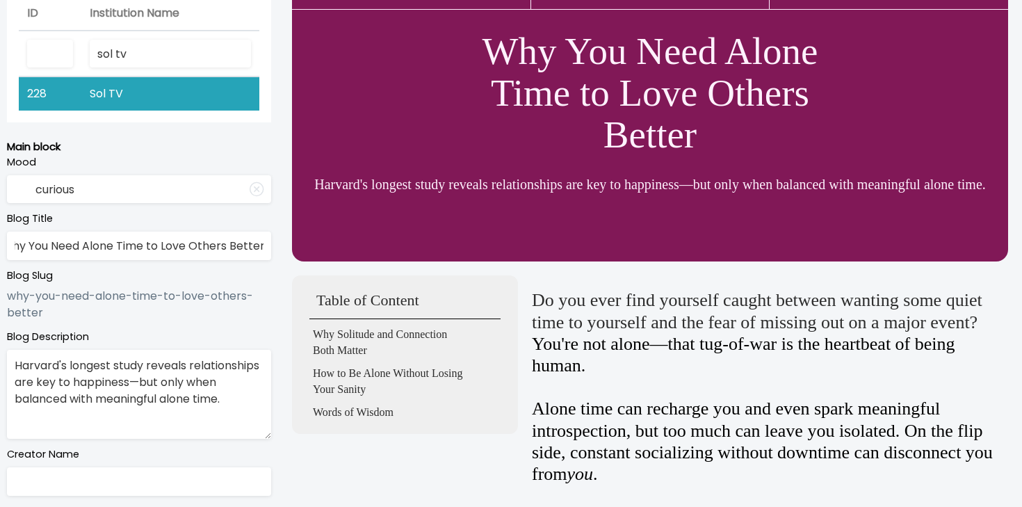
scroll to position [75, 0]
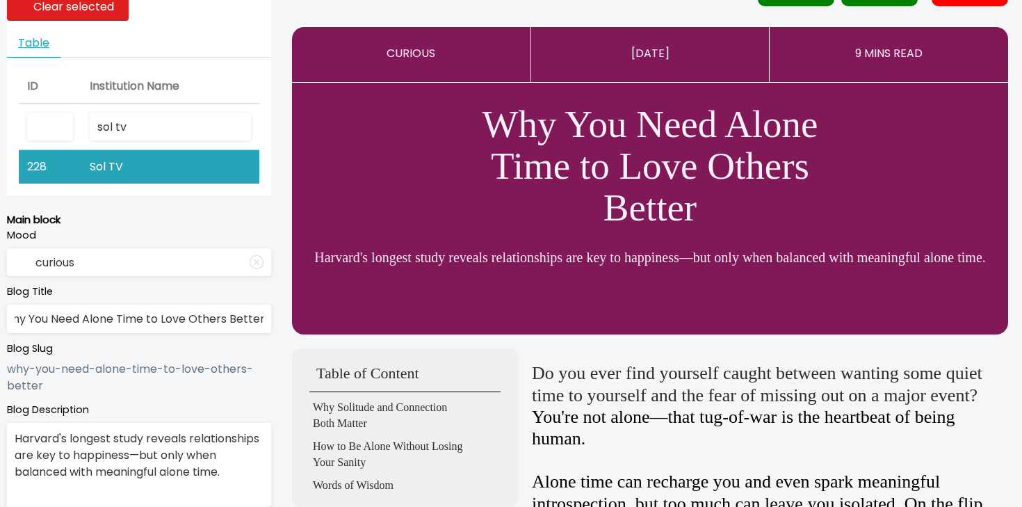
type input "Why You Need Alone Time to Love Others Better"
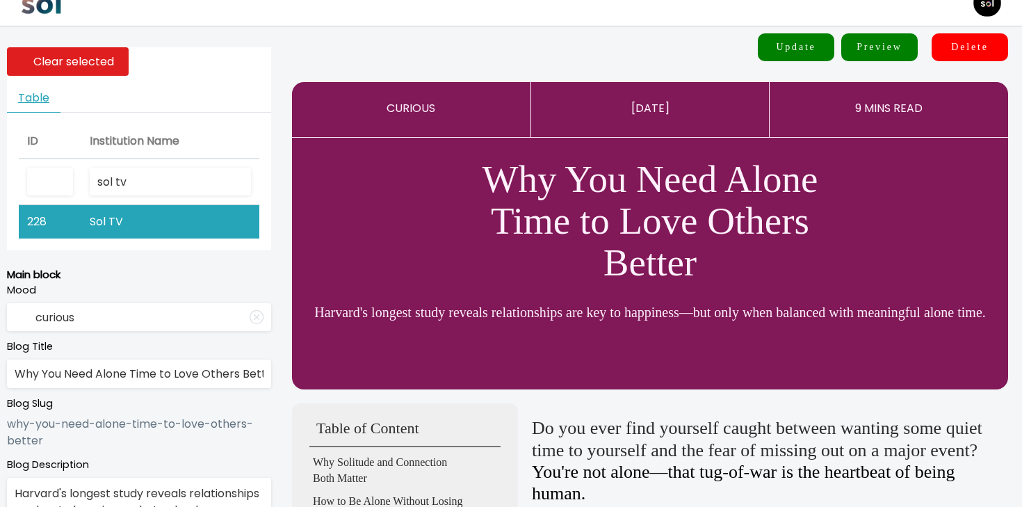
scroll to position [0, 0]
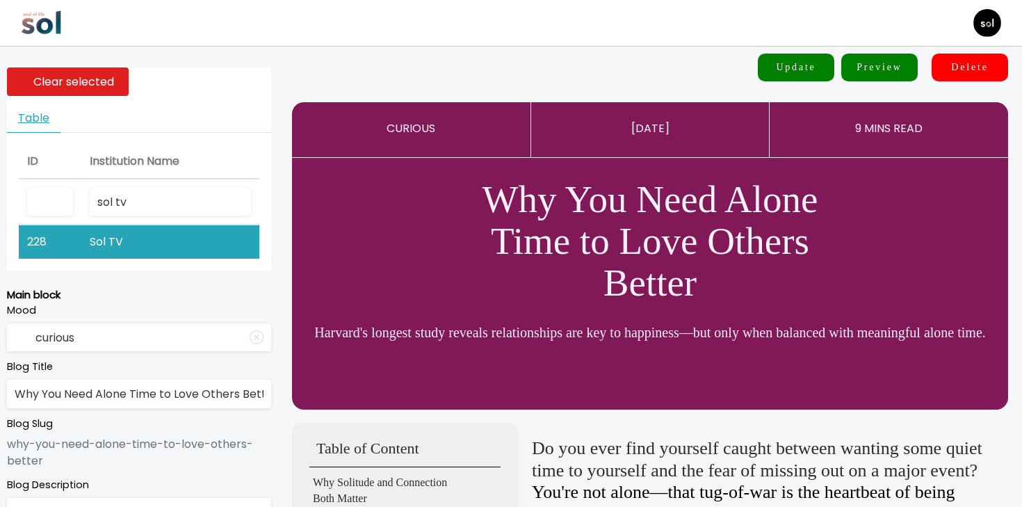
click at [804, 67] on button "Update" at bounding box center [796, 68] width 76 height 28
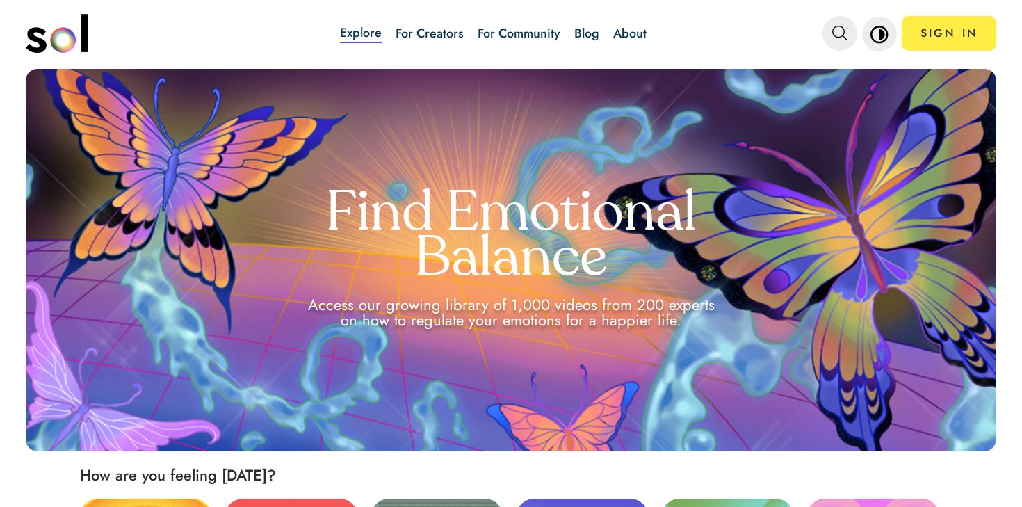
click at [589, 38] on link "Blog" at bounding box center [586, 33] width 25 height 18
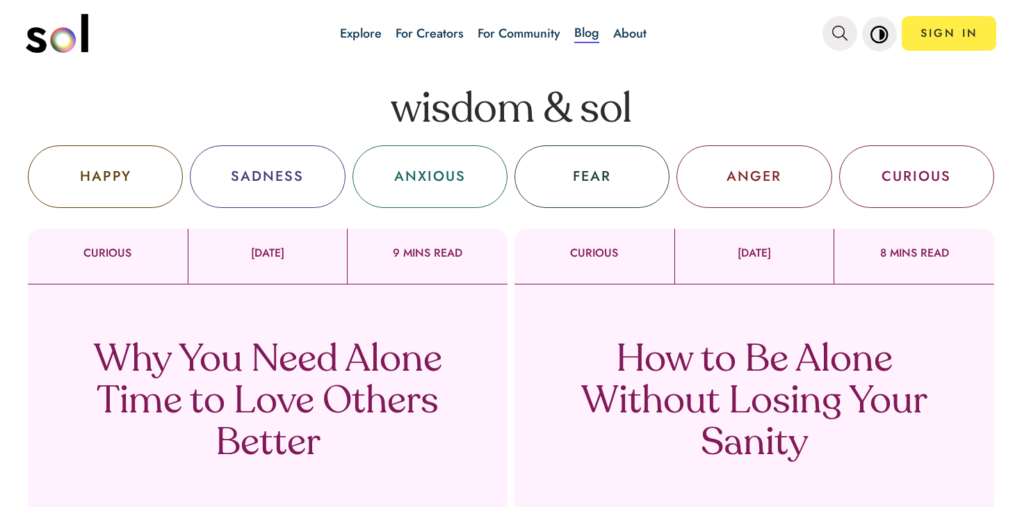
click at [239, 330] on div "Why You Need Alone Time to Love Others Better" at bounding box center [268, 419] width 480 height 271
